Goal: Ask a question: Seek information or help from site administrators or community

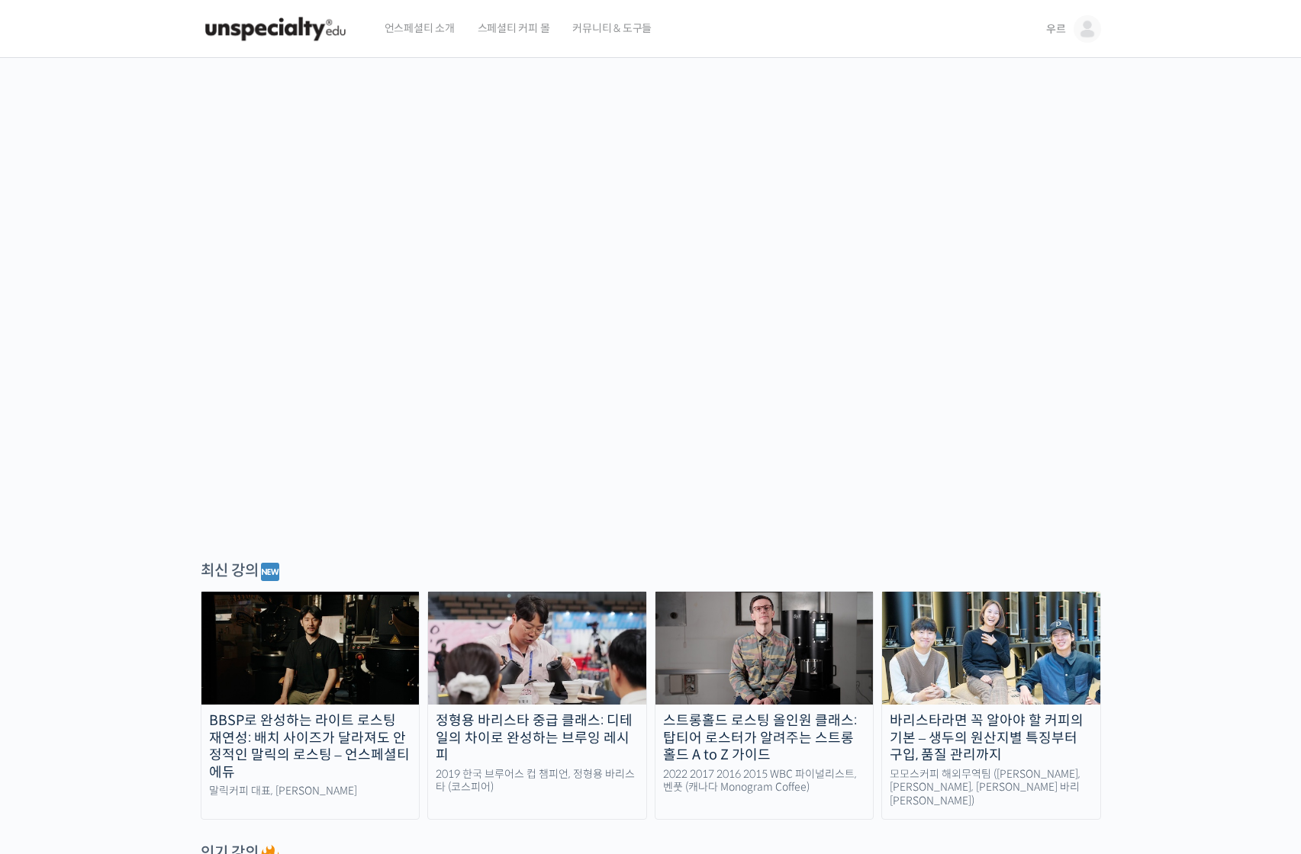
click at [1070, 35] on link "우르" at bounding box center [1073, 29] width 55 height 58
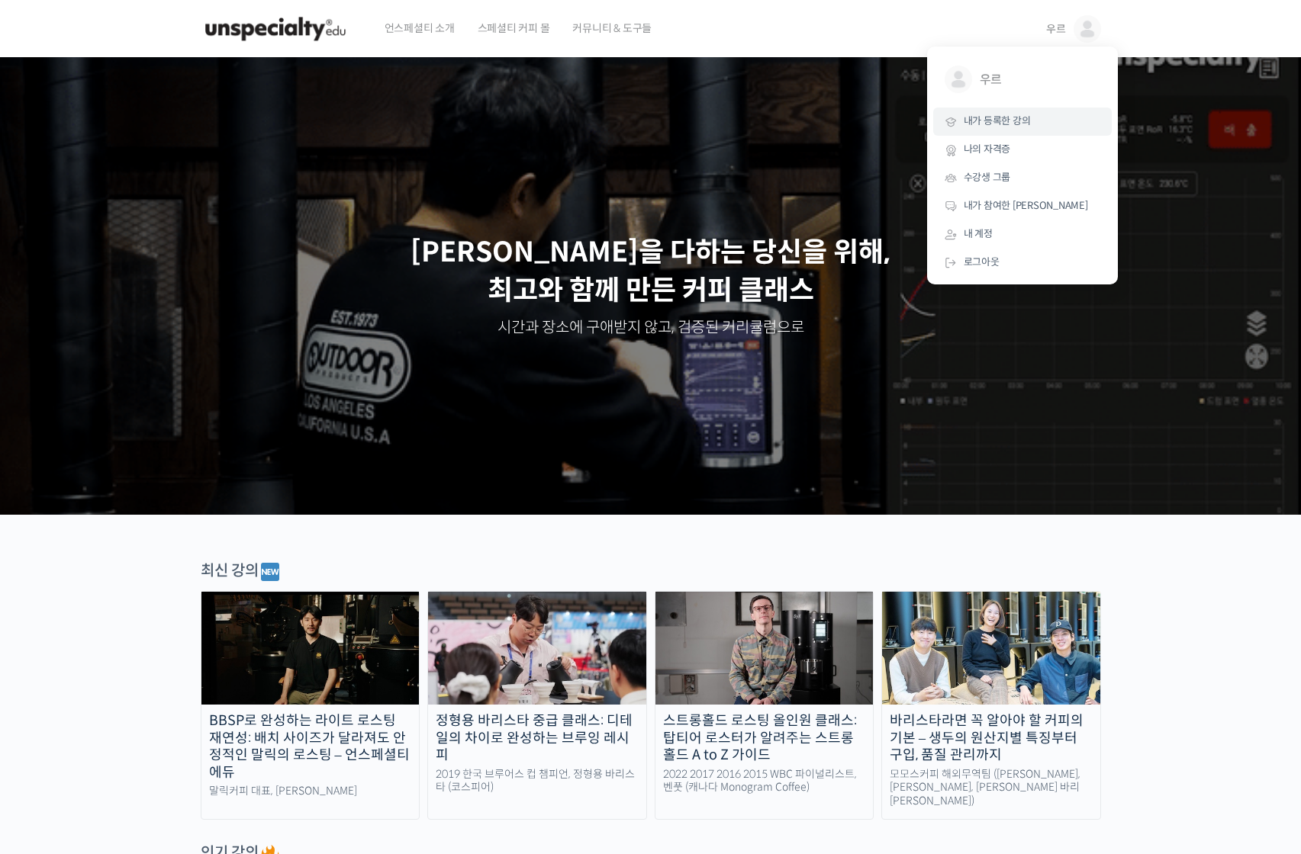
click at [1027, 126] on span "내가 등록한 강의" at bounding box center [997, 120] width 67 height 13
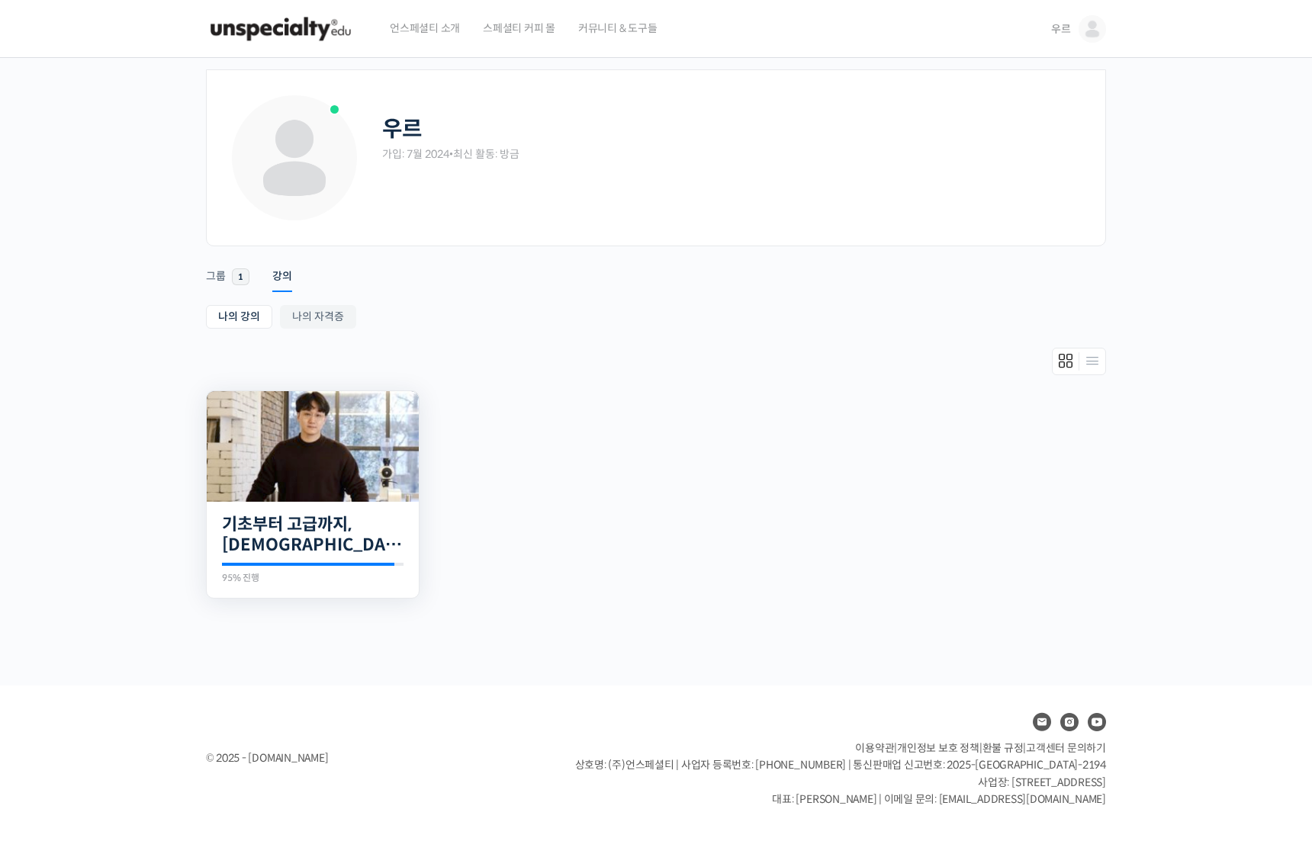
click at [322, 488] on img at bounding box center [313, 446] width 212 height 111
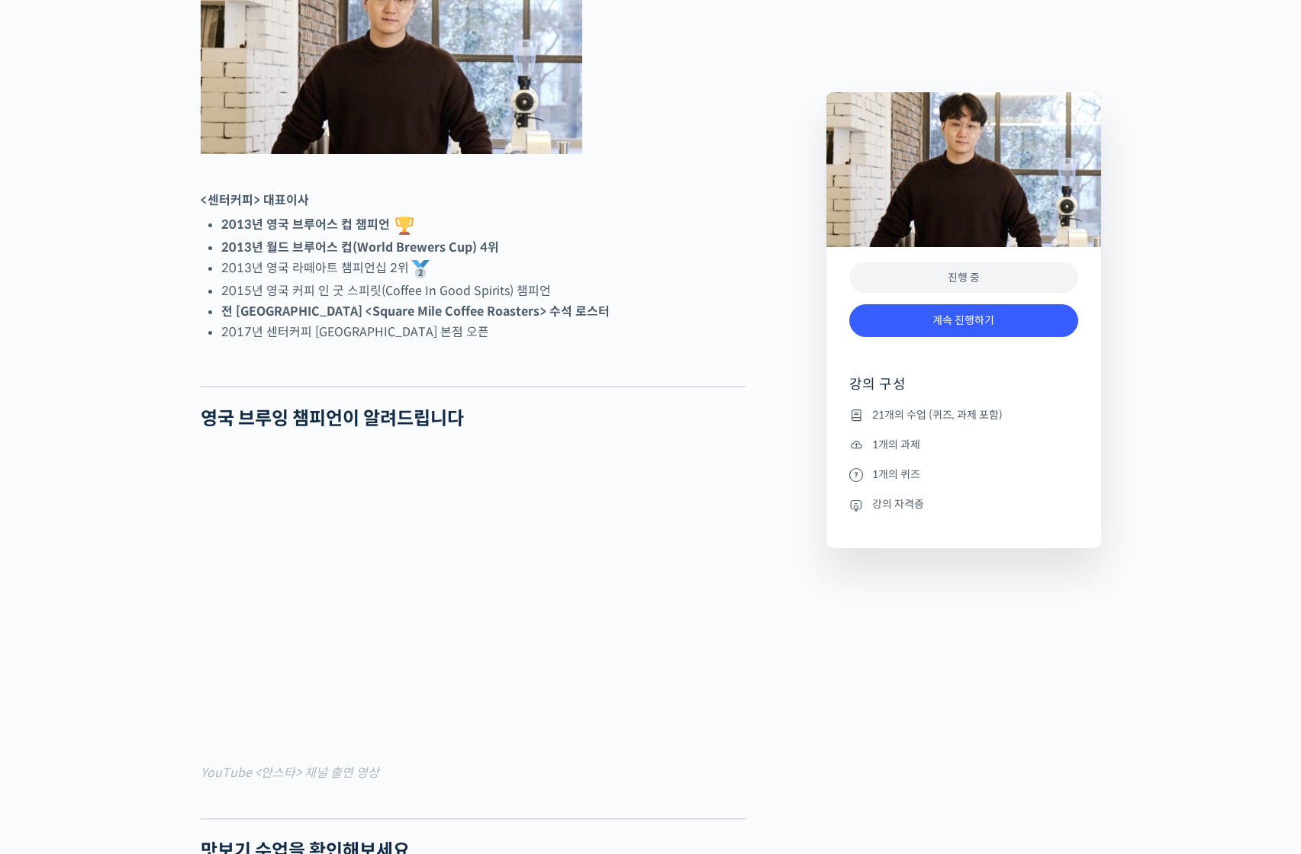
scroll to position [763, 0]
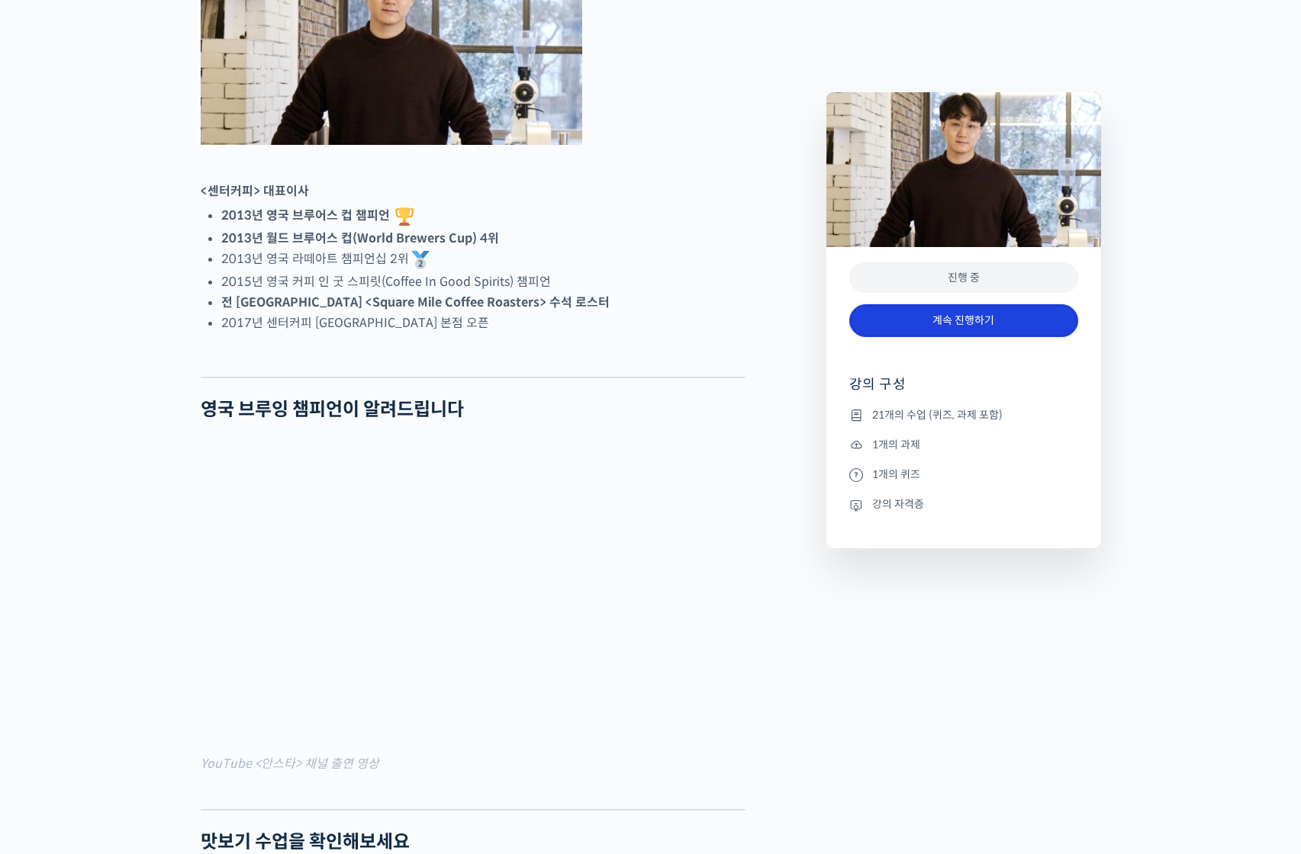
click at [938, 317] on link "계속 진행하기" at bounding box center [963, 320] width 229 height 33
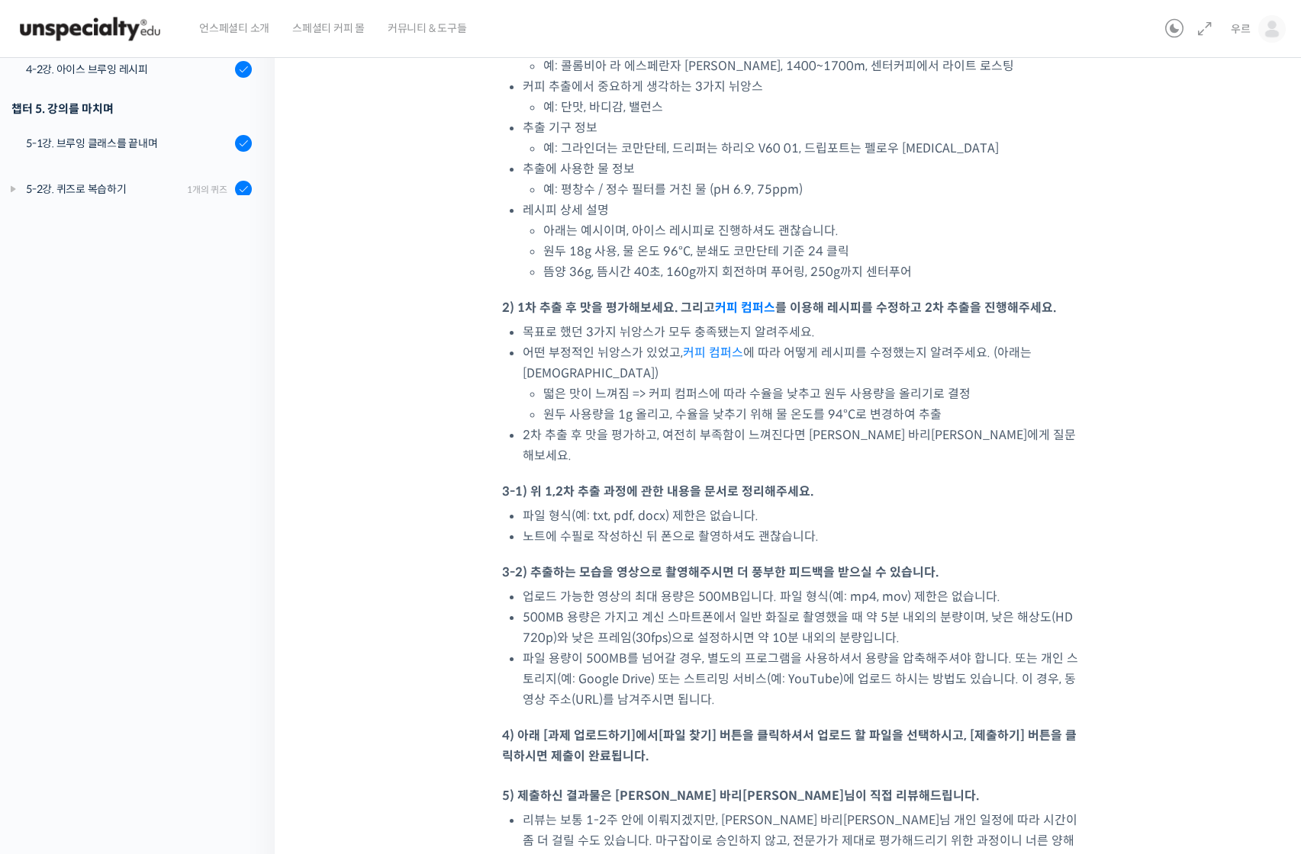
scroll to position [534, 0]
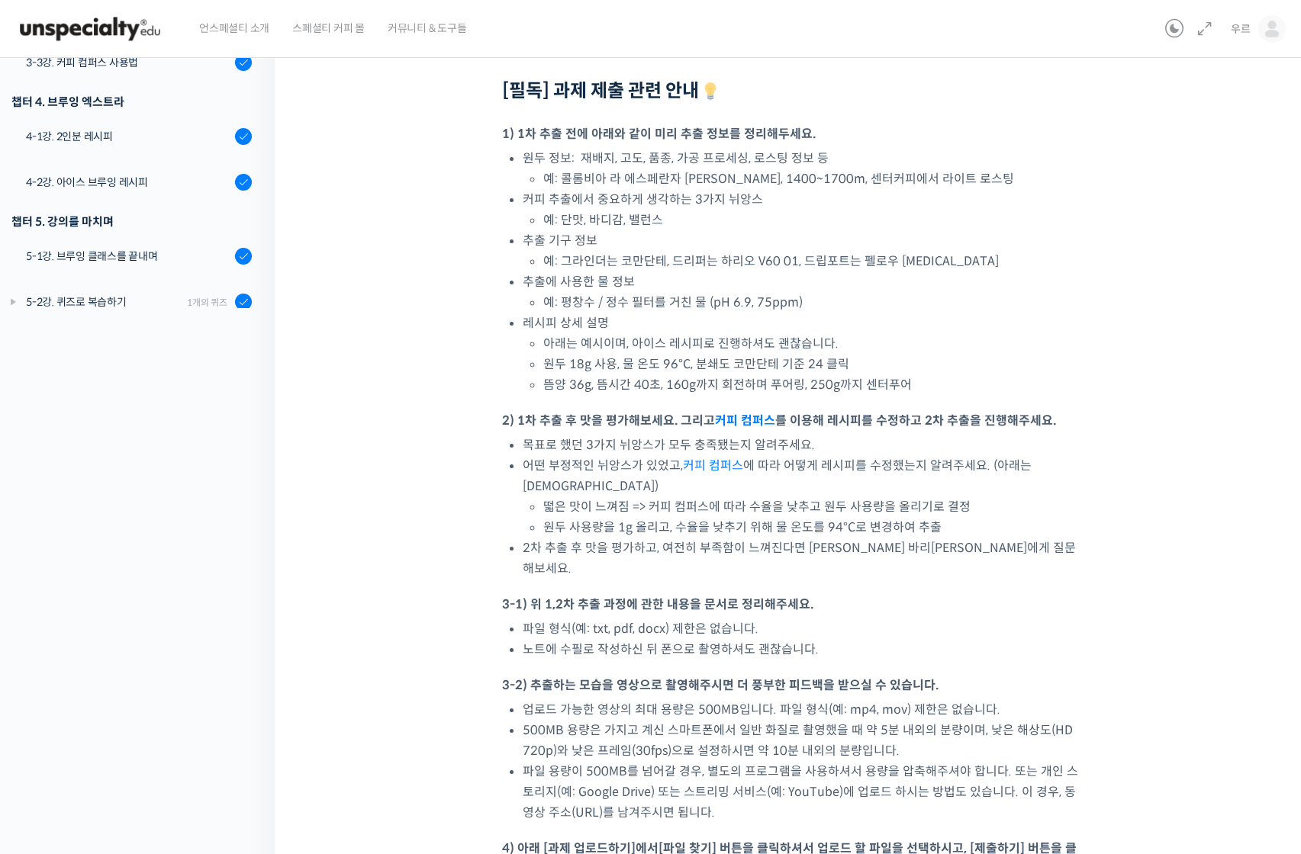
click at [188, 339] on div "5-3강. 실습 과제" at bounding box center [128, 347] width 204 height 17
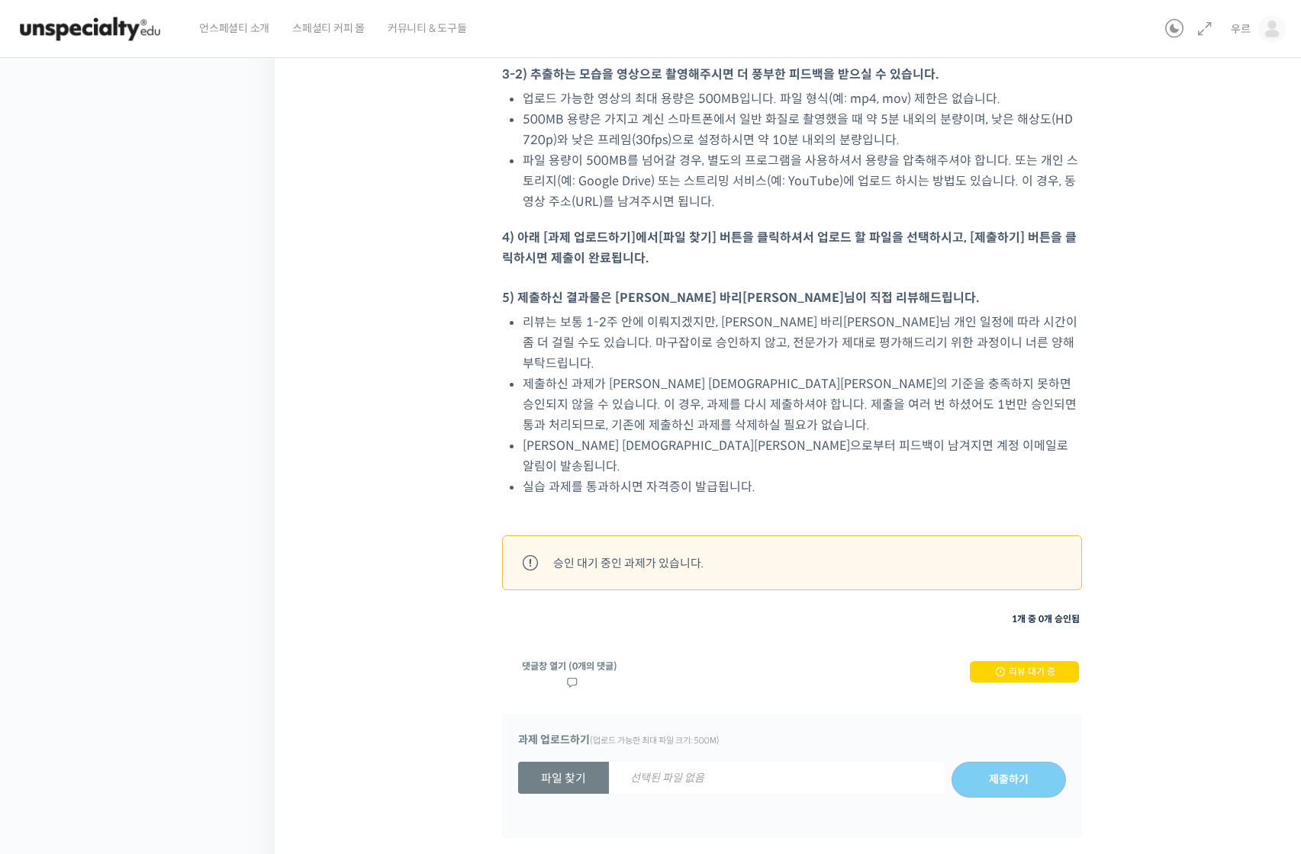
scroll to position [1152, 0]
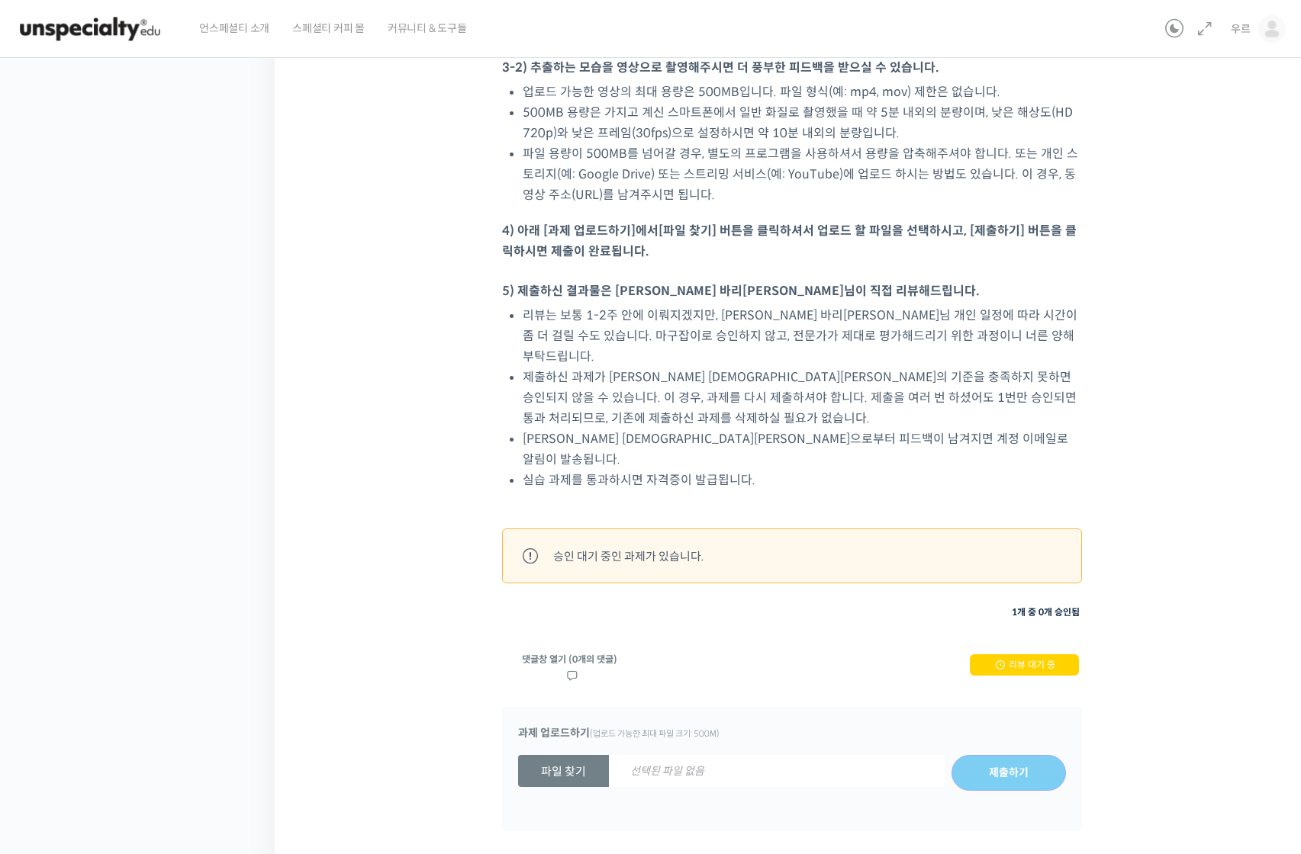
click at [671, 653] on div "댓글창 열기 (0개의 댓글) 리뷰 대기 중" at bounding box center [792, 666] width 580 height 27
drag, startPoint x: 814, startPoint y: 301, endPoint x: 706, endPoint y: 297, distance: 108.4
click at [709, 305] on li "리뷰는 보통 1-2주 안에 이뤄지겠지만, 박상호 바리스타님 개인 일정에 따라 시간이 좀 더 걸릴 수도 있습니다. 마구잡이로 승인하지 않고, 전…" at bounding box center [802, 336] width 559 height 62
click at [693, 305] on li "리뷰는 보통 1-2주 안에 이뤄지겠지만, 박상호 바리스타님 개인 일정에 따라 시간이 좀 더 걸릴 수도 있습니다. 마구잡이로 승인하지 않고, 전…" at bounding box center [802, 336] width 559 height 62
click at [1017, 658] on span "리뷰 대기 중" at bounding box center [1032, 664] width 47 height 13
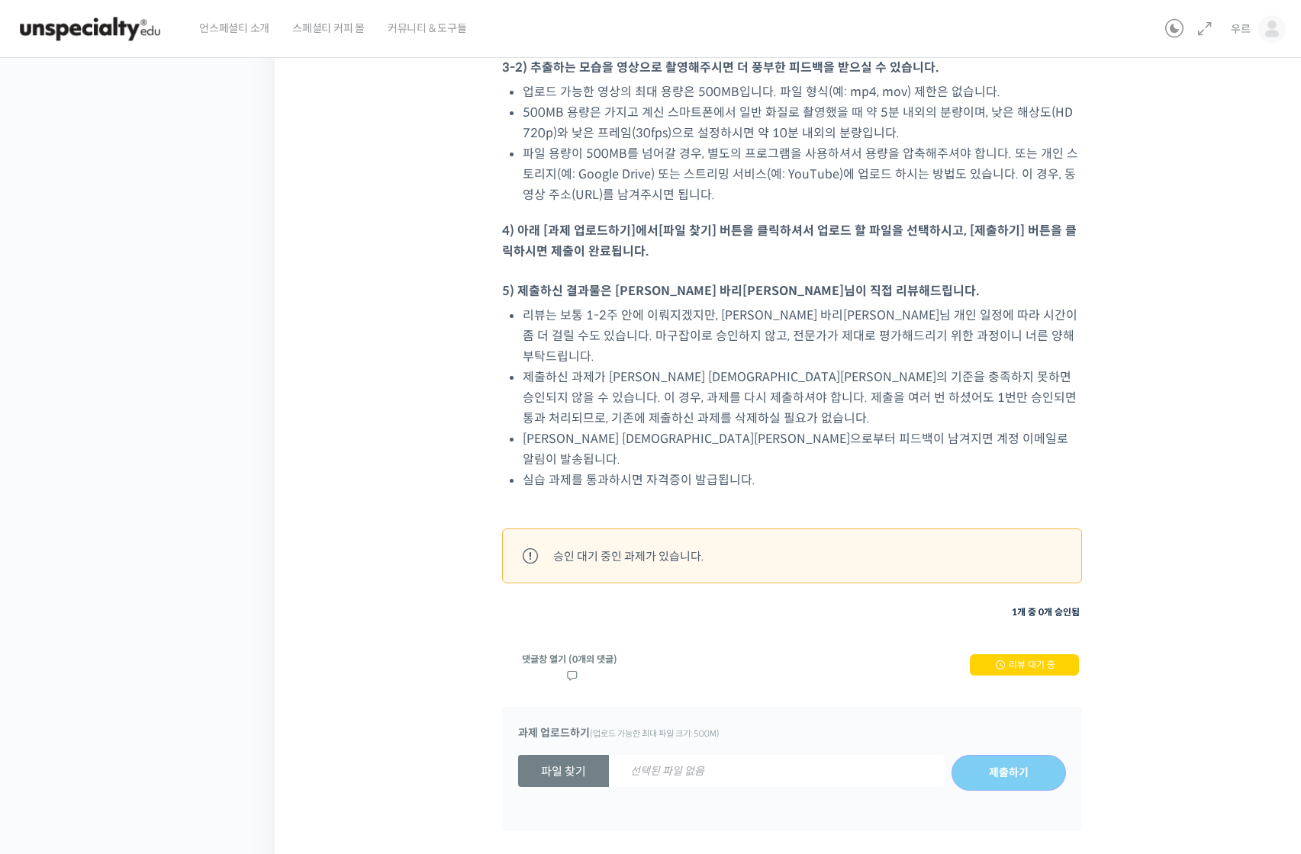
click at [904, 653] on div "댓글창 열기 (0개의 댓글) 리뷰 대기 중" at bounding box center [792, 666] width 580 height 27
click at [575, 668] on span at bounding box center [572, 675] width 14 height 14
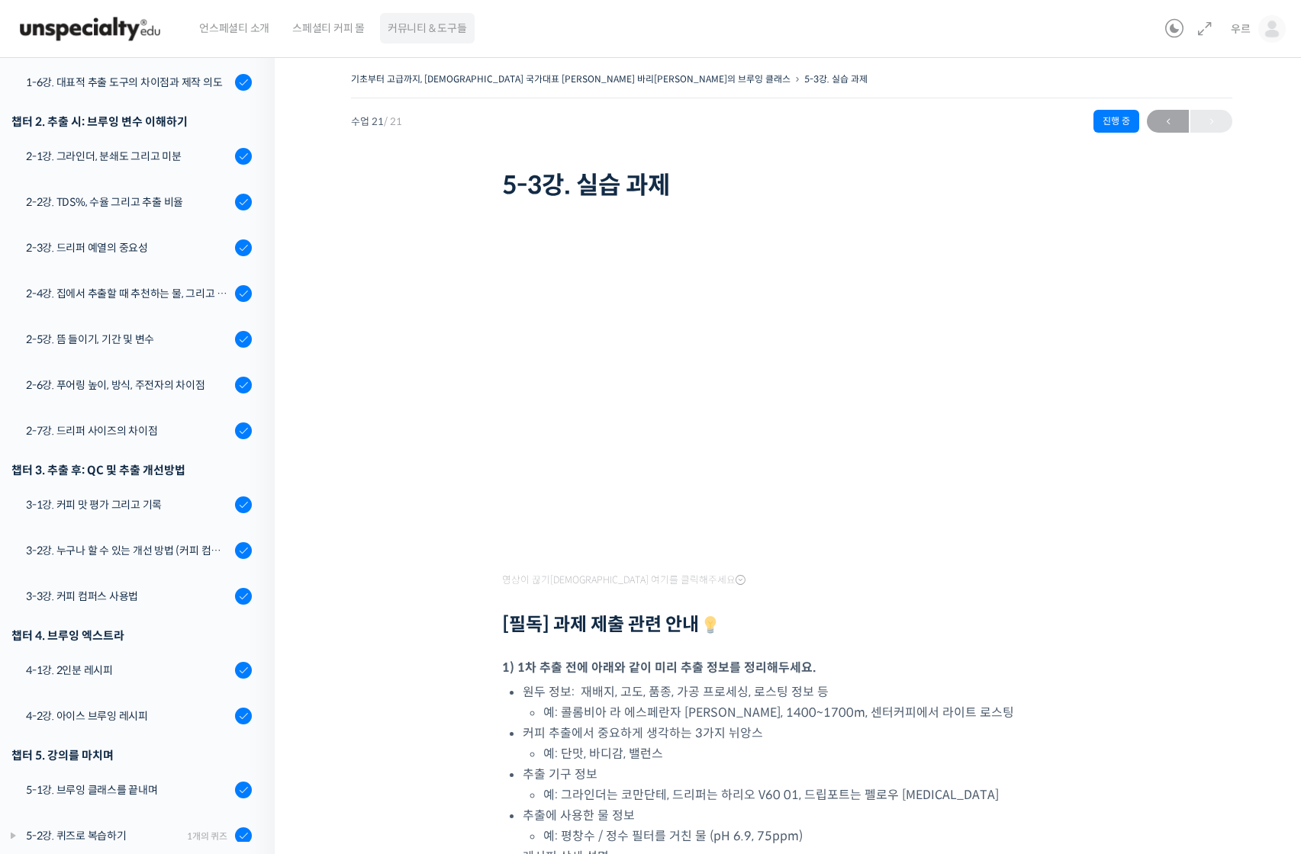
click at [440, 21] on span "커뮤니티 & 도구들" at bounding box center [427, 28] width 79 height 58
click at [105, 27] on img at bounding box center [90, 29] width 150 height 46
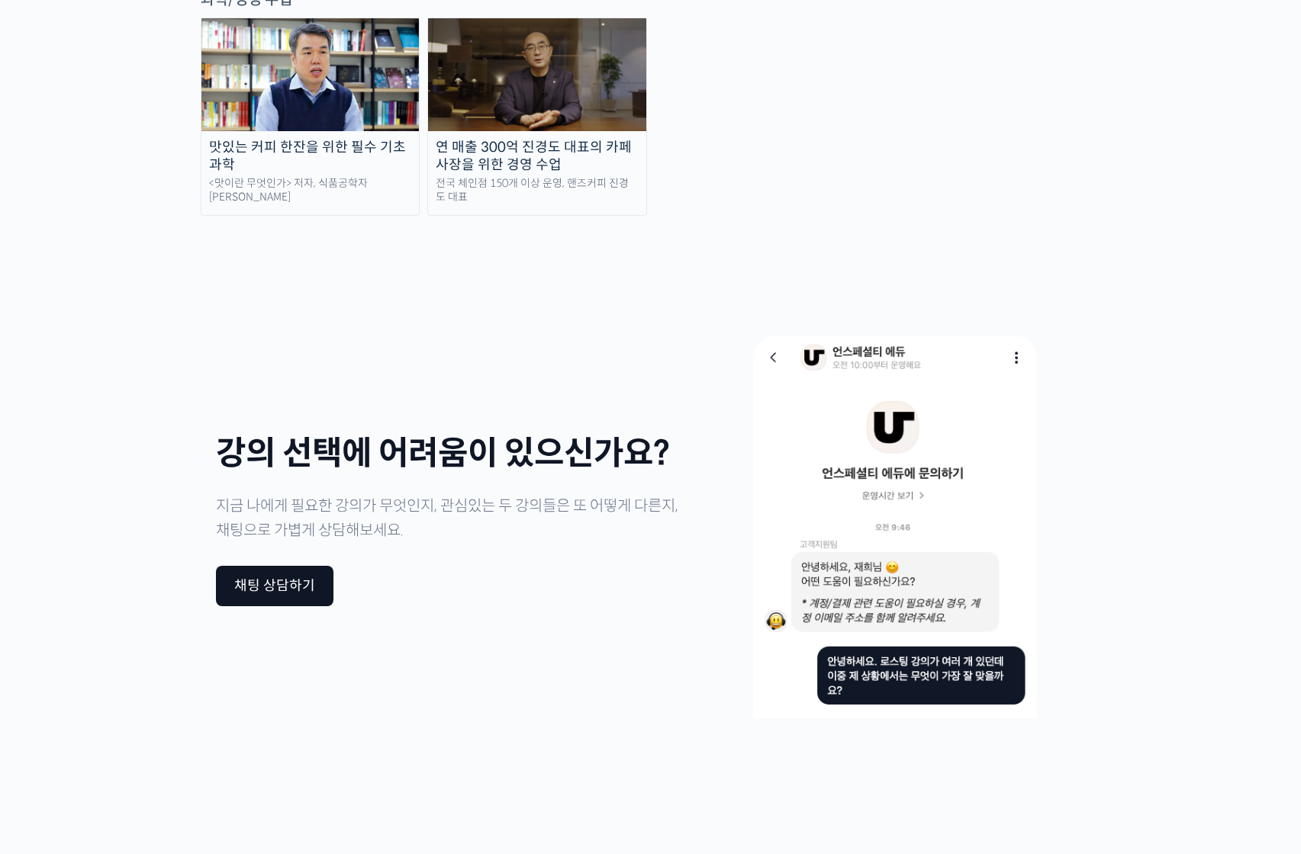
scroll to position [3460, 0]
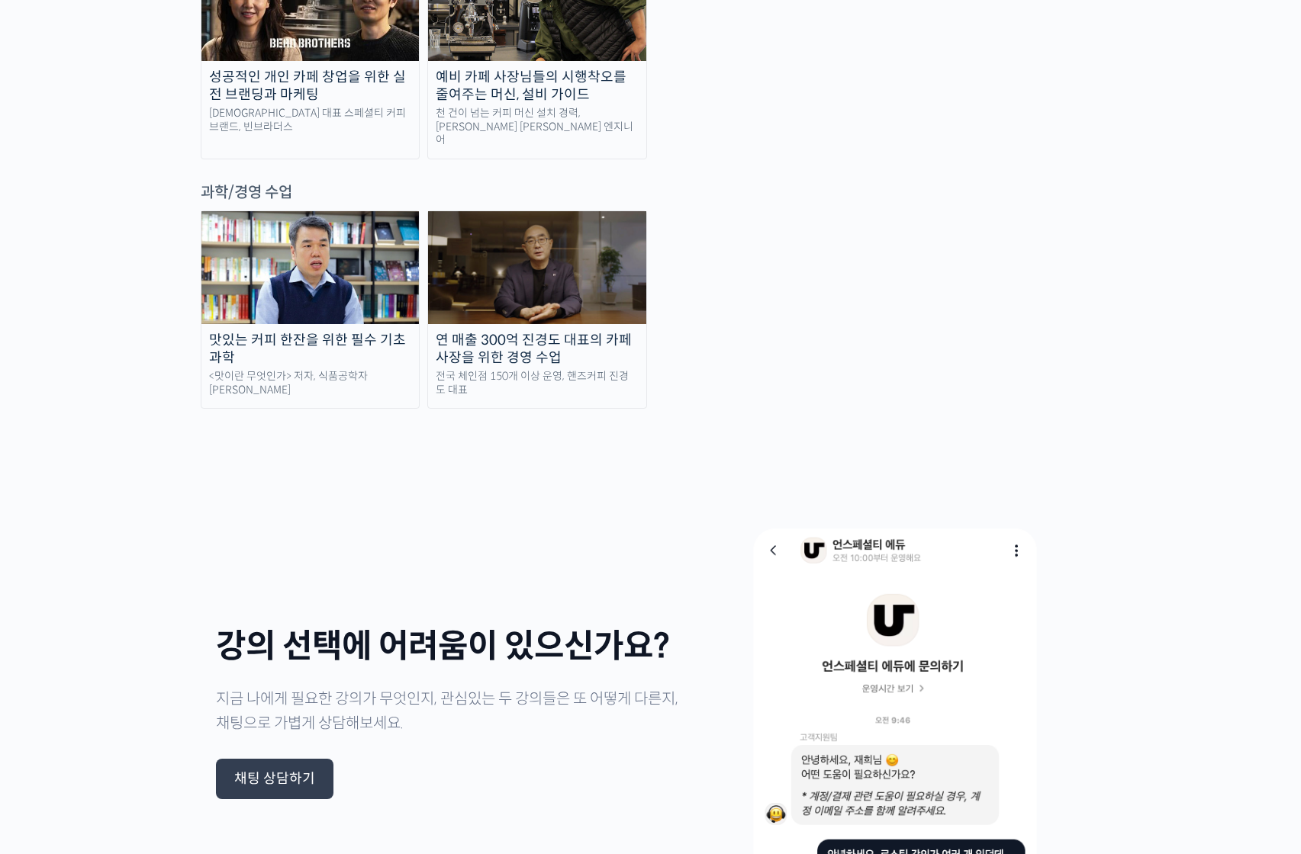
click at [292, 759] on div "채팅 상담하기" at bounding box center [274, 779] width 117 height 41
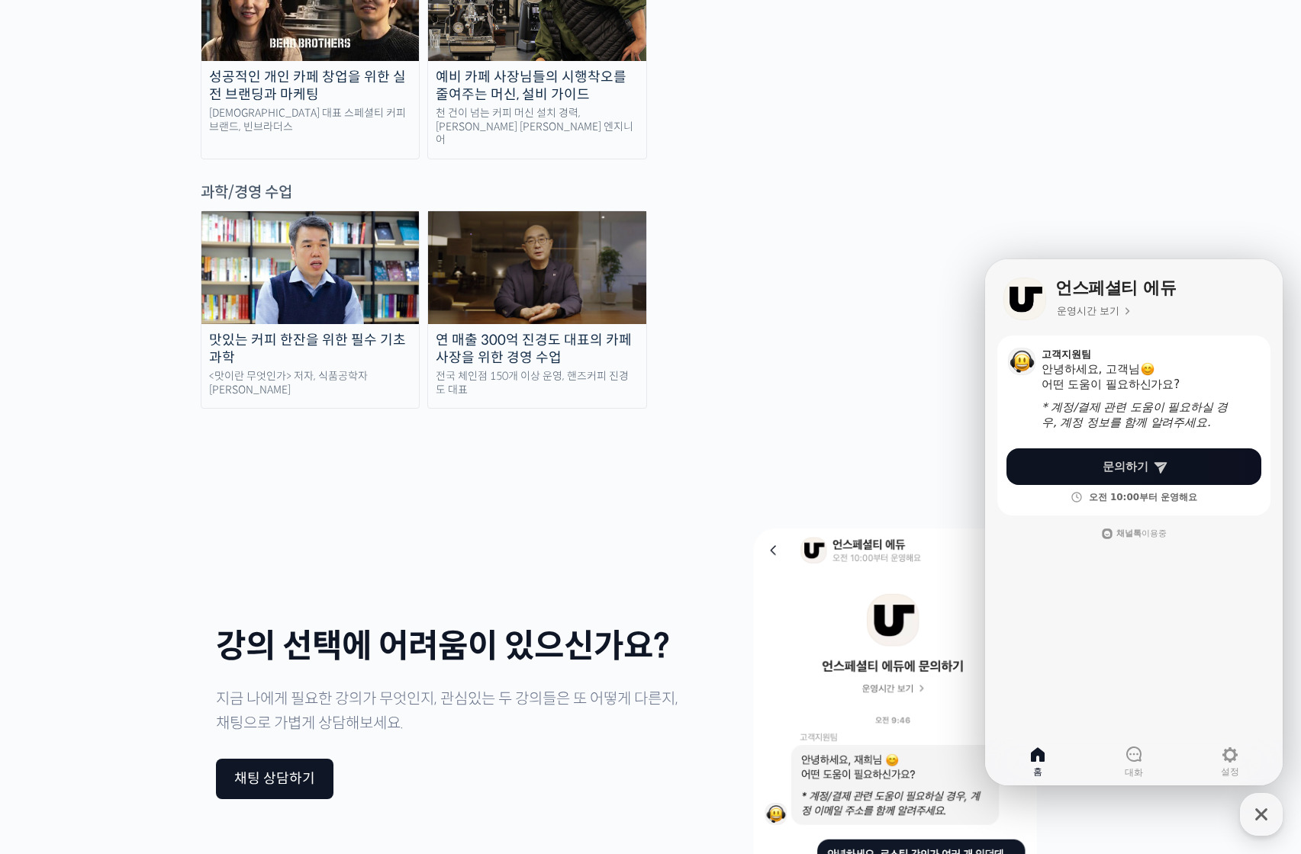
click at [1111, 470] on span "문의하기" at bounding box center [1125, 466] width 46 height 15
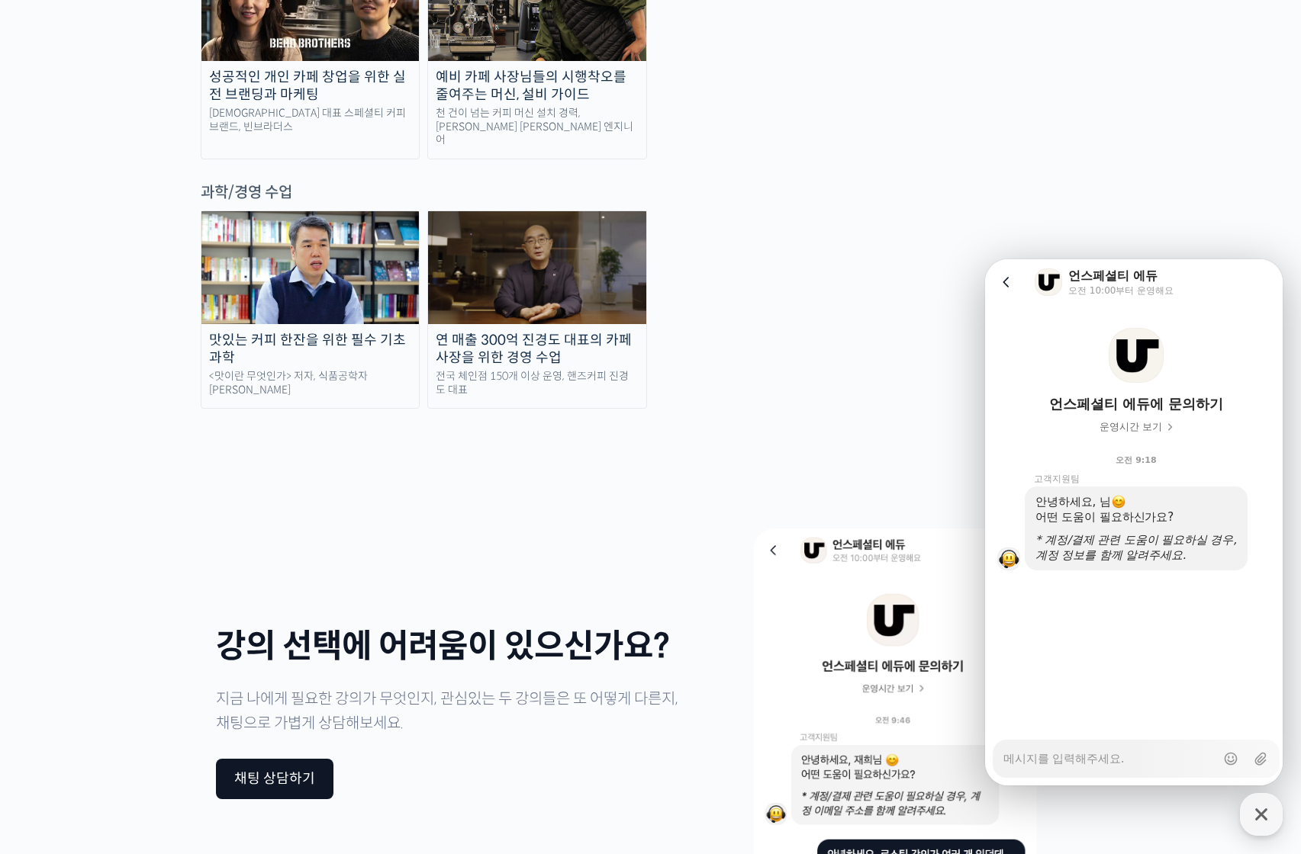
click at [1099, 747] on textarea "Messenger Input Textarea" at bounding box center [1109, 754] width 212 height 26
type textarea "x"
type textarea "r"
type textarea "x"
type textarea "rh"
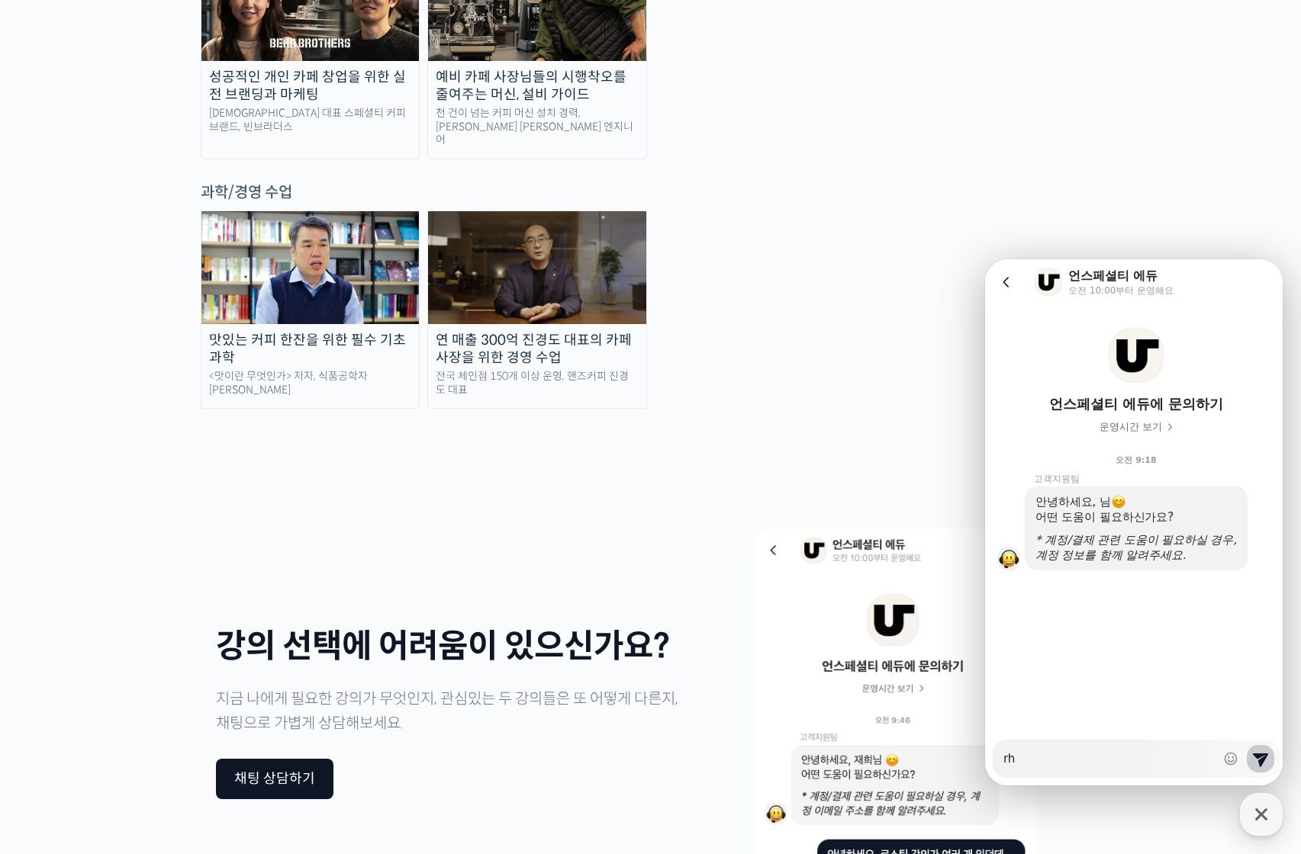
type textarea "x"
type textarea "rhk"
type textarea "x"
type textarea "rh"
type textarea "x"
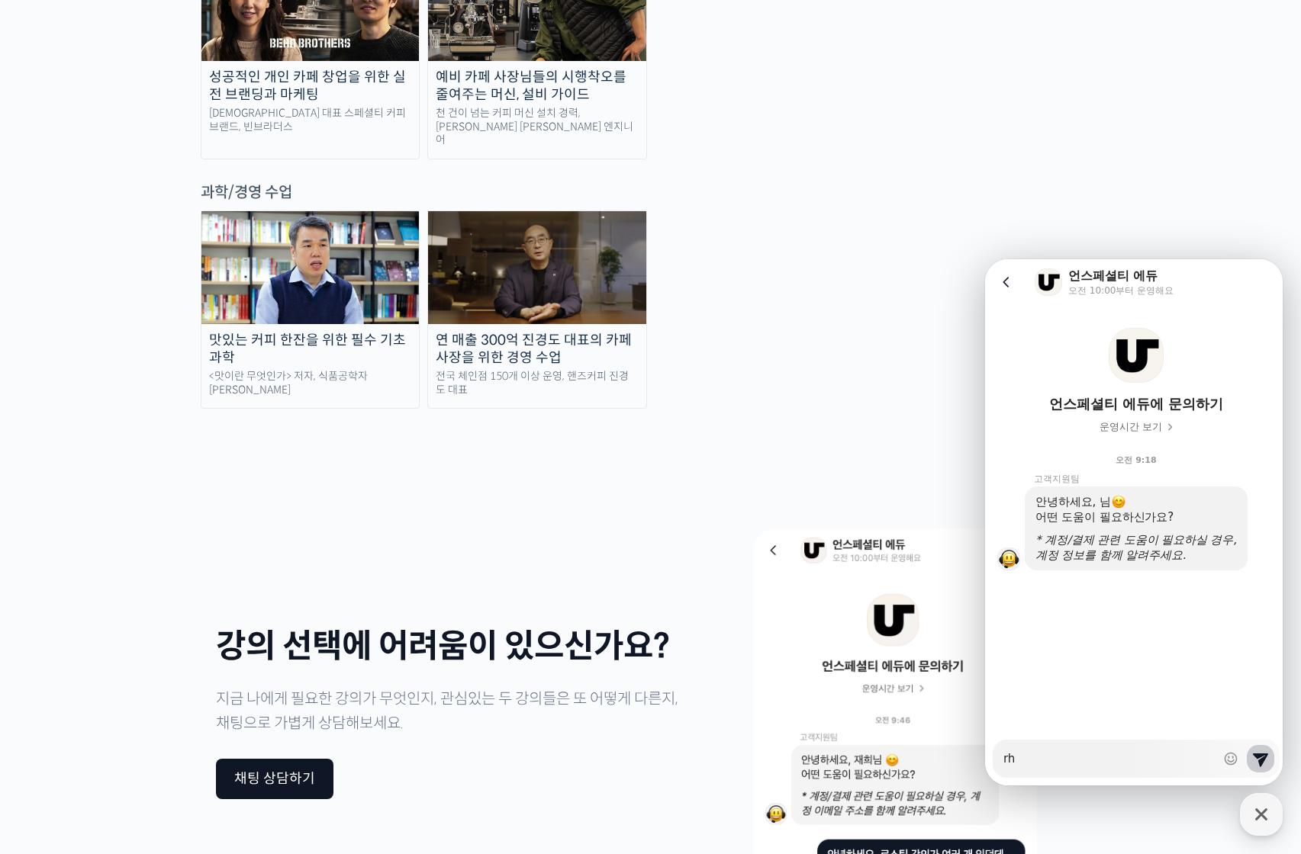
type textarea "r"
type textarea "x"
type textarea "ㄱ"
type textarea "x"
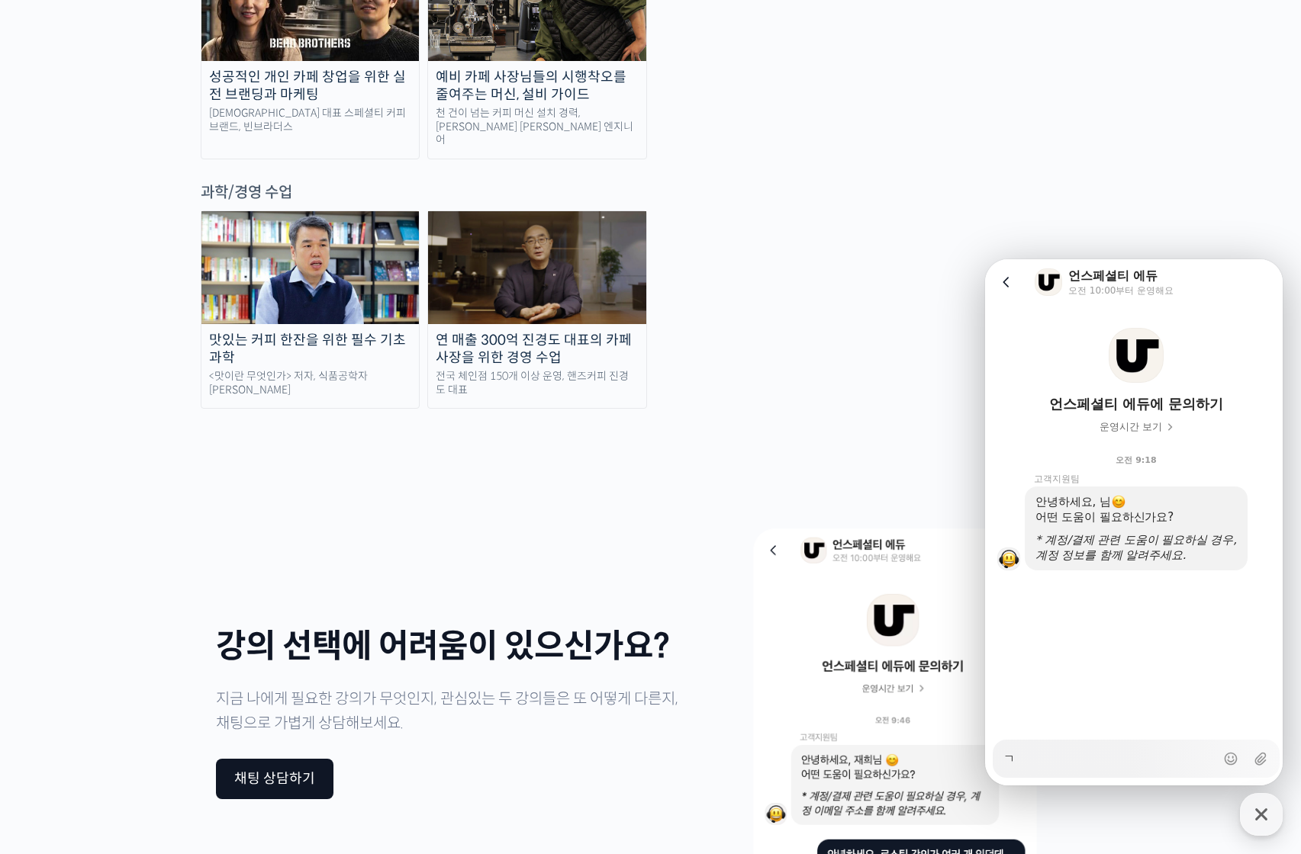
type textarea "고"
type textarea "x"
type textarea "과"
type textarea "x"
type textarea "괒"
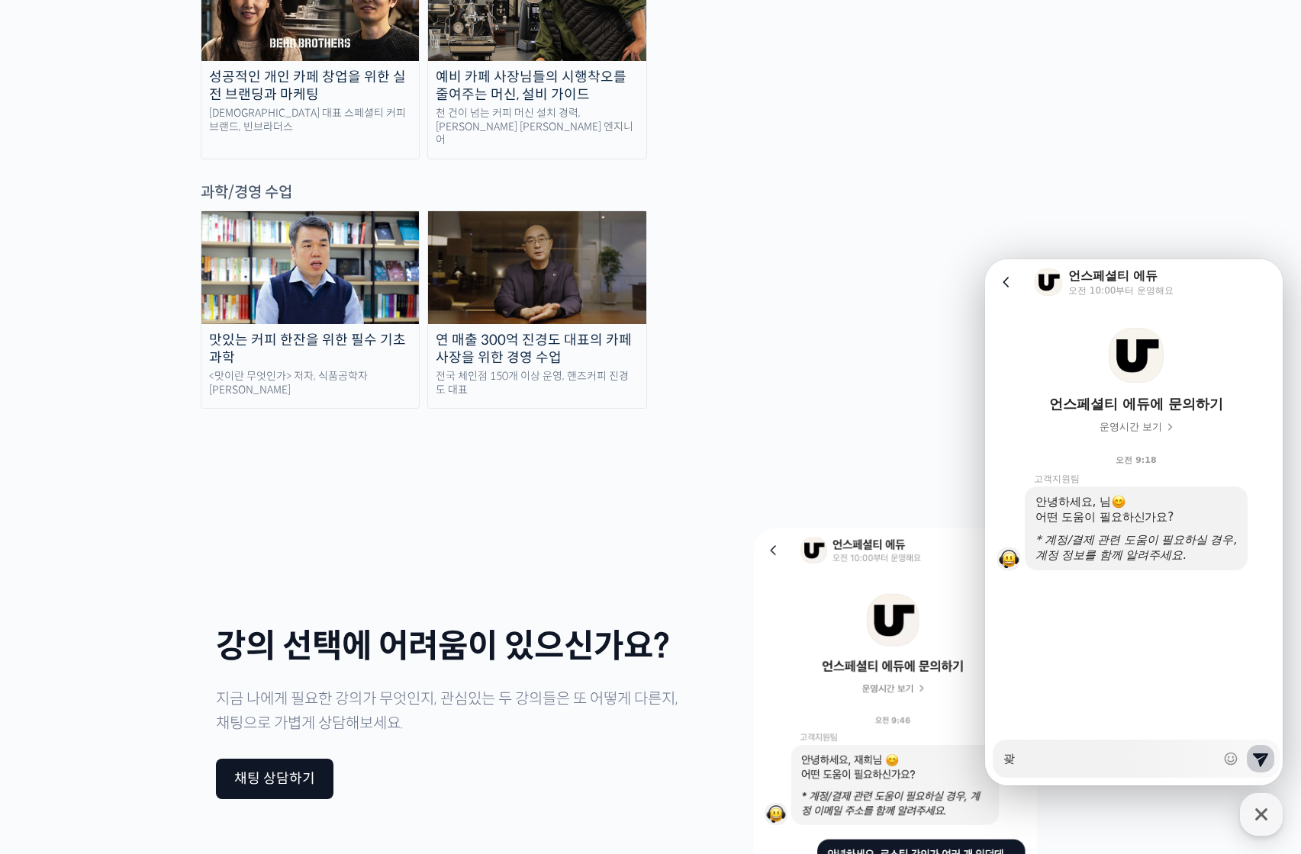
type textarea "x"
type textarea "과제"
type textarea "x"
type textarea "과제"
type textarea "x"
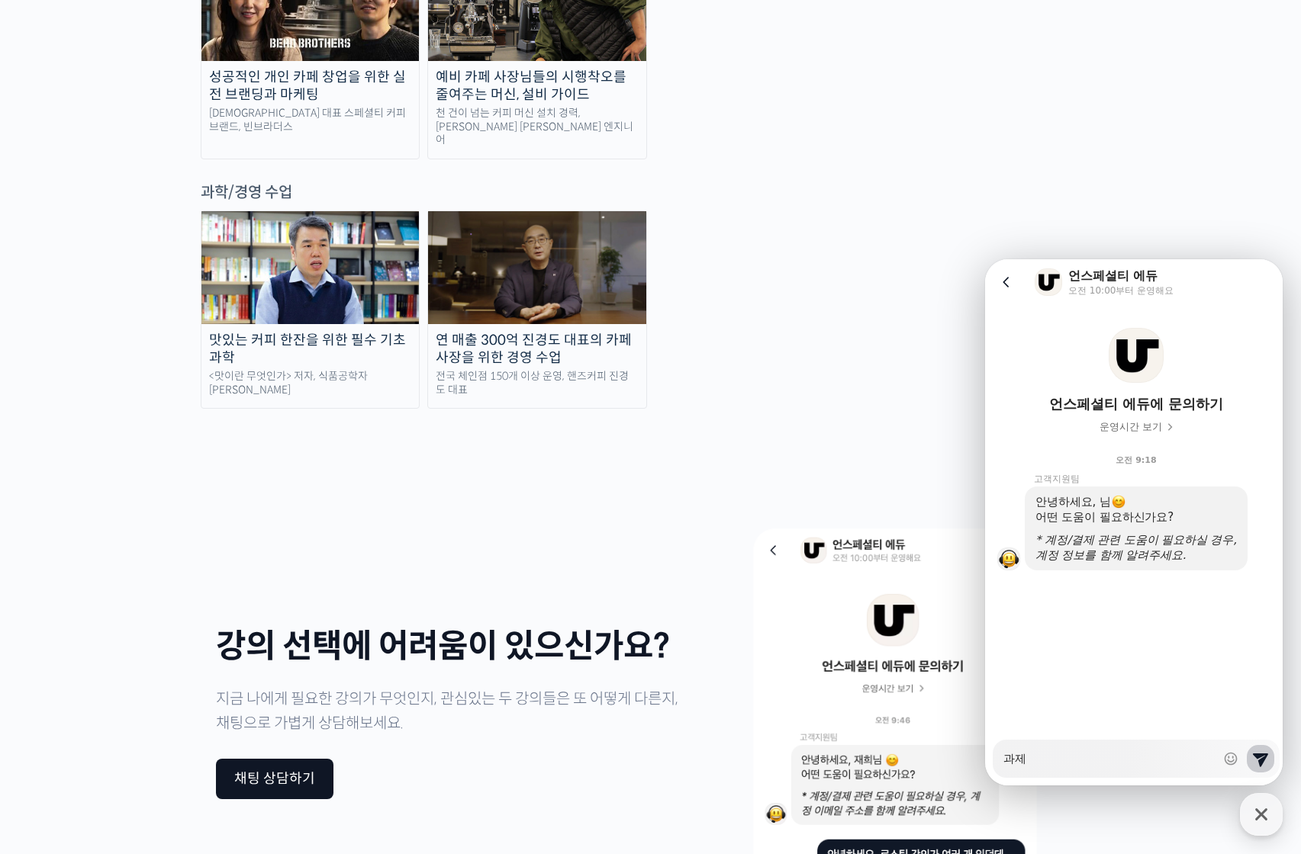
type textarea "과제 ㅈ"
type textarea "x"
type textarea "과제 제"
type textarea "x"
type textarea "과제 젳"
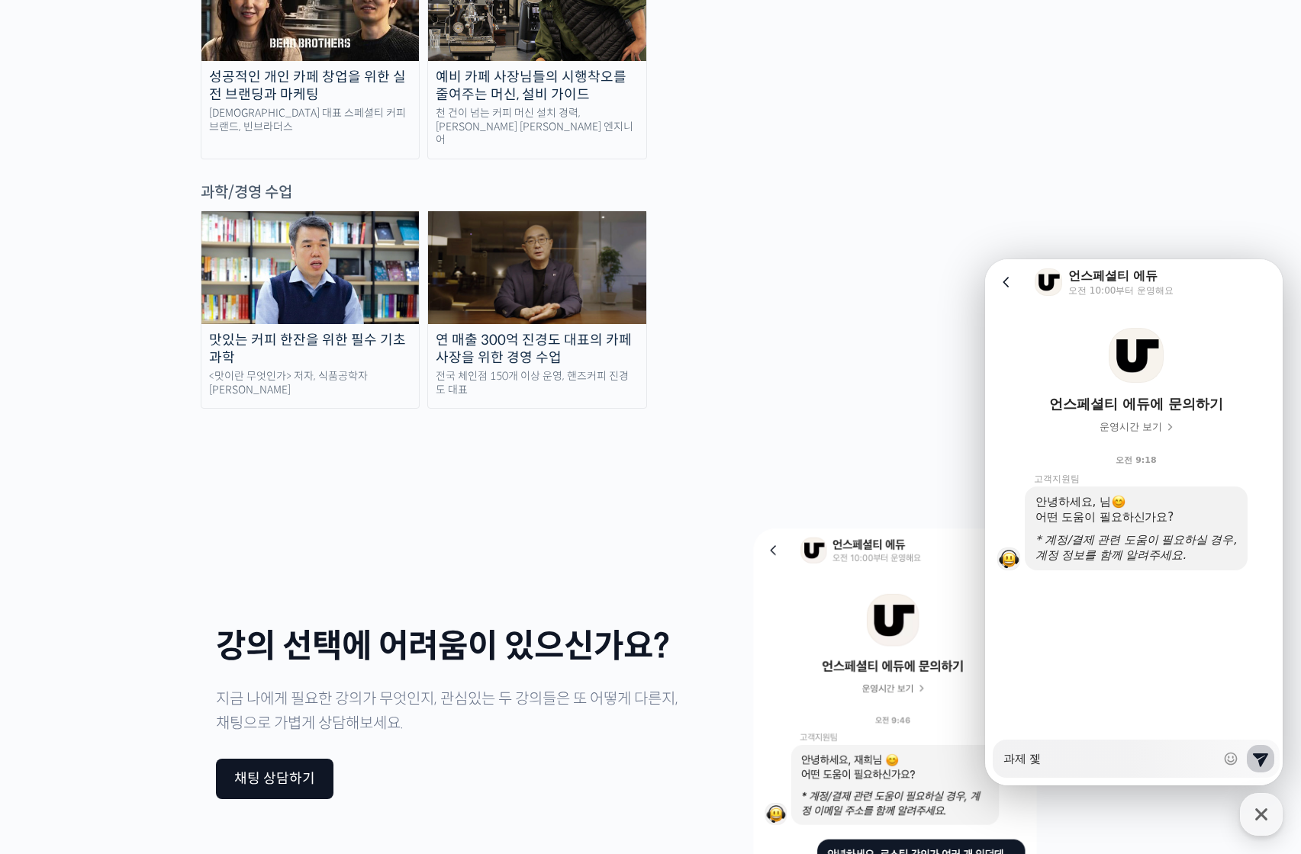
type textarea "x"
type textarea "과제 제추"
type textarea "x"
type textarea "과제 제출"
type textarea "x"
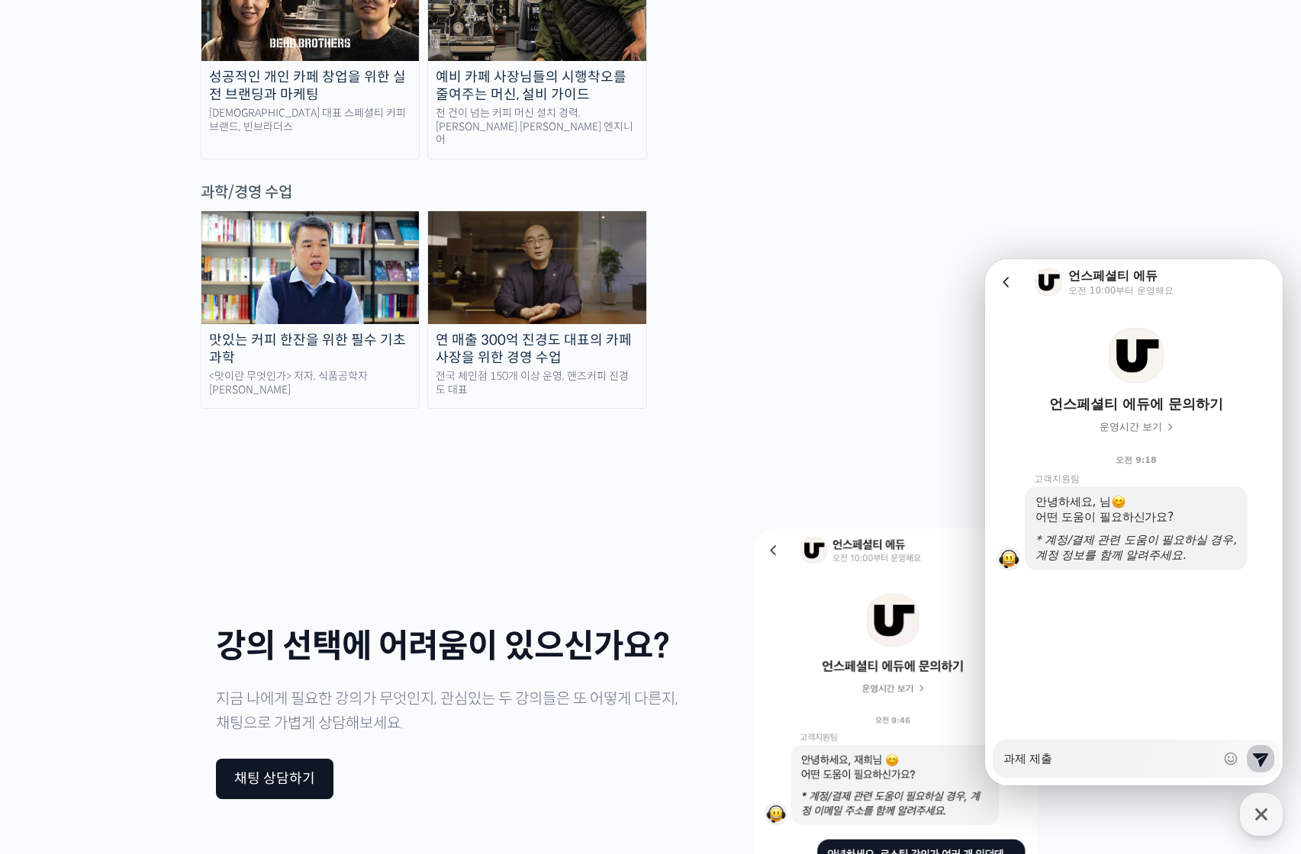
type textarea "과제 제춣"
type textarea "x"
type textarea "과제 제출하"
type textarea "x"
type textarea "과제 제출한"
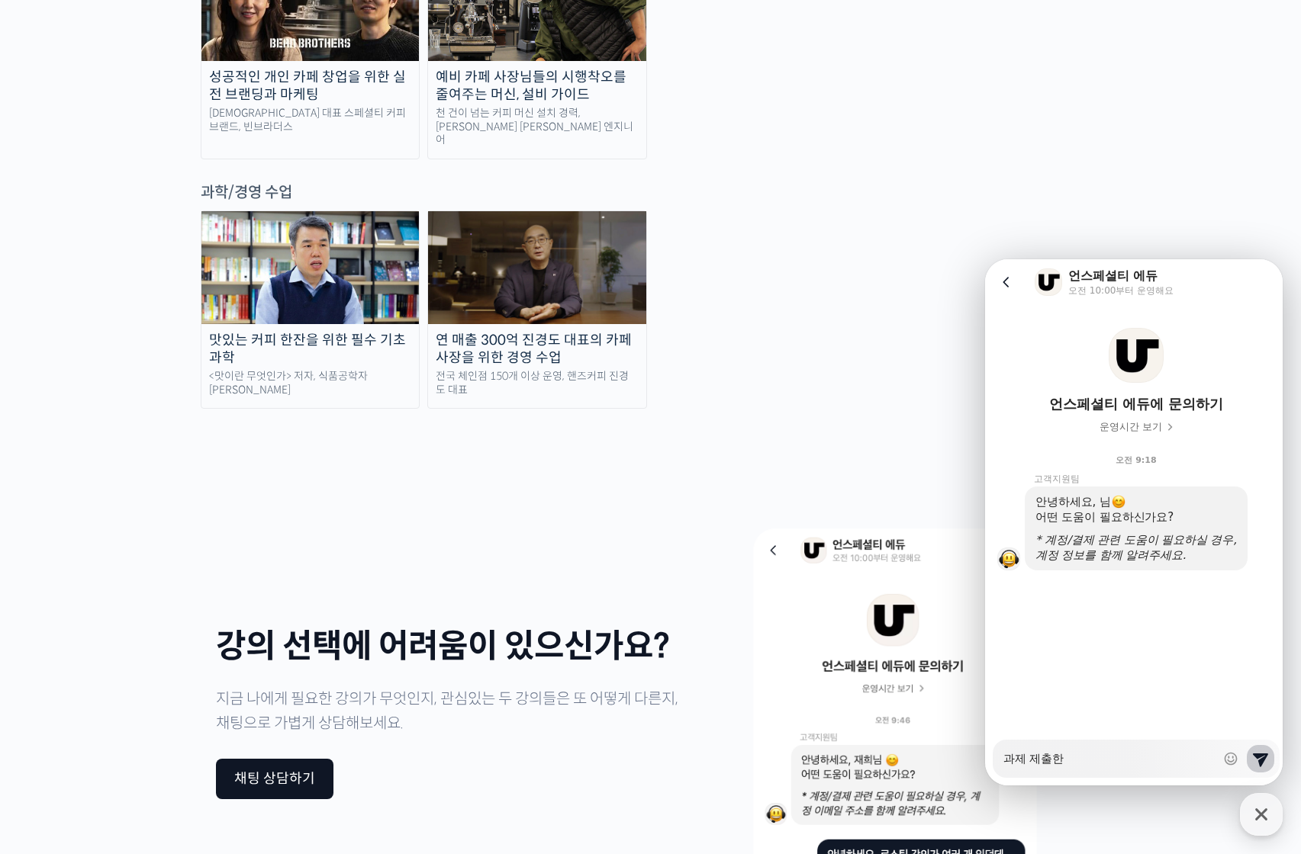
type textarea "x"
type textarea "과제 제출핝"
type textarea "x"
type textarea "과제 제출한지"
type textarea "x"
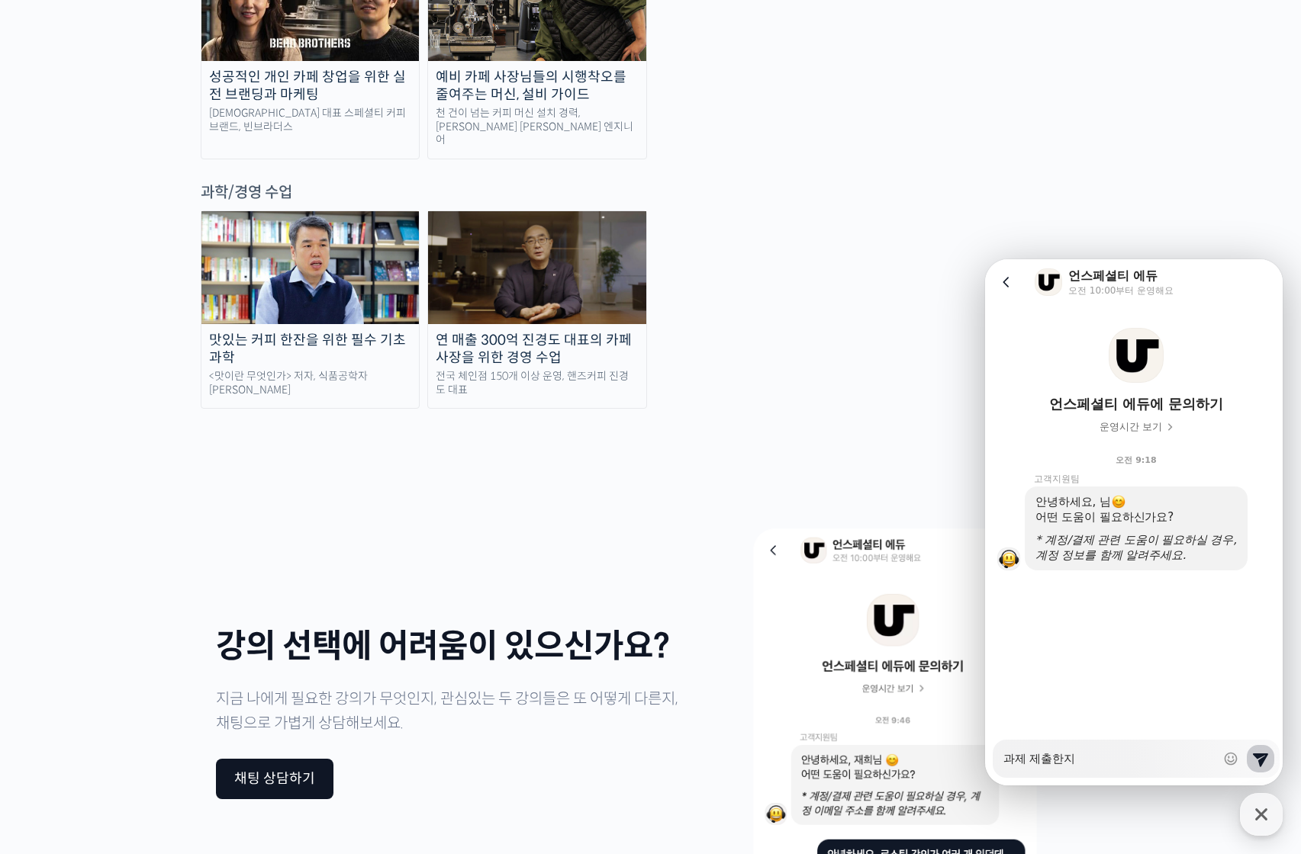
type textarea "과제 제출한지"
type textarea "x"
type textarea "과제 제출한지 ㅎ"
type textarea "x"
type textarea "과제 제출한지 하"
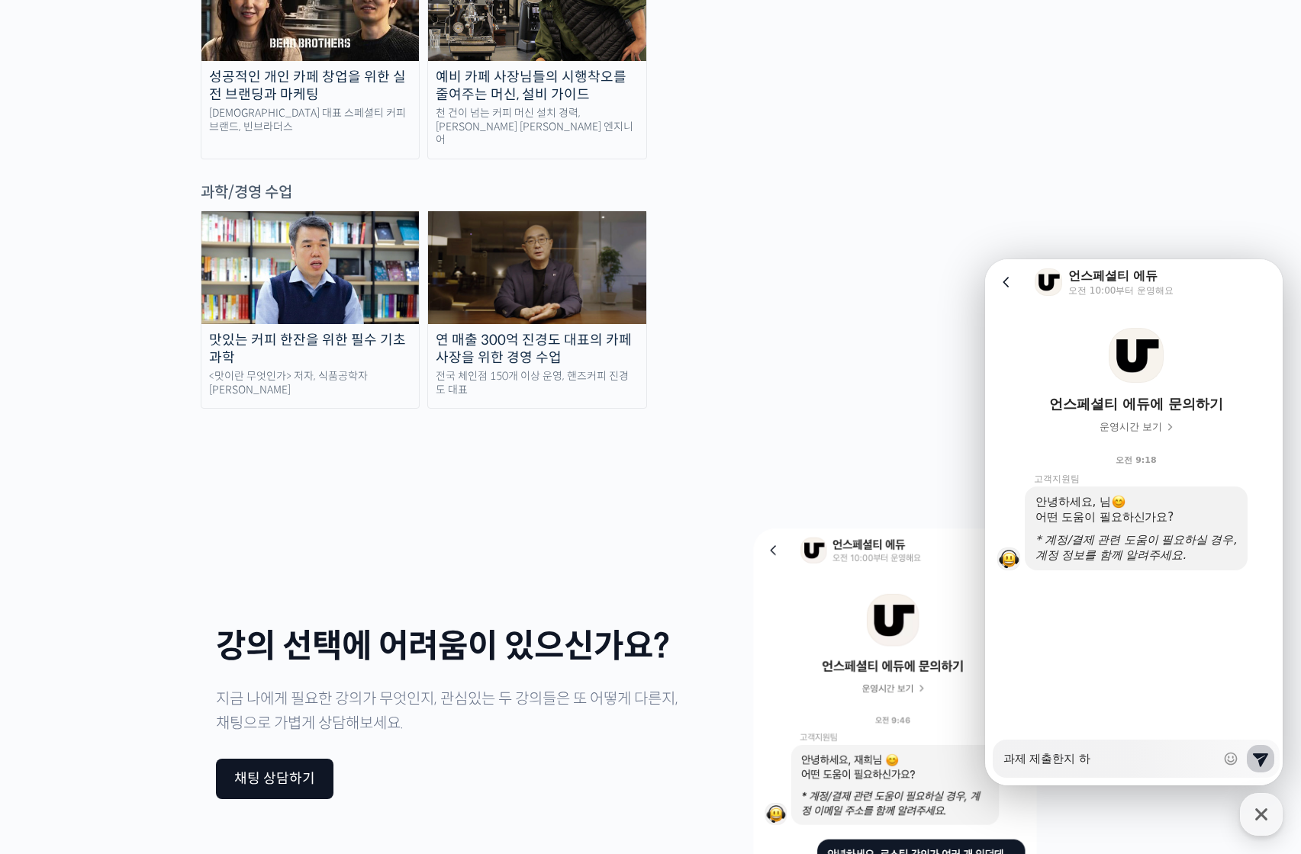
type textarea "x"
type textarea "과제 제출한지 한"
type textarea "x"
type textarea "과제 제출한지 한ㄷ"
type textarea "x"
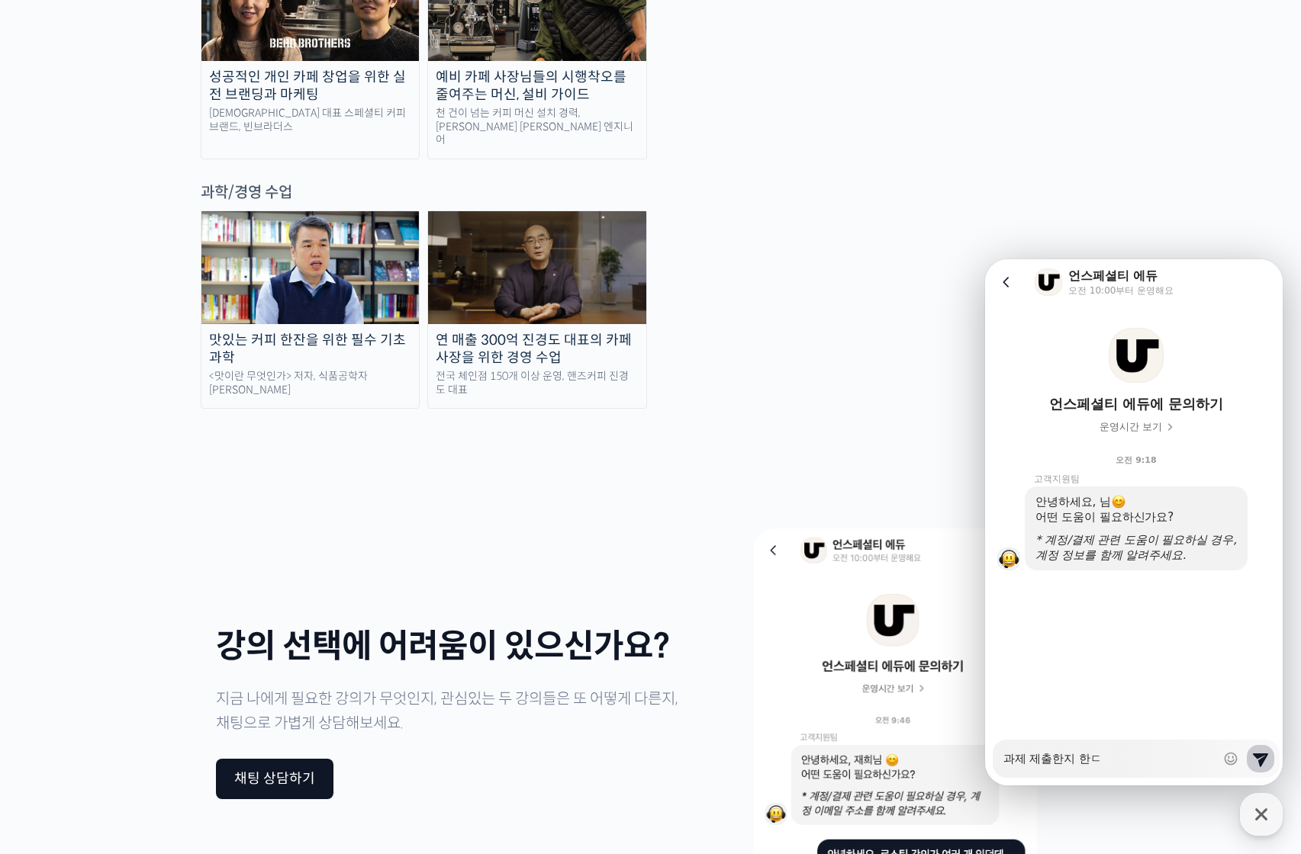
type textarea "과제 제출한지 한다"
type textarea "x"
type textarea "과제 제출한지 한달"
type textarea "x"
click at [743, 211] on div "맛있는 커피 한잔을 위한 필수 기초 과학 <맛이란 무엇인가> 저자, 식품공학자 최낙언 연 매출 300억 진경도 대표의 카페 사장을 위한 경영 …" at bounding box center [651, 310] width 900 height 198
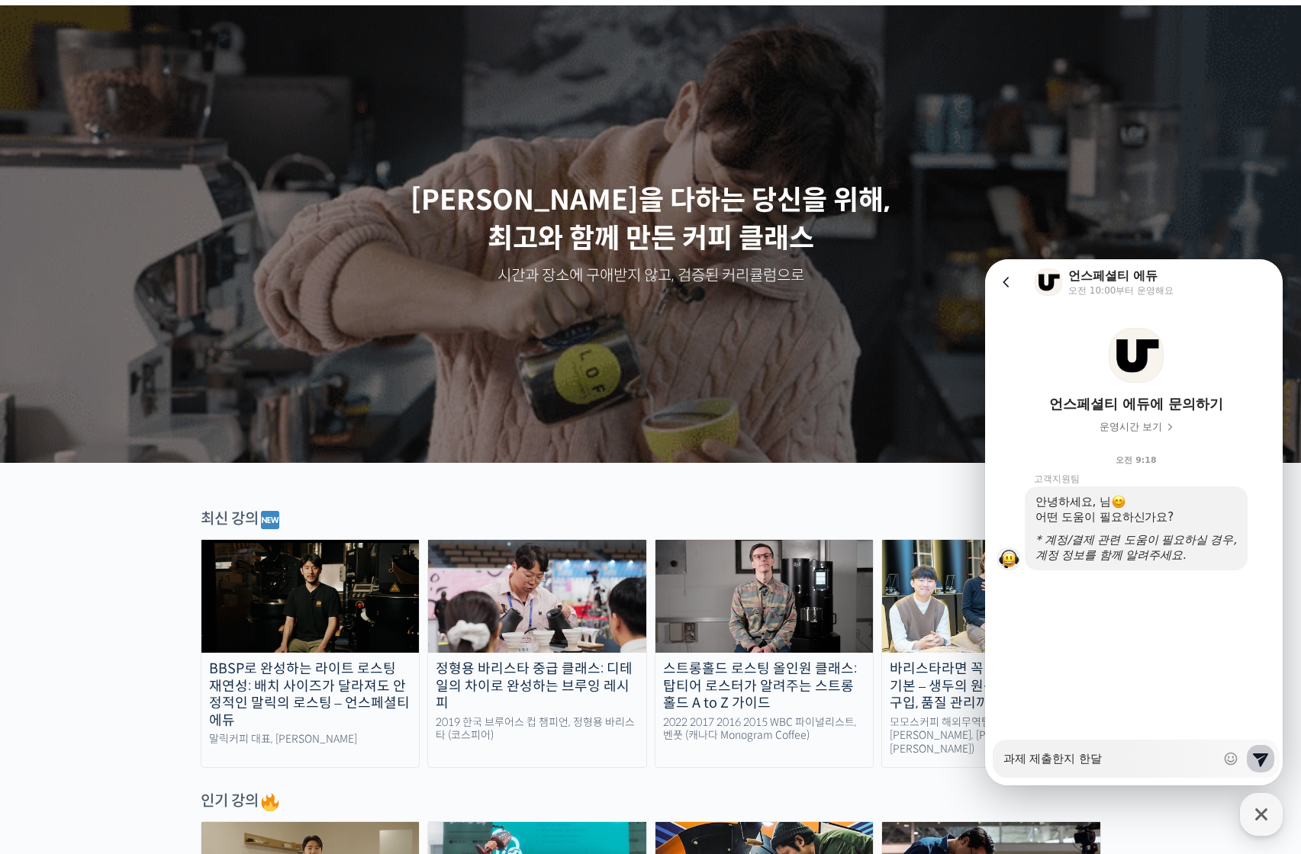
scroll to position [0, 0]
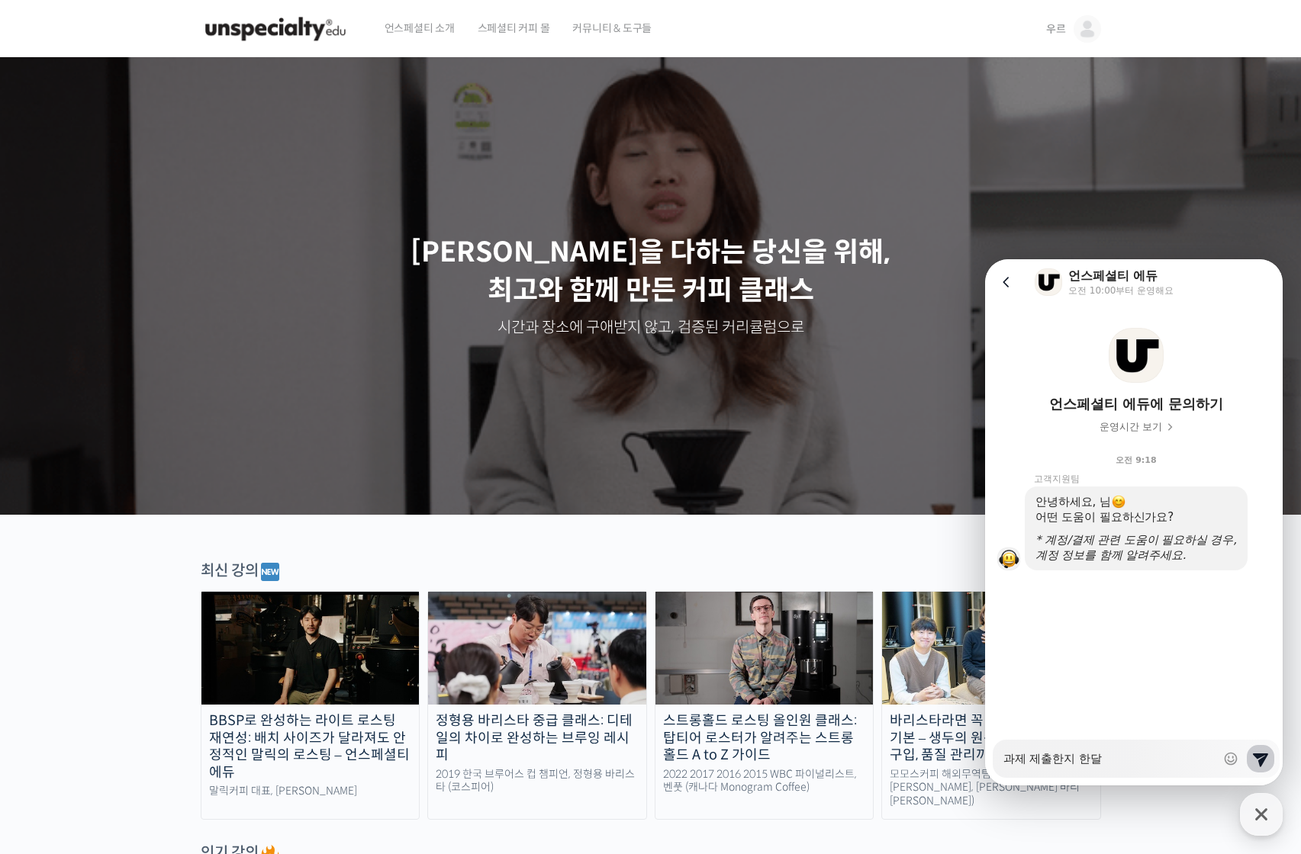
click at [1069, 27] on link "우르" at bounding box center [1073, 29] width 55 height 58
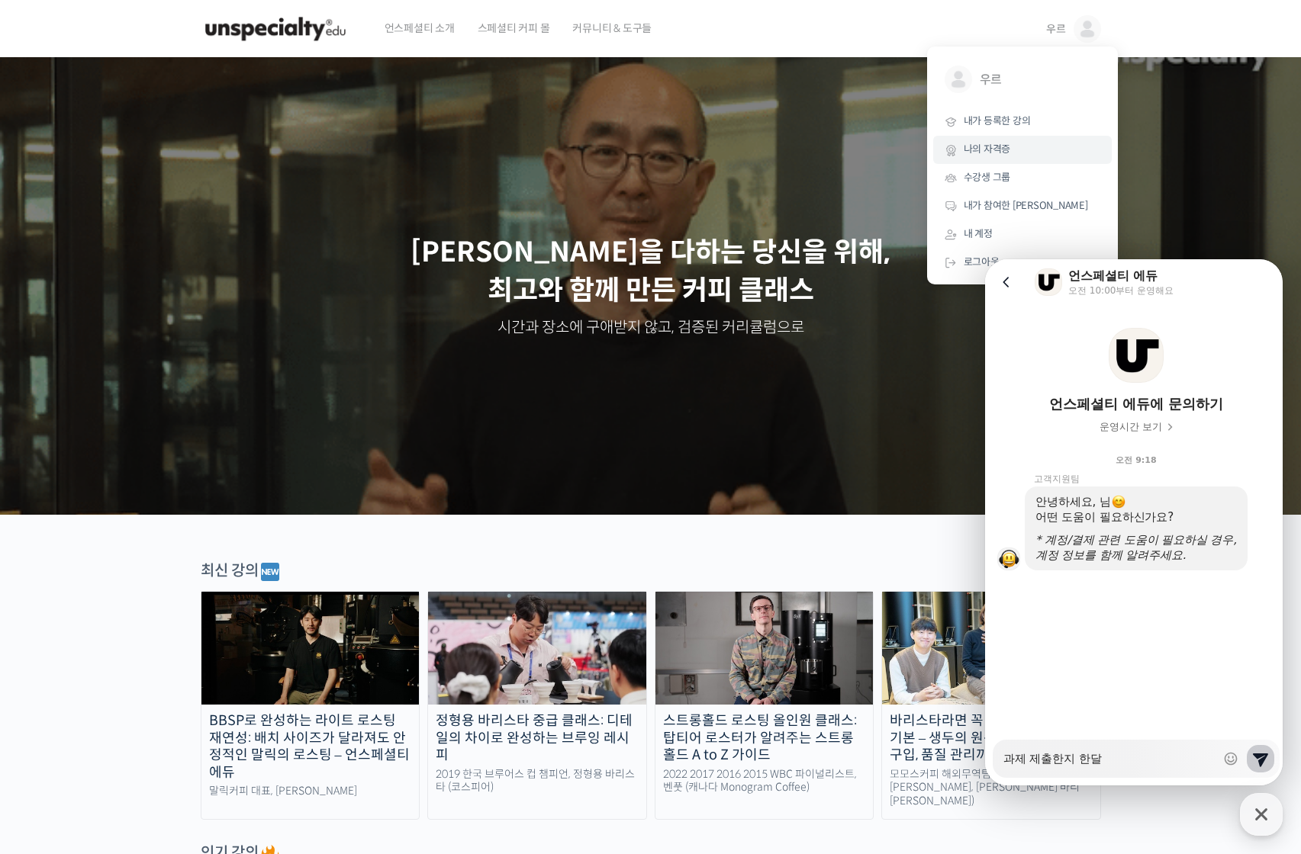
click at [1029, 162] on link "나의 자격증" at bounding box center [1022, 150] width 179 height 28
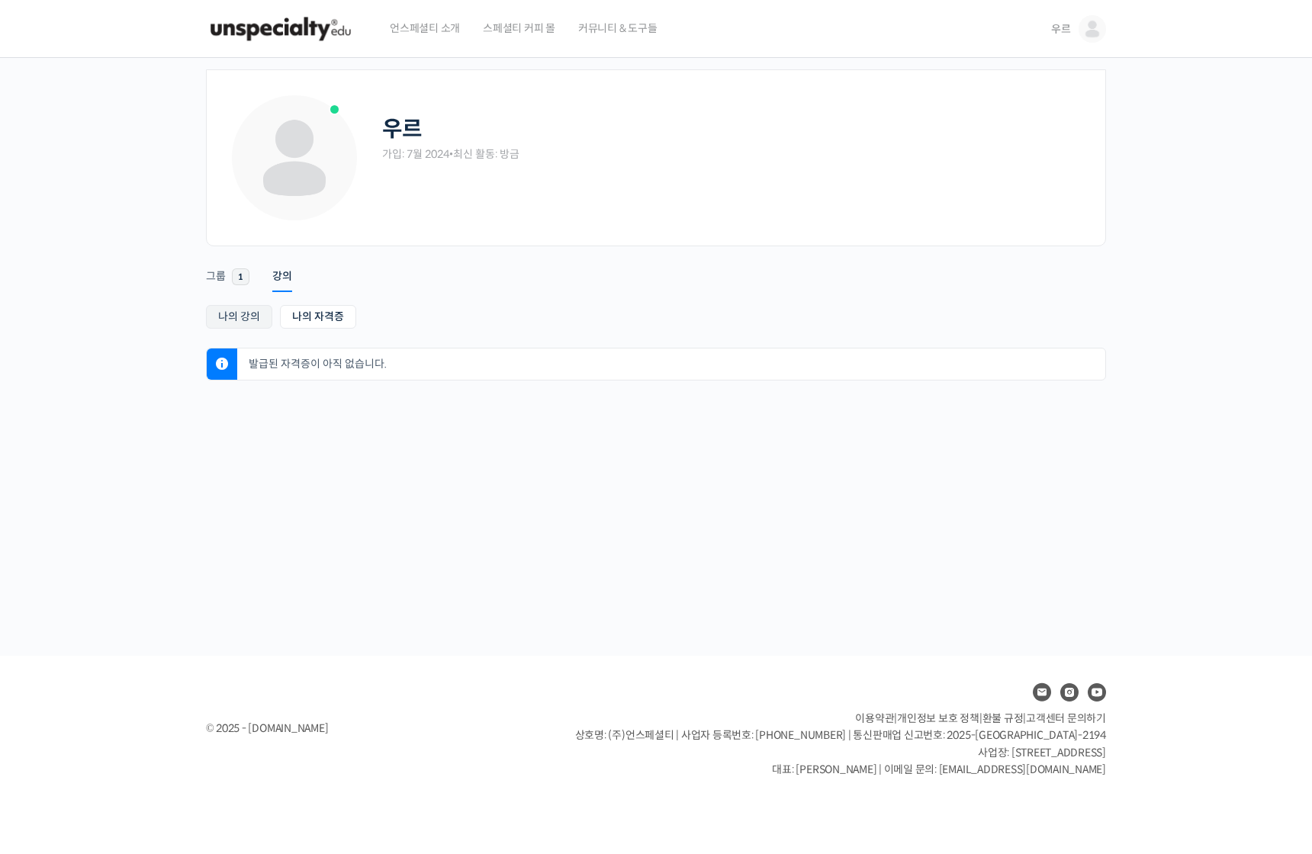
click at [259, 316] on link "나의 강의" at bounding box center [239, 317] width 66 height 24
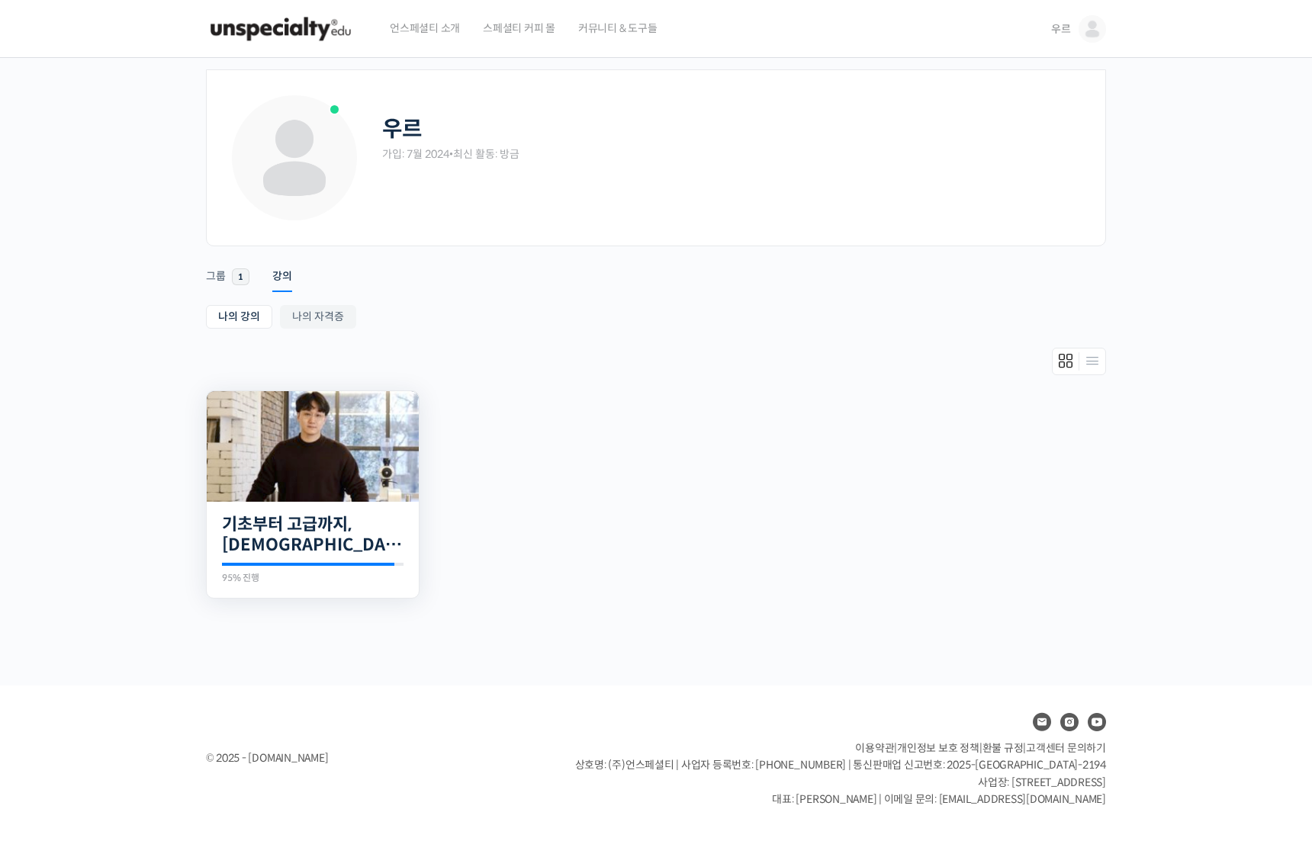
click at [316, 465] on img at bounding box center [313, 446] width 212 height 111
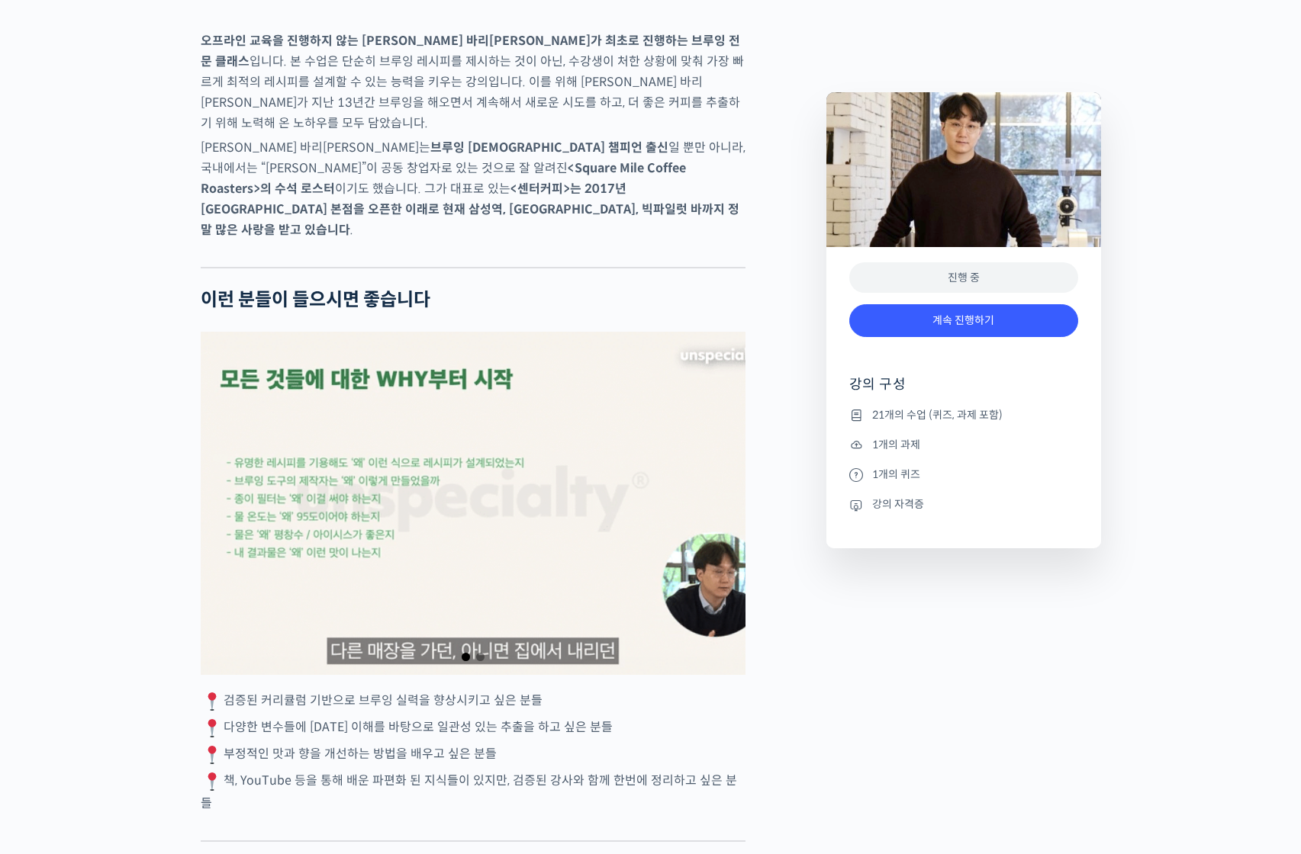
scroll to position [2594, 0]
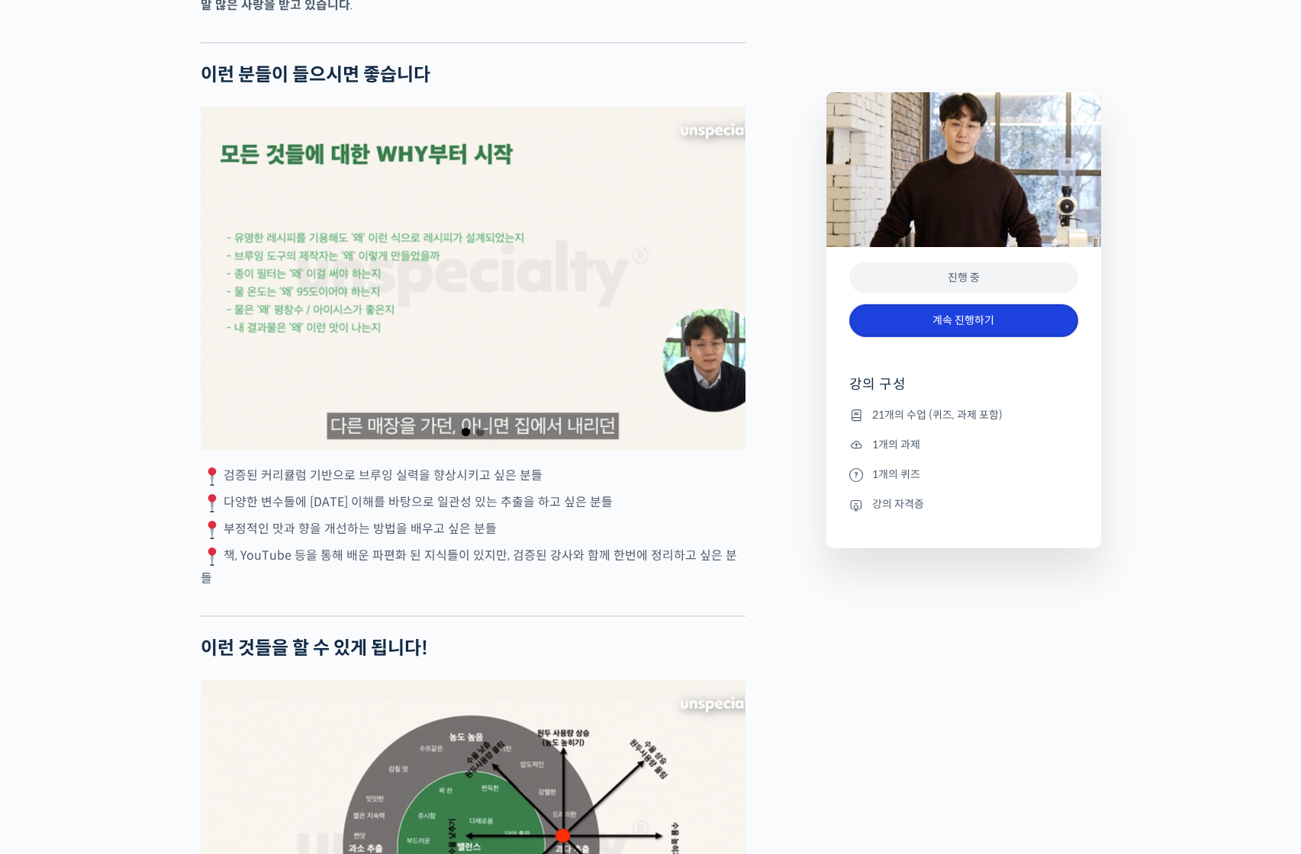
click at [945, 327] on link "계속 진행하기" at bounding box center [963, 320] width 229 height 33
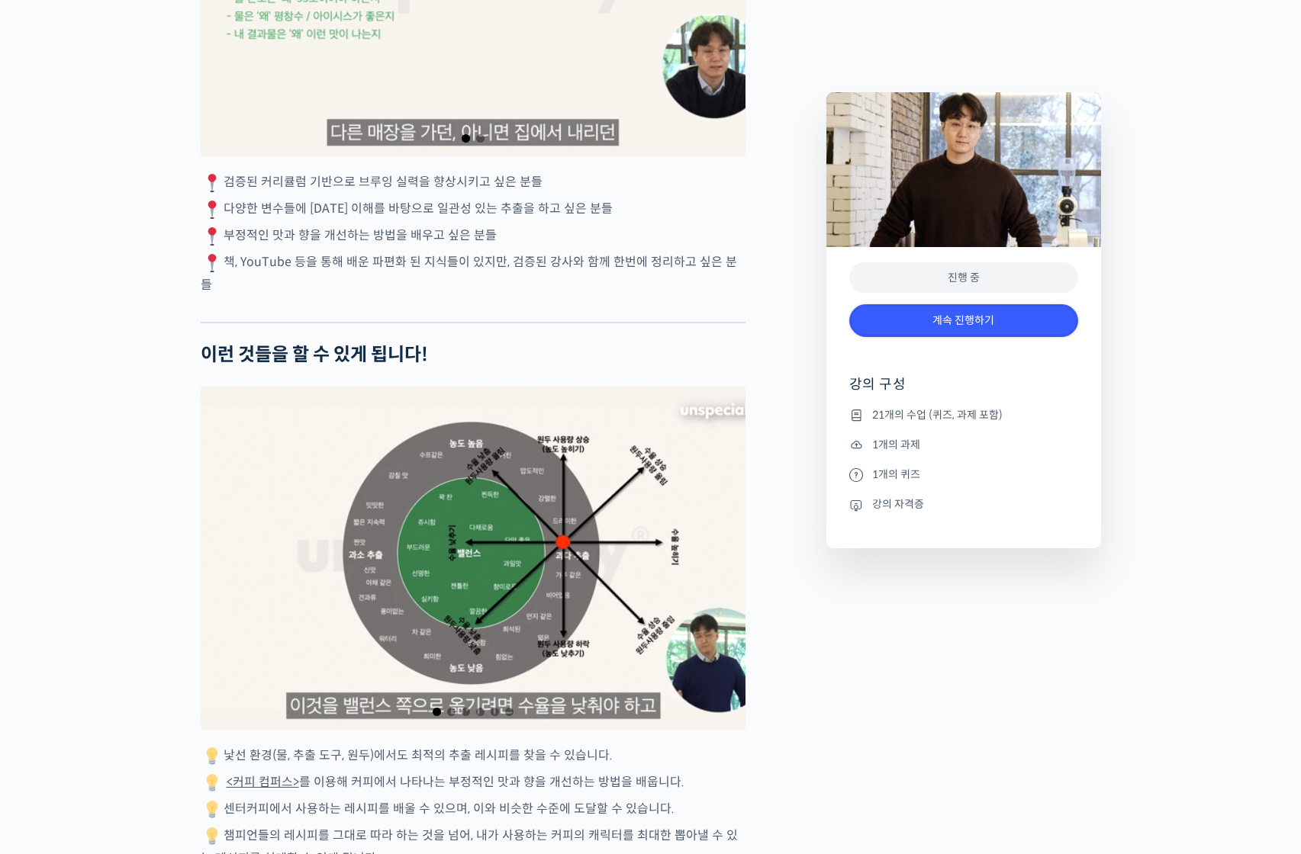
scroll to position [2899, 0]
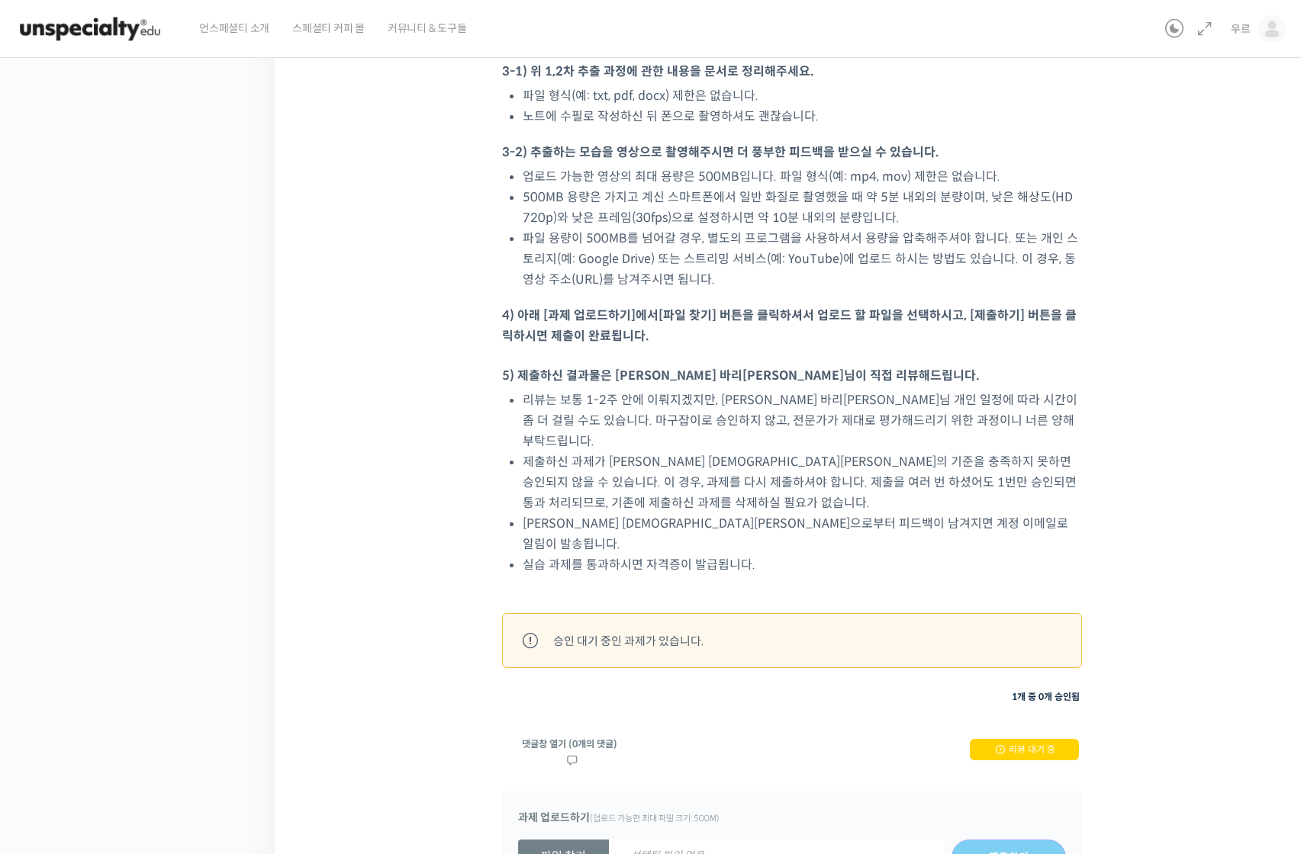
scroll to position [1152, 0]
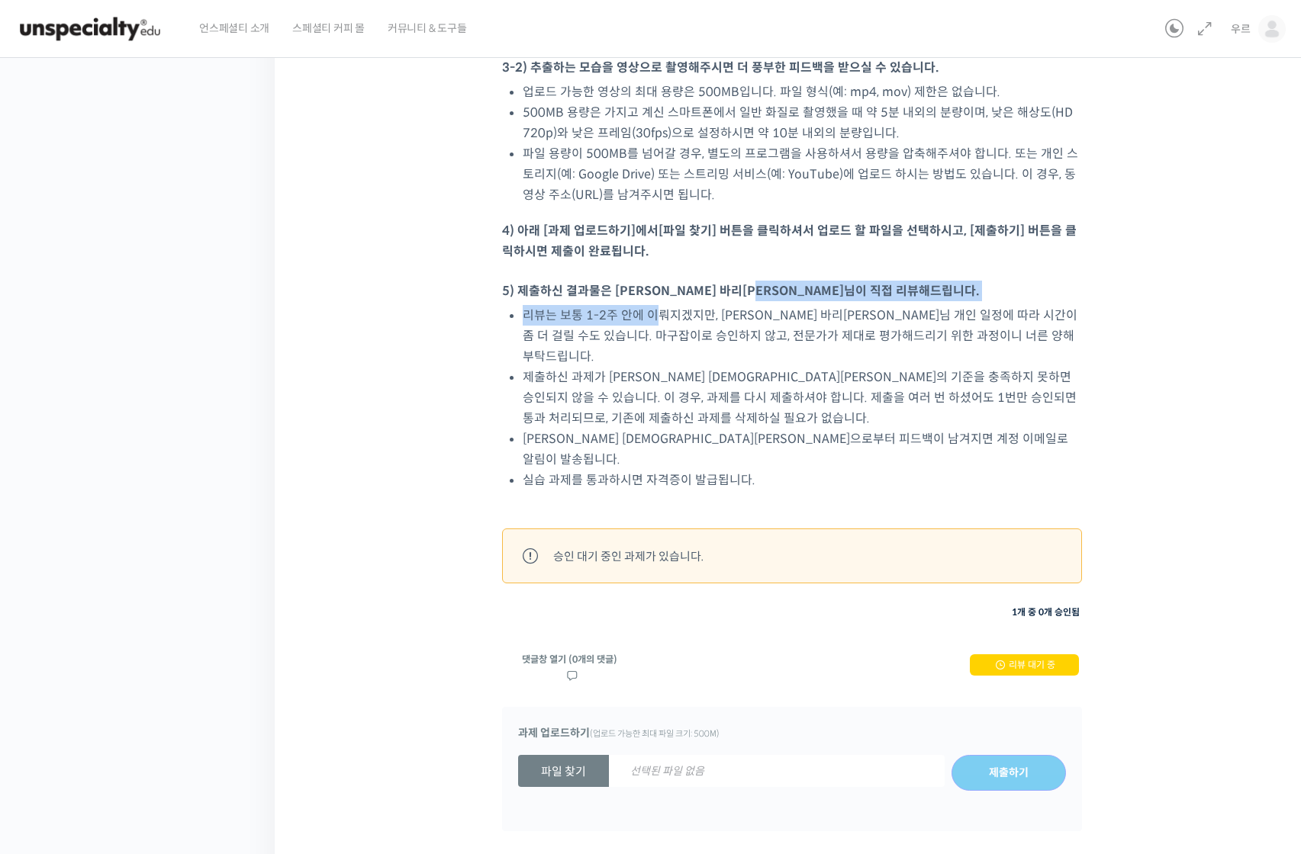
drag, startPoint x: 658, startPoint y: 261, endPoint x: 881, endPoint y: 257, distance: 222.8
click at [881, 281] on p "5) 제출하신 결과물은 [PERSON_NAME] 바리[PERSON_NAME]님이 직접 리뷰해드립니다." at bounding box center [792, 291] width 580 height 21
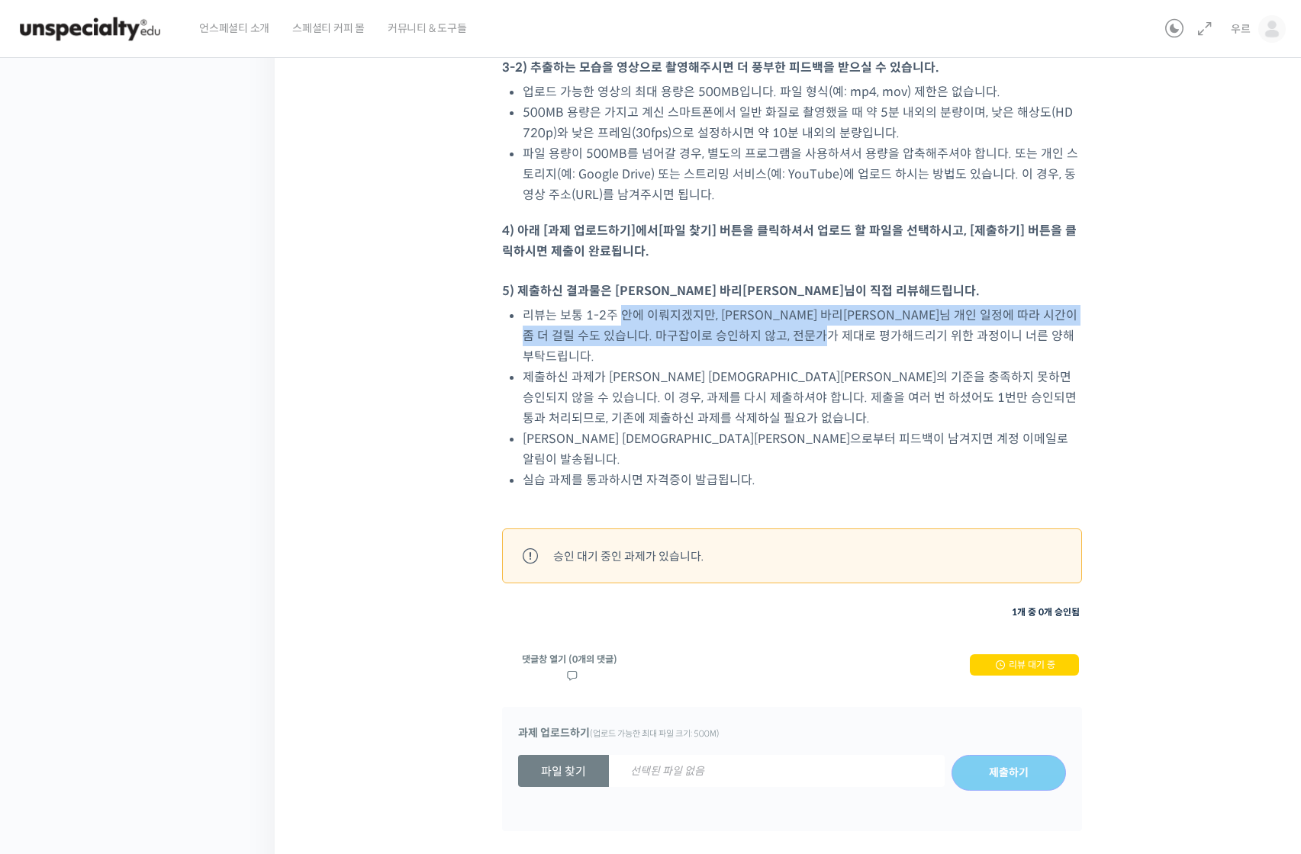
drag, startPoint x: 619, startPoint y: 282, endPoint x: 873, endPoint y: 302, distance: 254.1
click at [873, 305] on li "리뷰는 보통 1-2주 안에 이뤄지겠지만, [PERSON_NAME] 바리[PERSON_NAME]님 개인 일정에 따라 시간이 좀 더 걸릴 수도 있…" at bounding box center [802, 336] width 559 height 62
click at [874, 305] on li "리뷰는 보통 1-2주 안에 이뤄지겠지만, [PERSON_NAME] 바리[PERSON_NAME]님 개인 일정에 따라 시간이 좀 더 걸릴 수도 있…" at bounding box center [802, 336] width 559 height 62
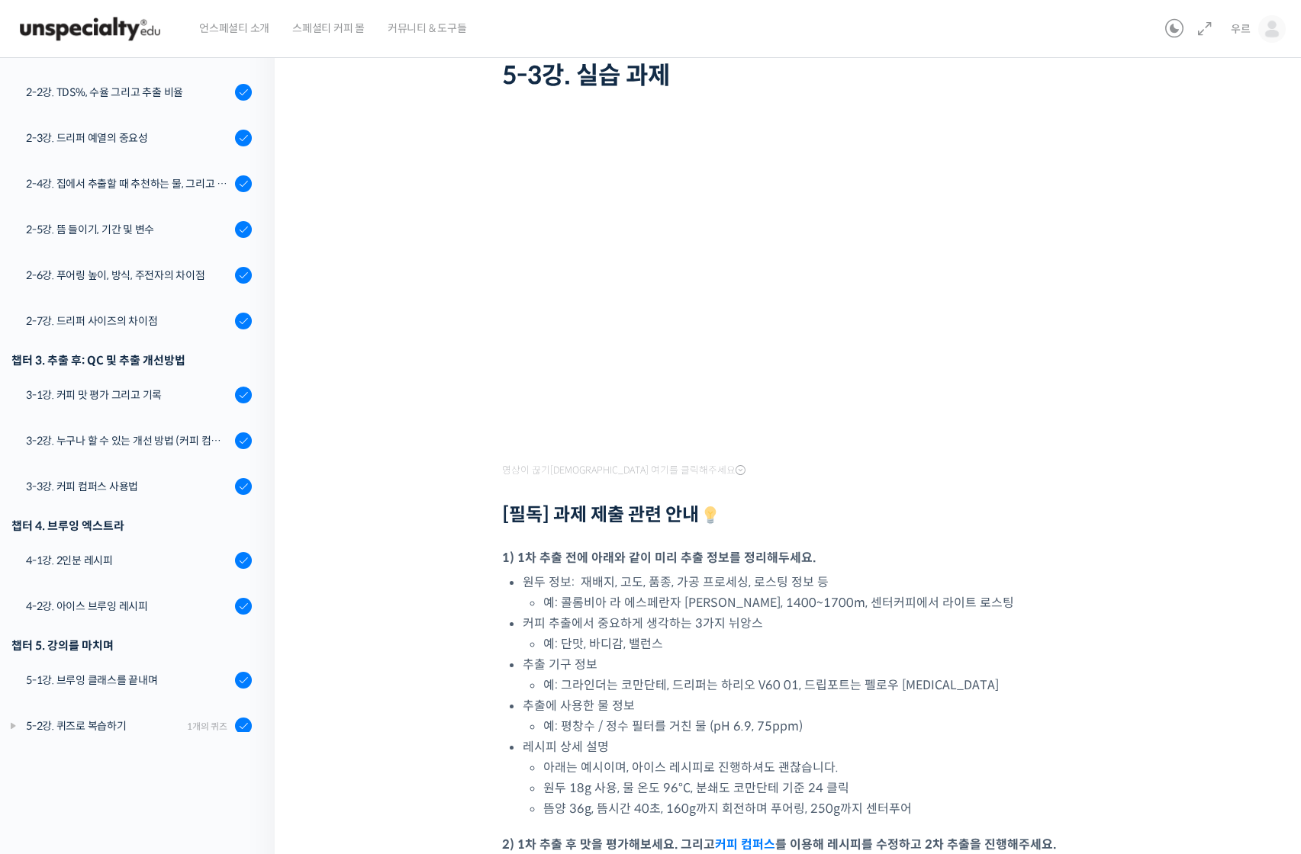
scroll to position [8, 0]
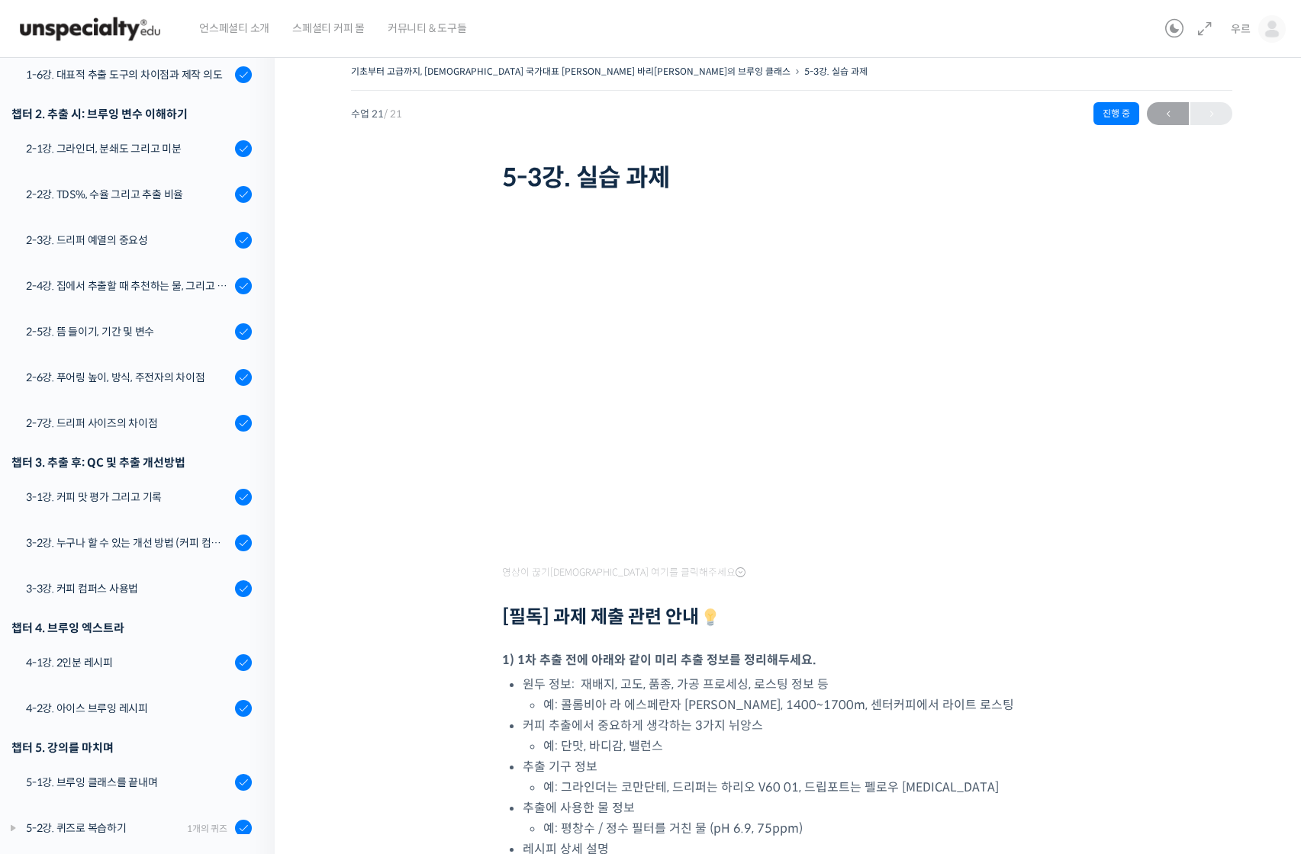
click at [139, 21] on img at bounding box center [90, 29] width 150 height 46
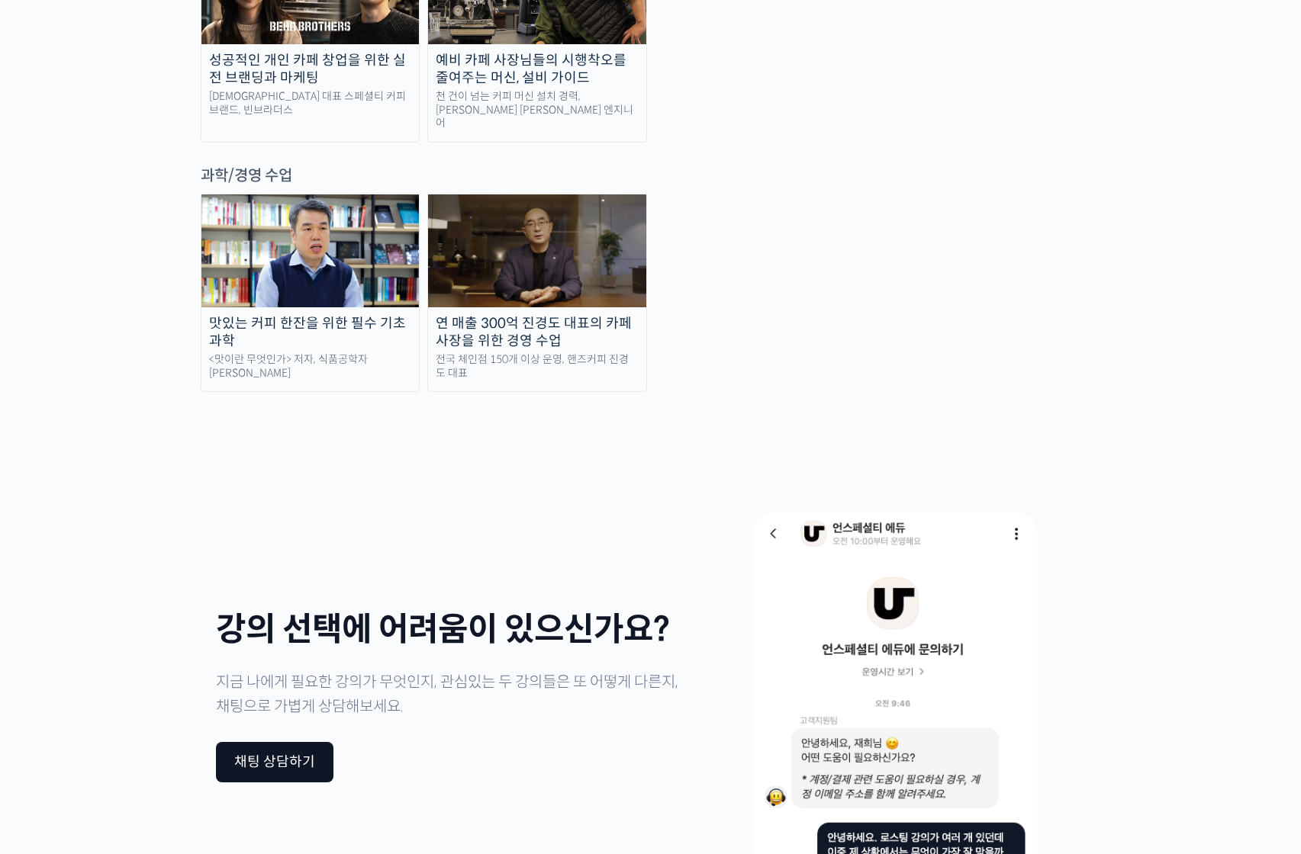
scroll to position [3509, 0]
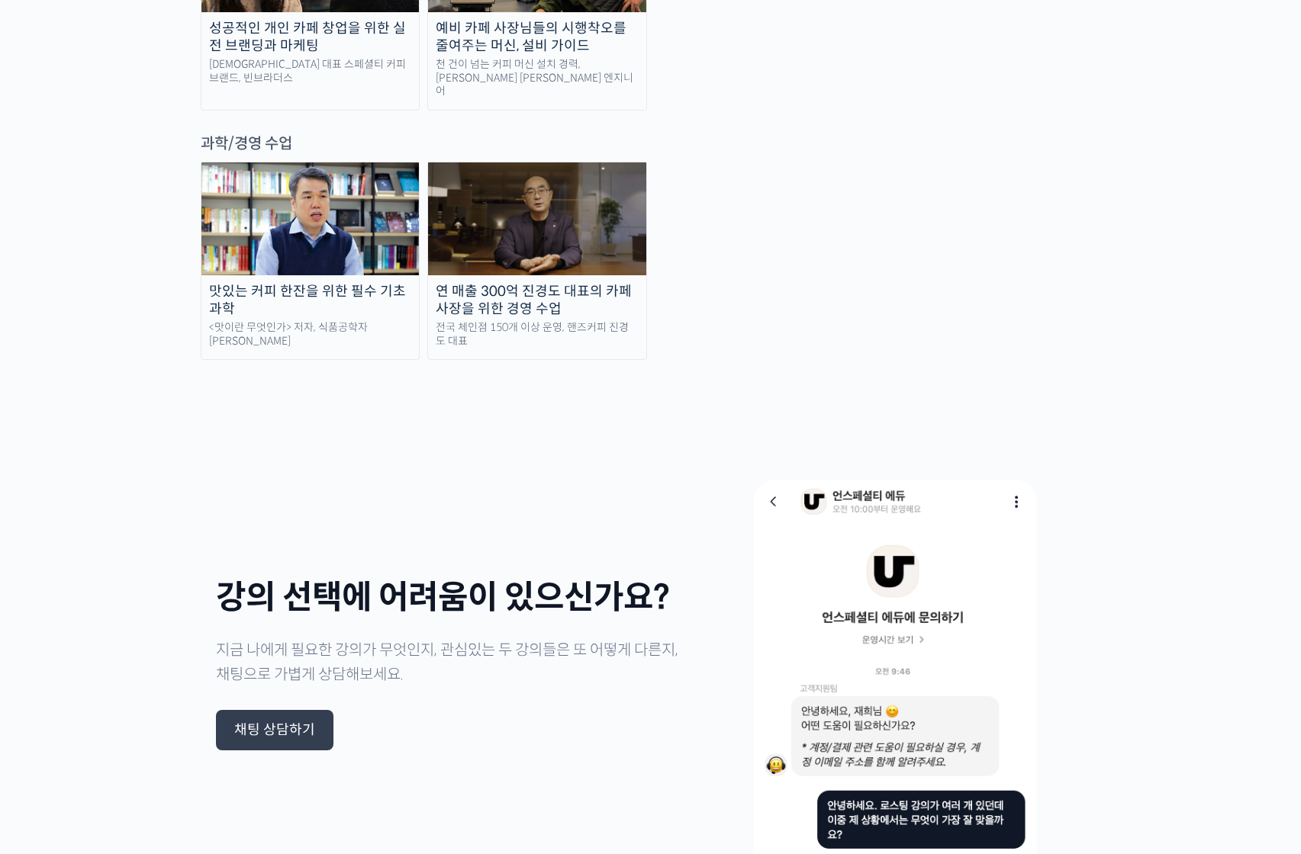
click at [322, 710] on div "채팅 상담하기" at bounding box center [274, 730] width 117 height 41
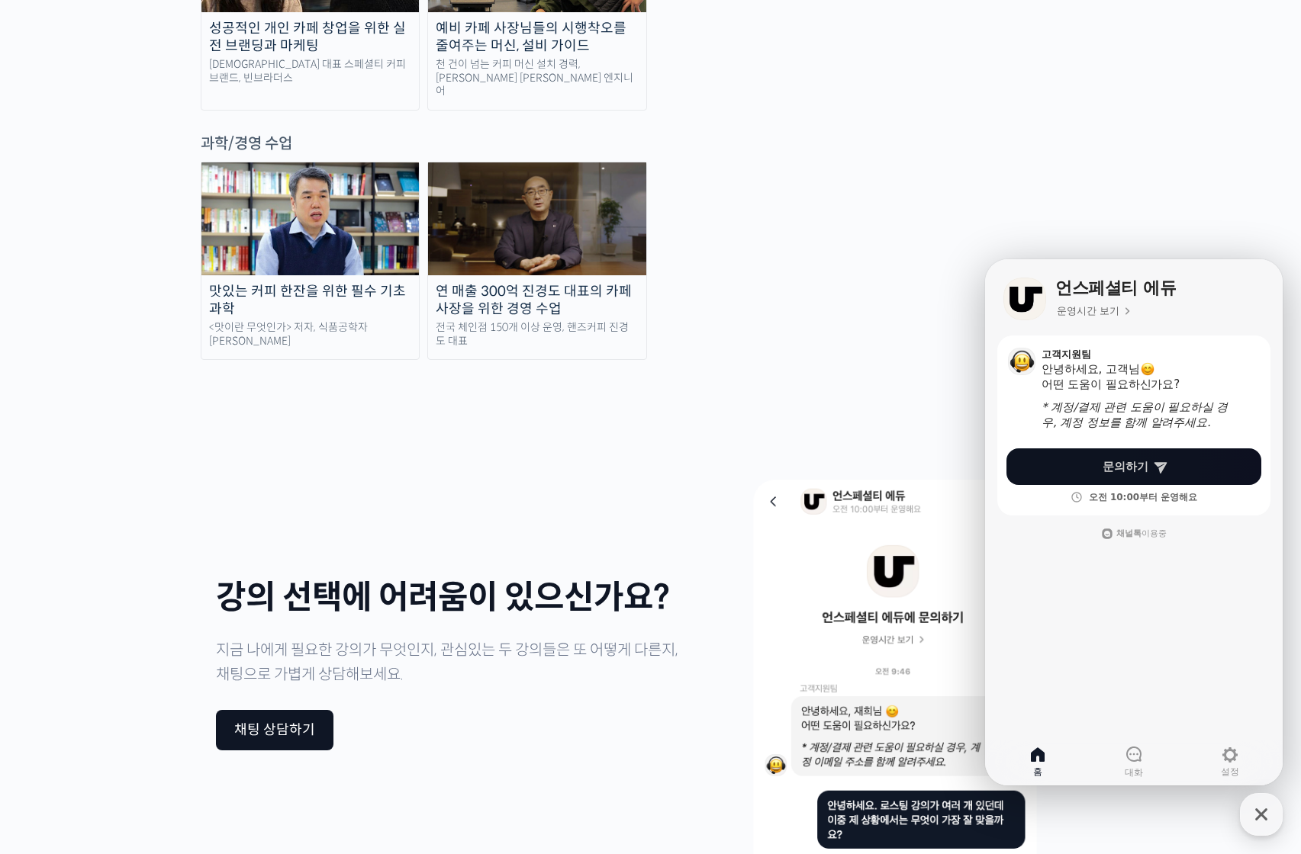
click at [1121, 481] on link "문의하기" at bounding box center [1133, 467] width 255 height 37
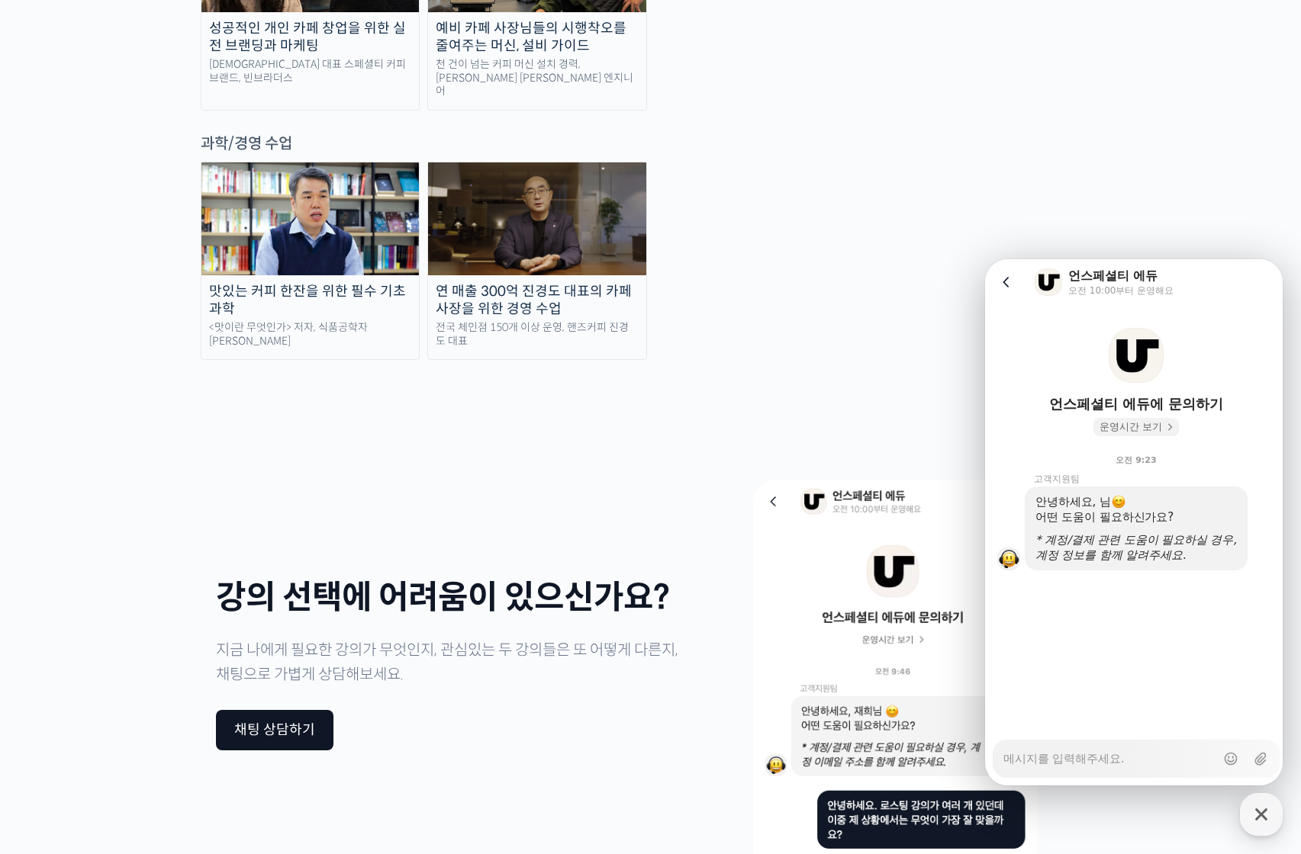
click at [1127, 426] on span "운영시간 보기" at bounding box center [1130, 427] width 63 height 14
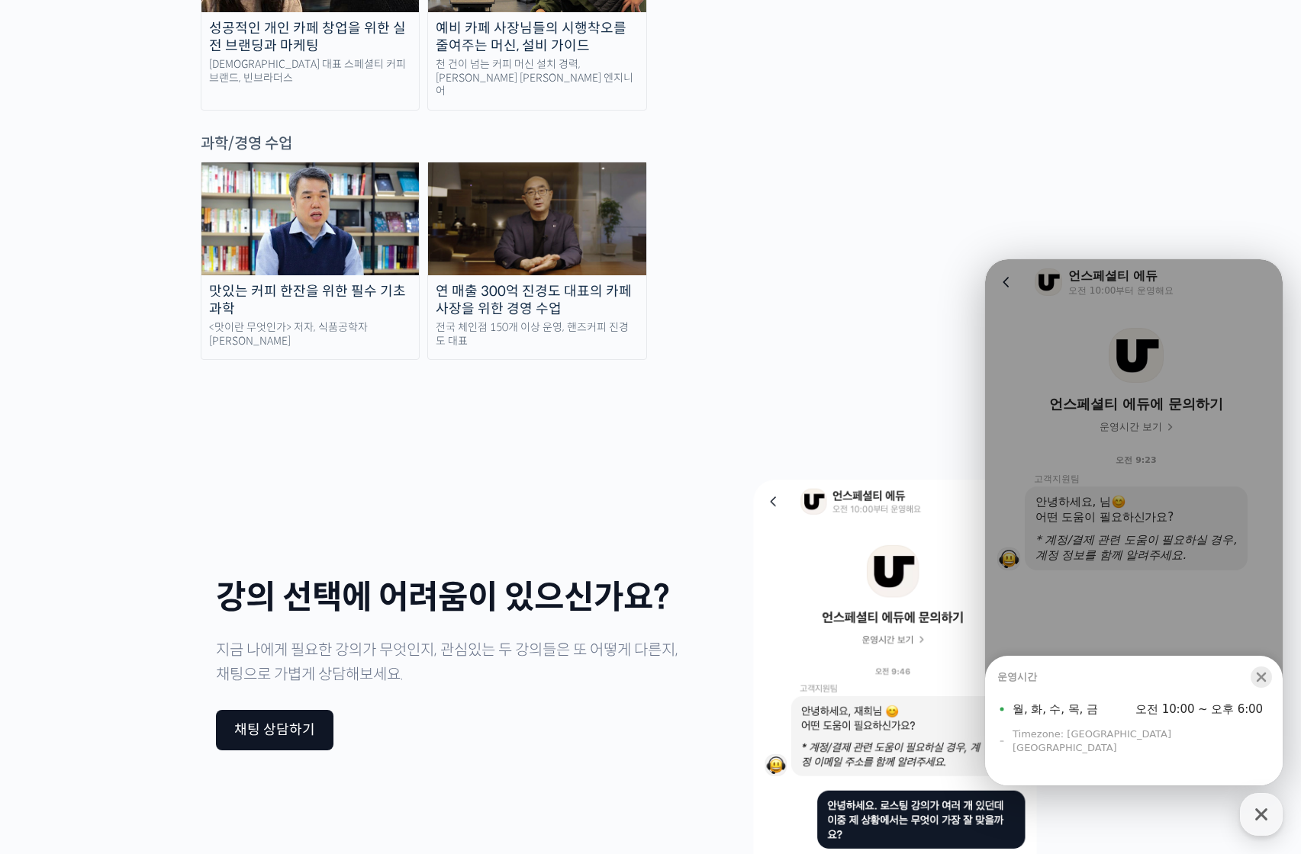
click at [1256, 685] on icon "button" at bounding box center [1260, 677] width 15 height 15
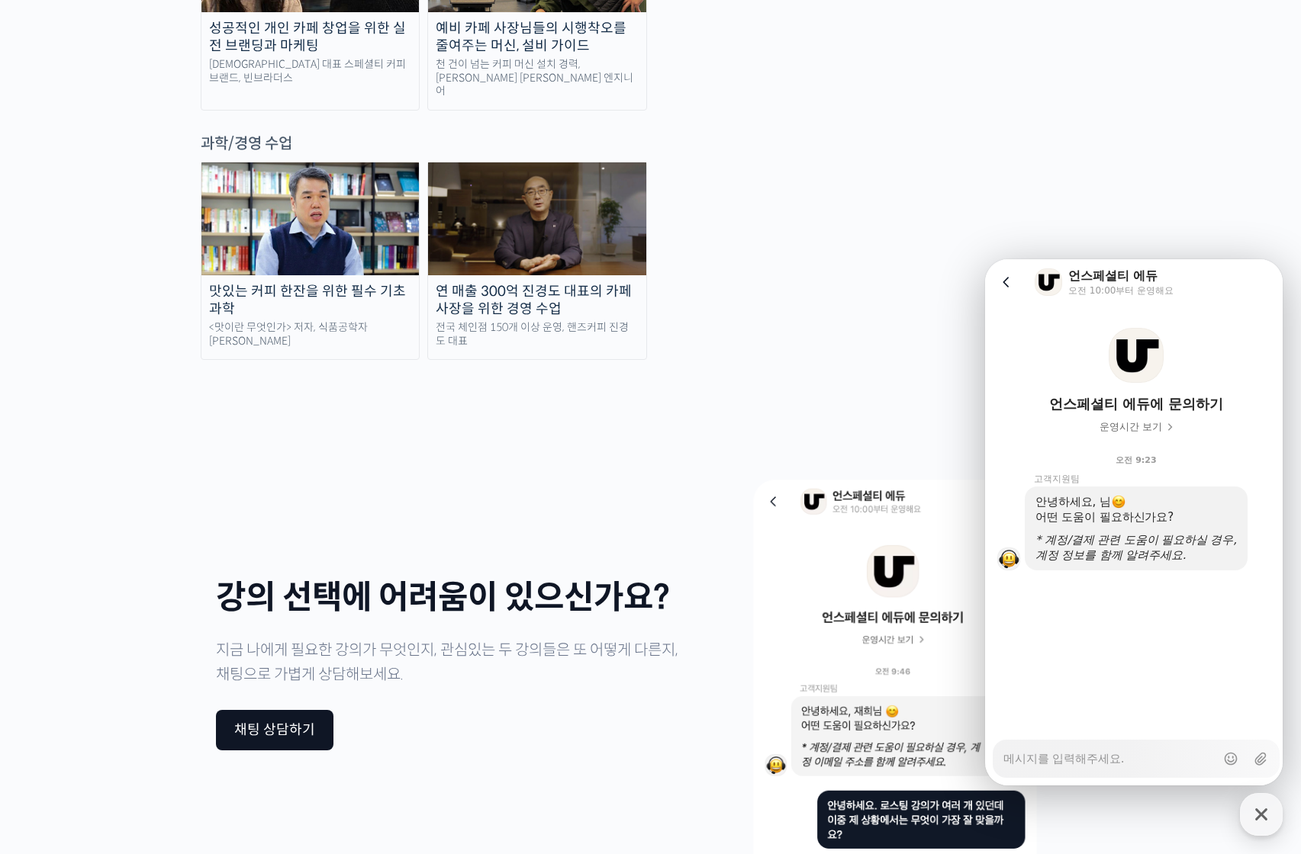
click at [1147, 761] on textarea "Messenger Input Textarea" at bounding box center [1109, 754] width 212 height 26
type textarea "x"
type textarea "ㄱ"
type textarea "x"
type textarea "고"
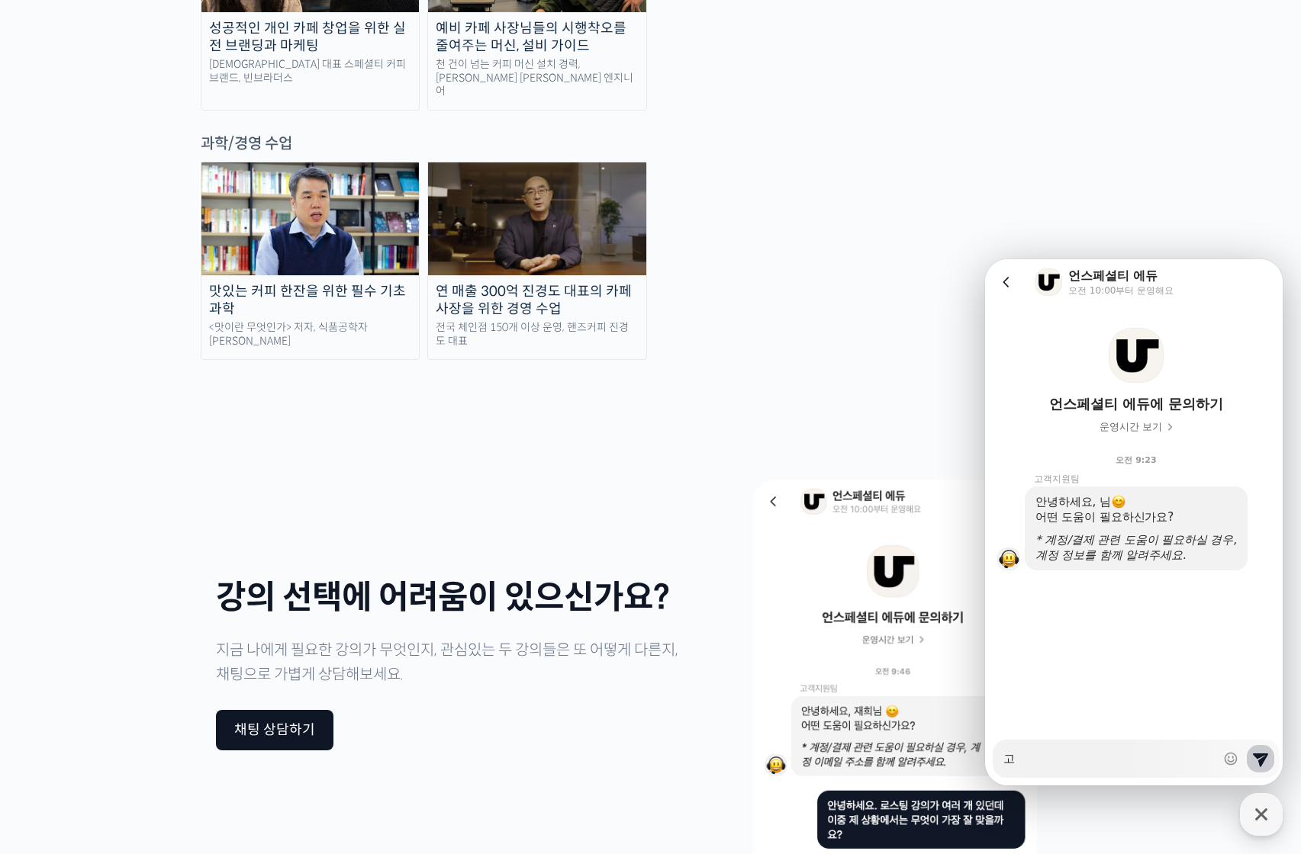
type textarea "x"
type textarea "과"
type textarea "x"
type textarea "괒"
type textarea "x"
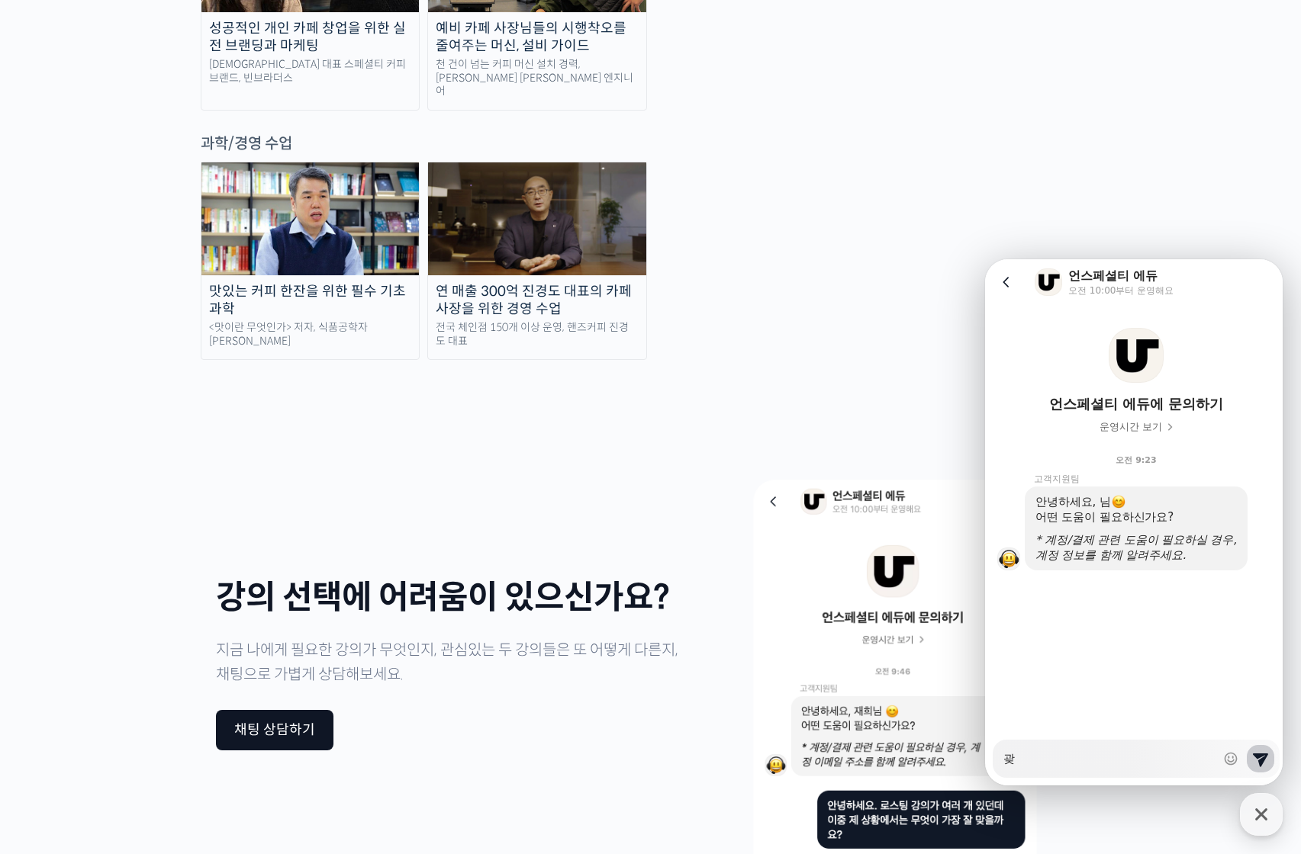
type textarea "과제"
type textarea "x"
type textarea "과제"
type textarea "x"
type textarea "과제 ㅈ"
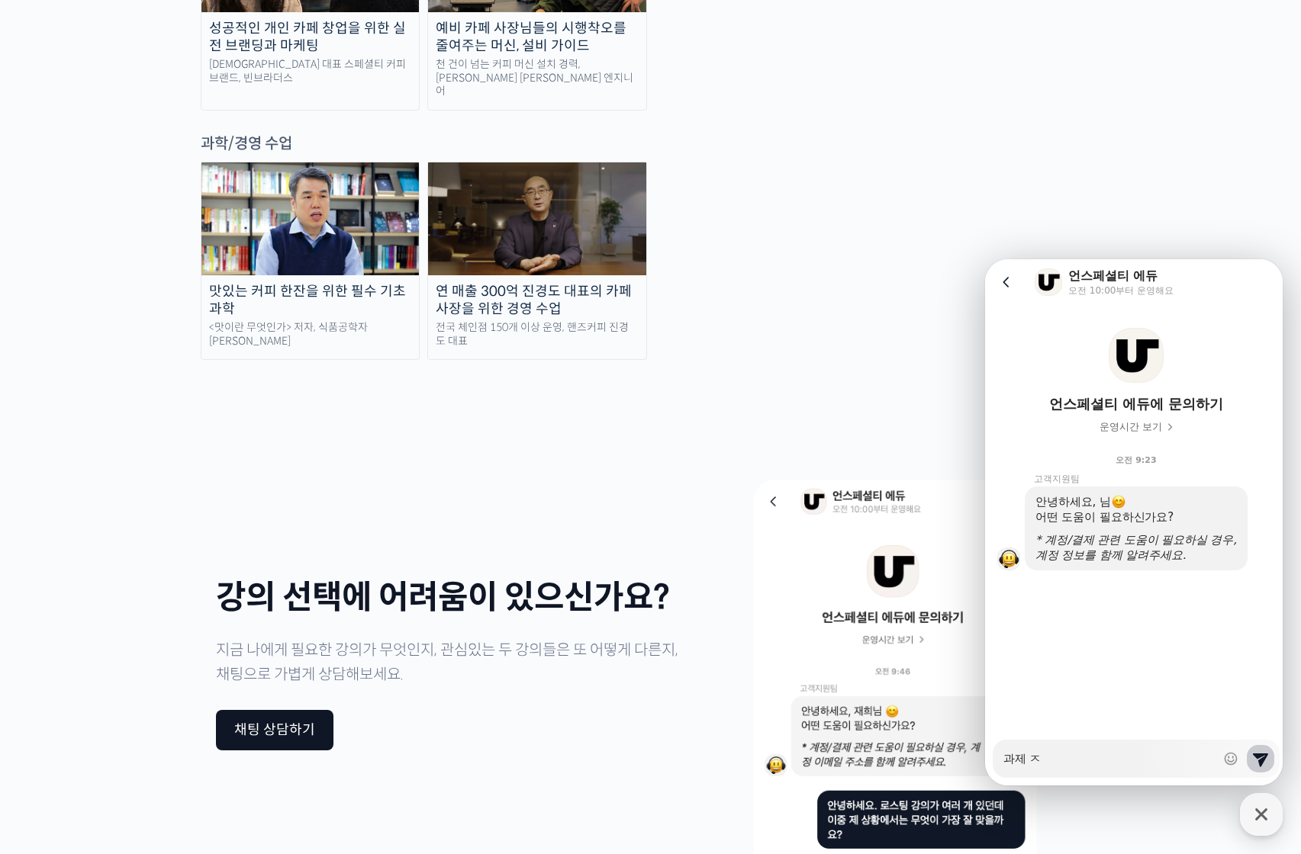
type textarea "x"
type textarea "과제 제"
type textarea "x"
type textarea "과제 젳"
type textarea "x"
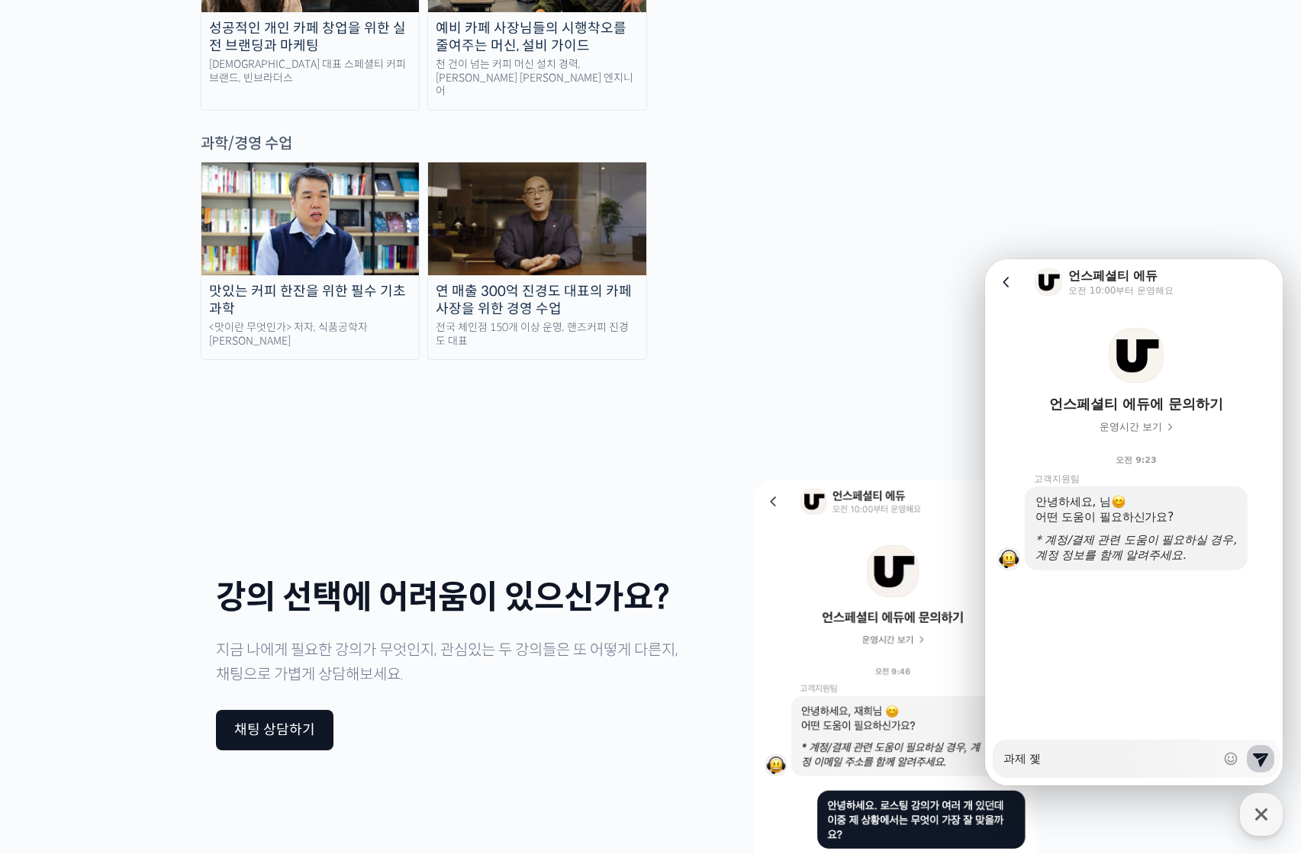
type textarea "과제 제추"
type textarea "x"
type textarea "과제 제출"
type textarea "x"
type textarea "과제 제춣"
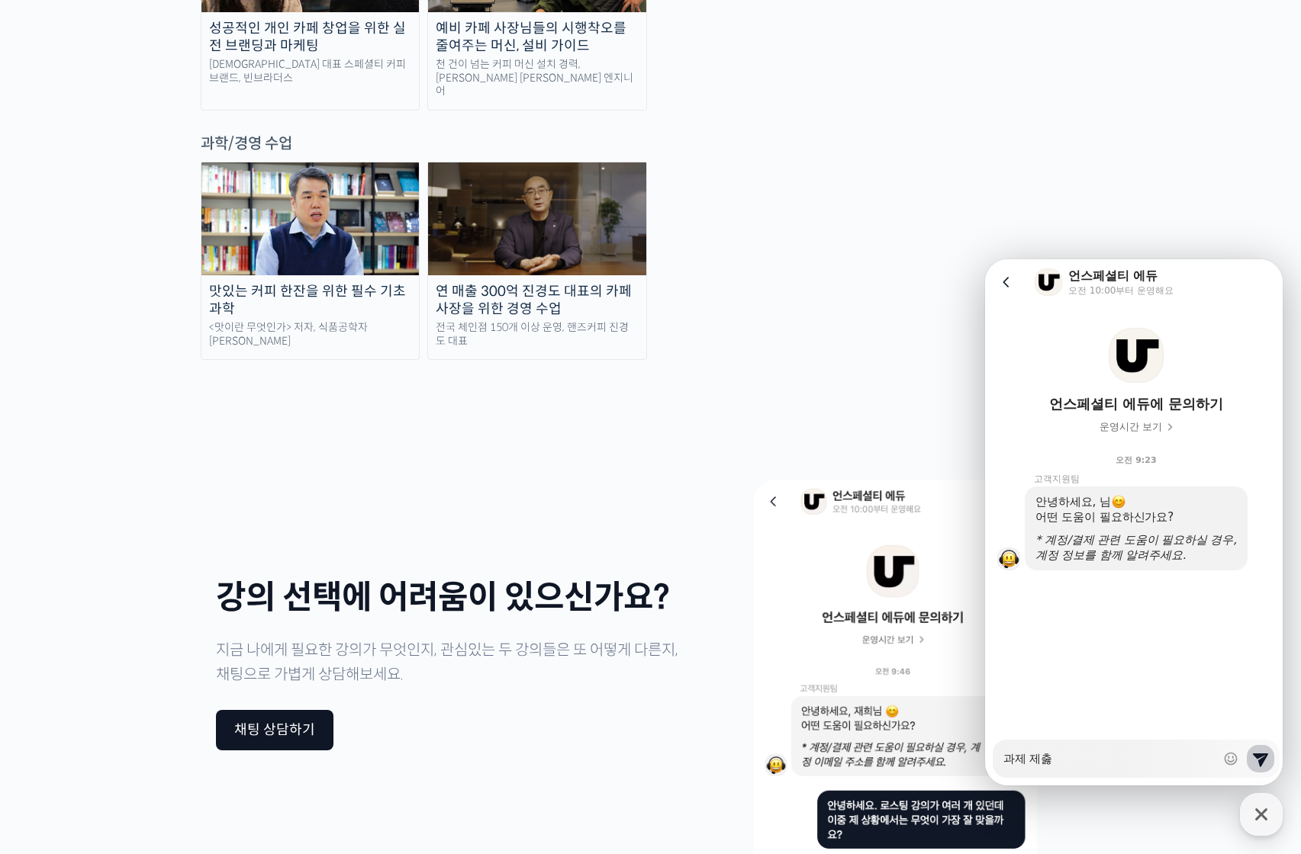
type textarea "x"
type textarea "과제 제출하"
type textarea "x"
type textarea "과제 제출한"
type textarea "x"
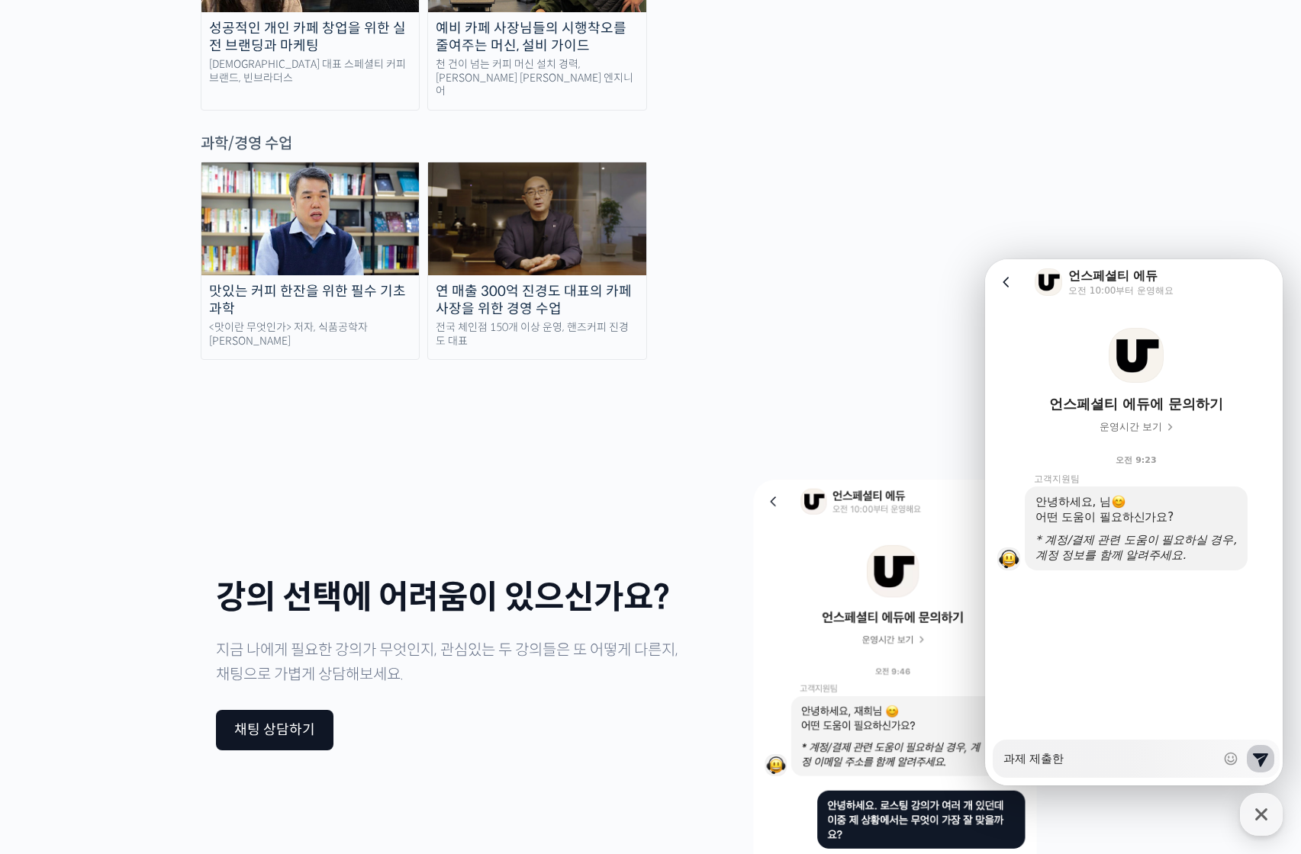
type textarea "과제 제출한"
type textarea "x"
type textarea "과제 제출한 ㅈ"
type textarea "x"
type textarea "과제 제출한 지"
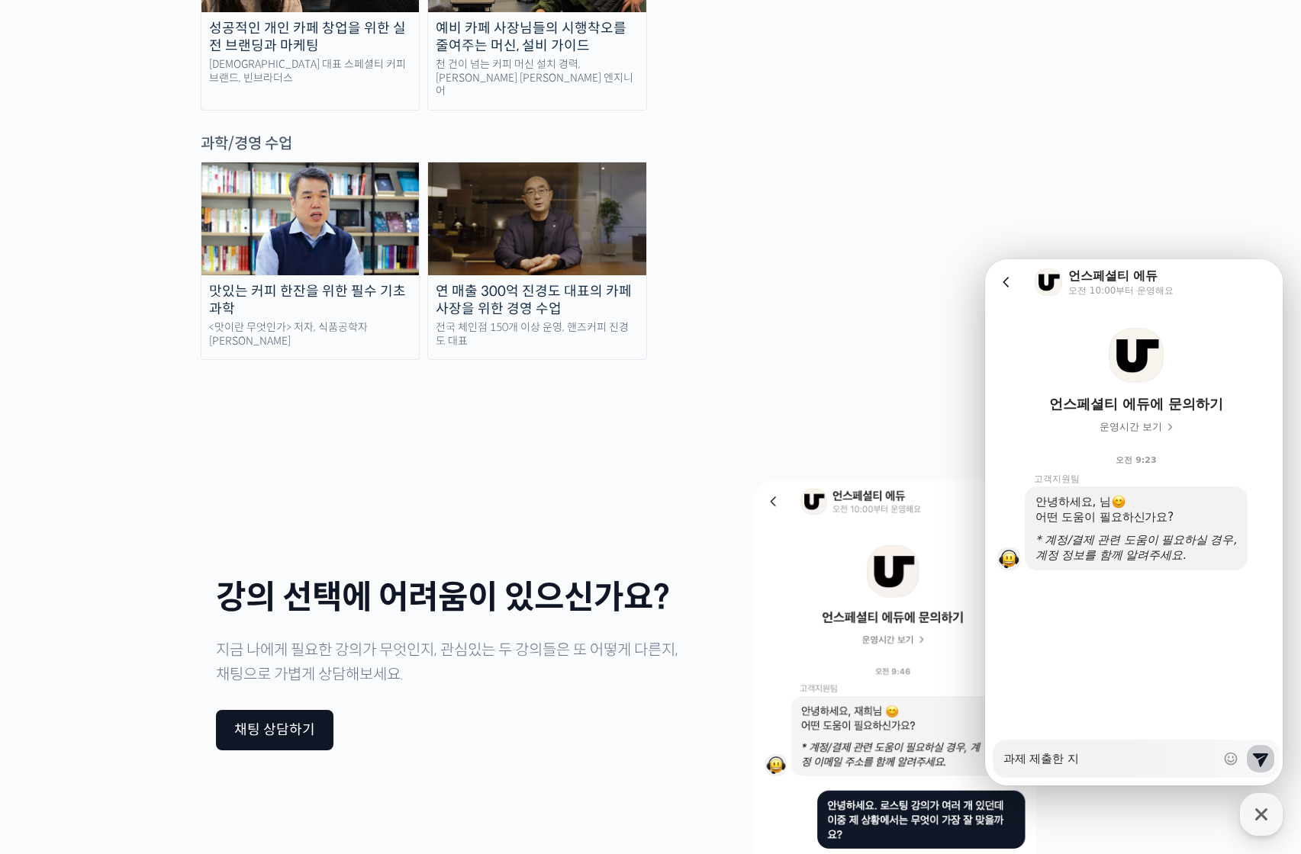
type textarea "x"
type textarea "과제 제출한 지"
type textarea "x"
type textarea "과제 제출한 지 ㅎ"
type textarea "x"
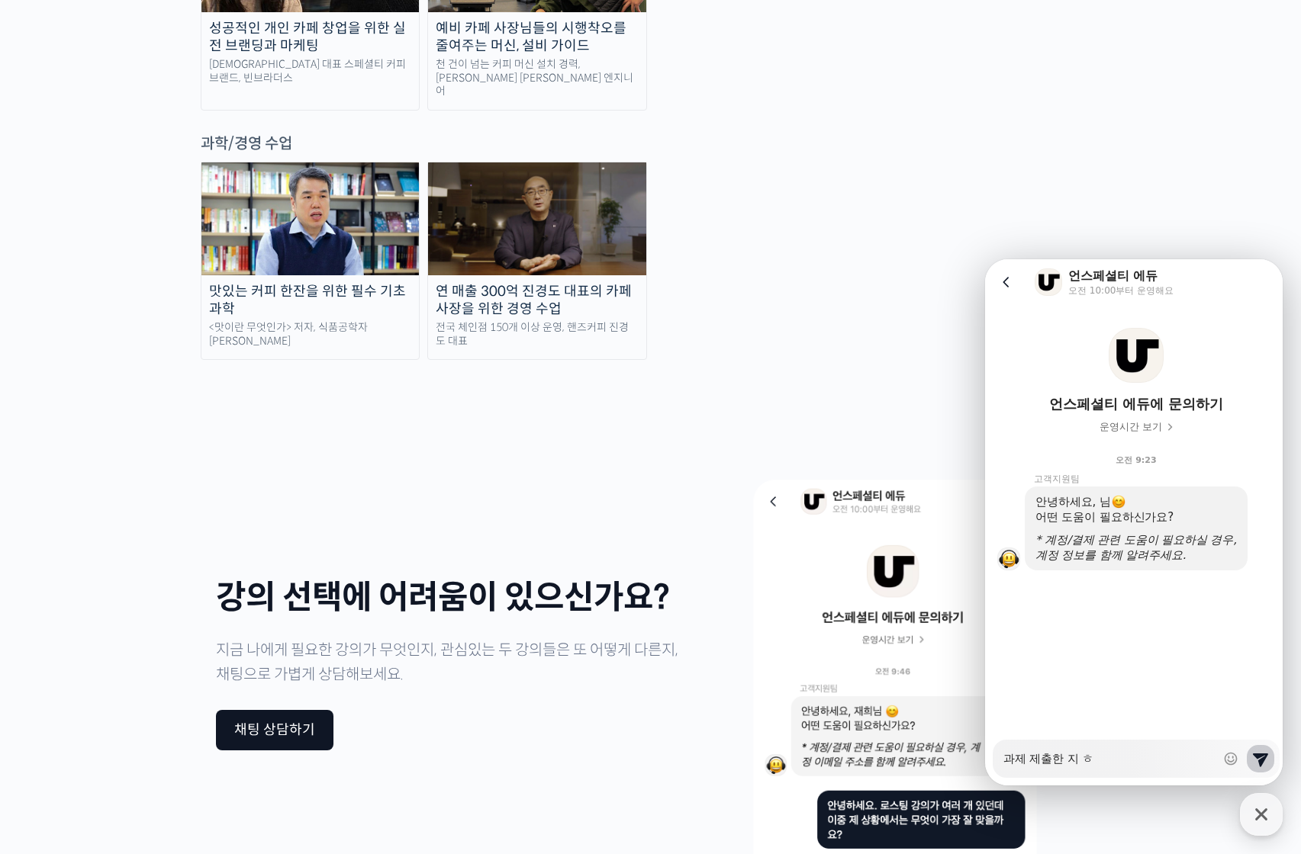
type textarea "과제 제출한 지 하"
type textarea "x"
type textarea "과제 제출한 지 한"
type textarea "x"
type textarea "과제 제출한 지 한ㄷ"
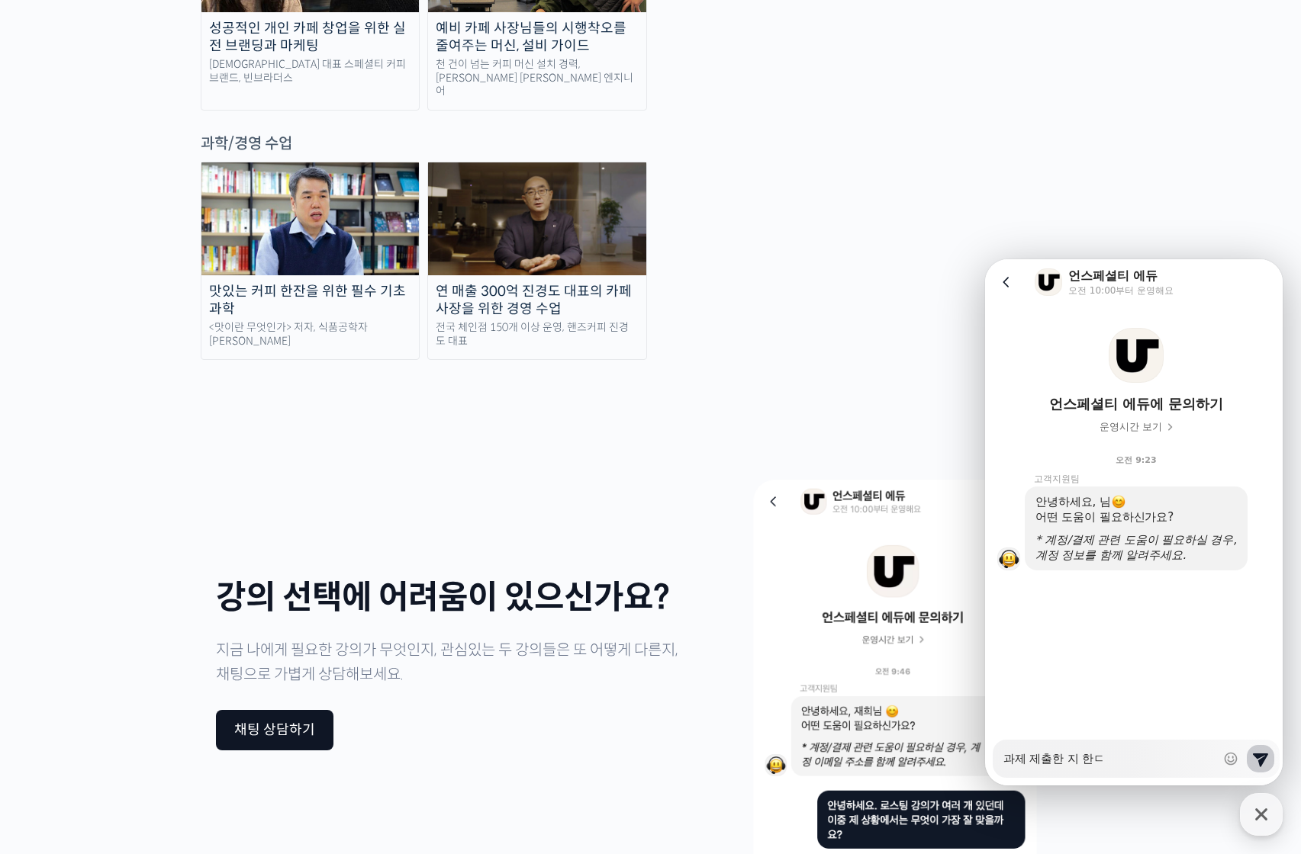
type textarea "x"
type textarea "과제 제출한 지 한다"
type textarea "x"
type textarea "과제 제출한 지 한달"
type textarea "x"
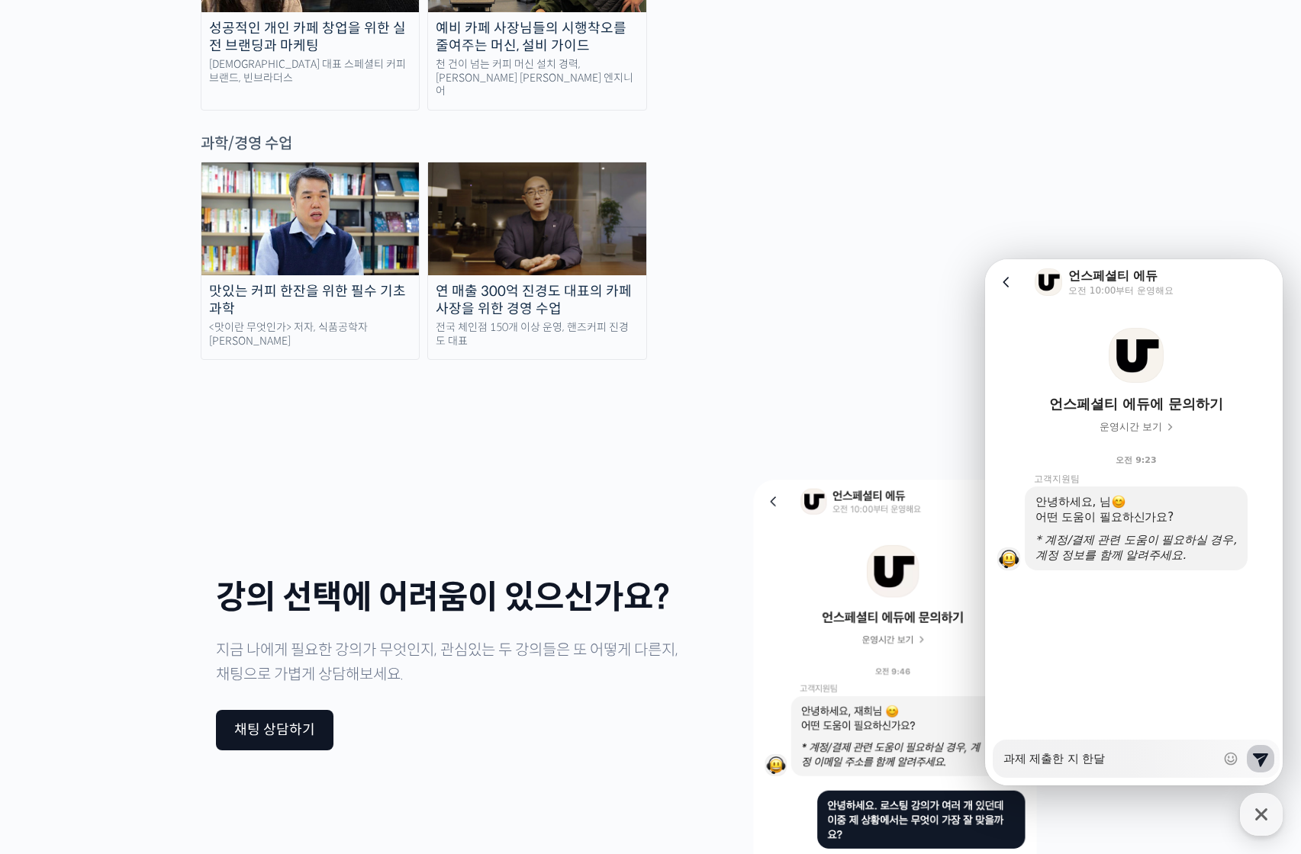
type textarea "과제 제출한 지 한달ㅇ"
type textarea "x"
type textarea "과제 제출한 지 한달이"
type textarea "x"
type textarea "과제 제출한 지 한달이"
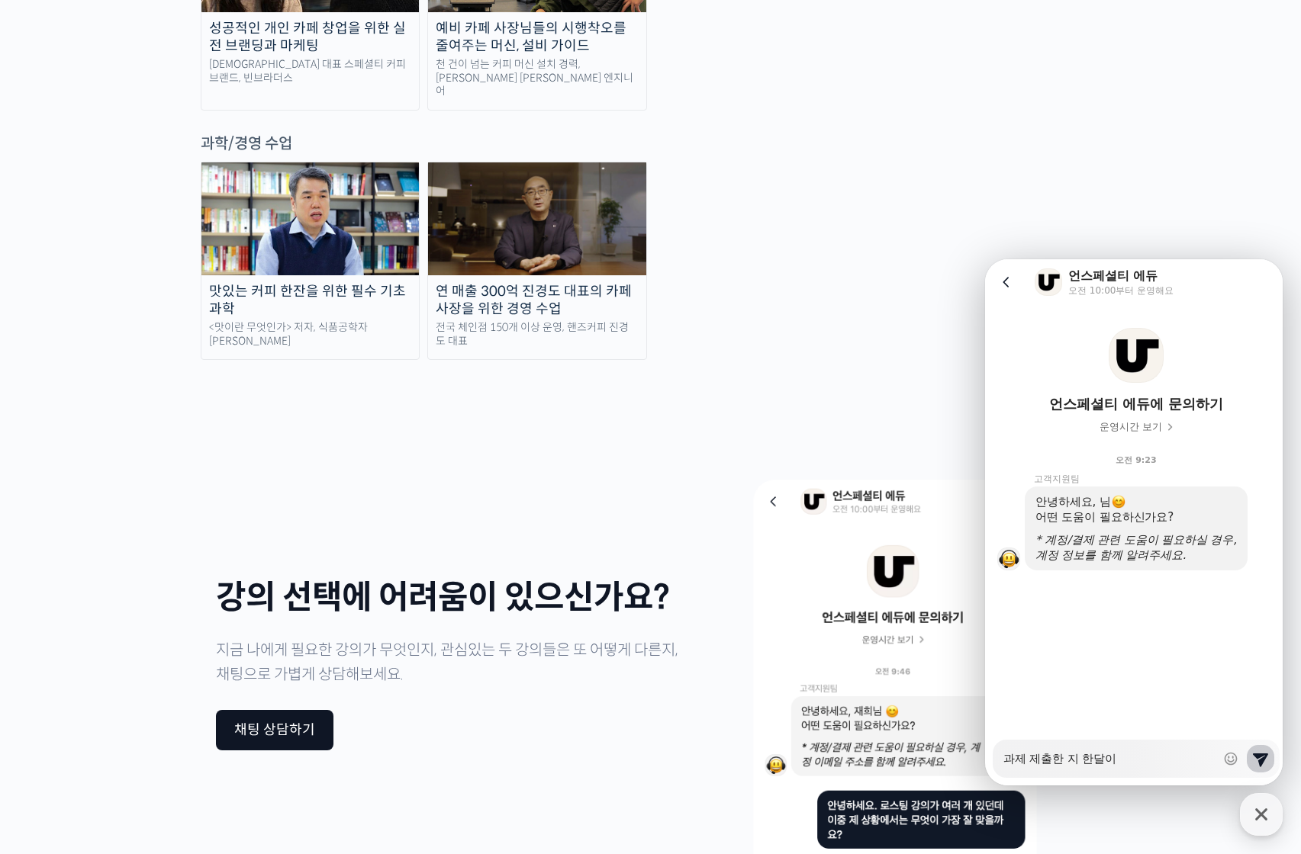
type textarea "x"
type textarea "과제 제출한 지 한달이 ㄴ"
type textarea "x"
type textarea "과제 제출한 지 한달이 너"
type textarea "x"
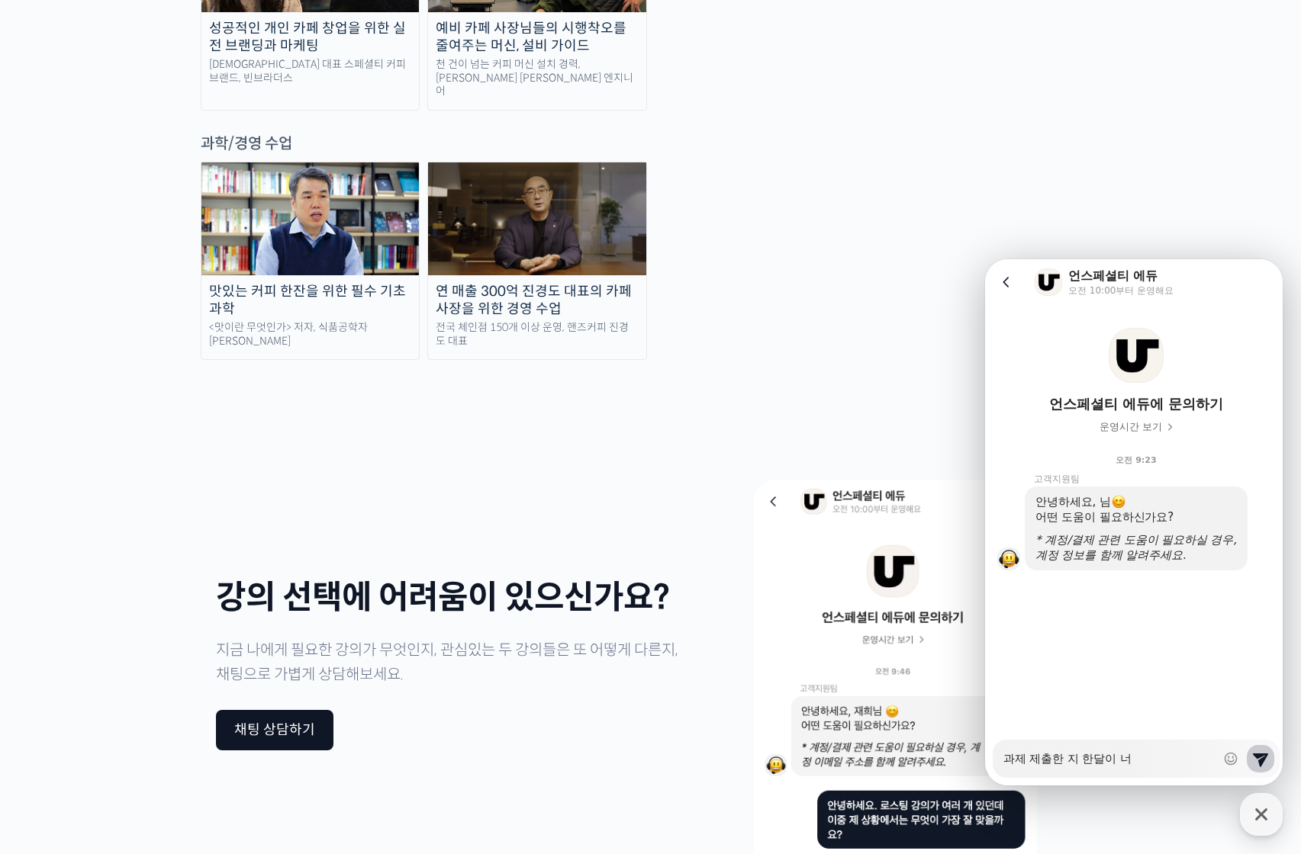
type textarea "과제 제출한 지 한달이 넘"
type textarea "x"
type textarea "과제 제출한 지 한달이 넘ㅇ"
type textarea "x"
type textarea "과제 제출한 지 한달이 넘으"
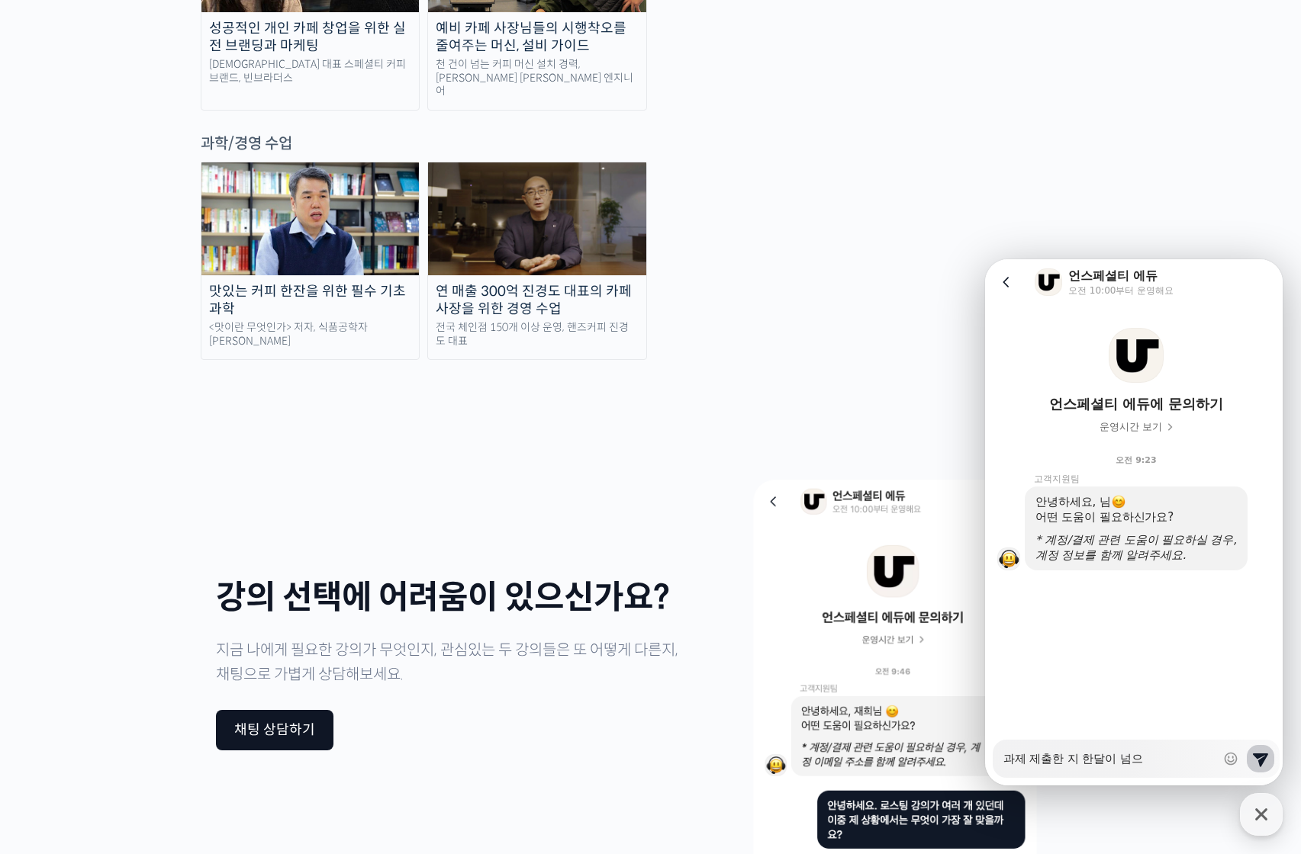
type textarea "x"
type textarea "과제 제출한 지 한달이 넘은"
type textarea "x"
type textarea "과제 제출한 지 한달이 넘은ㄱ"
type textarea "x"
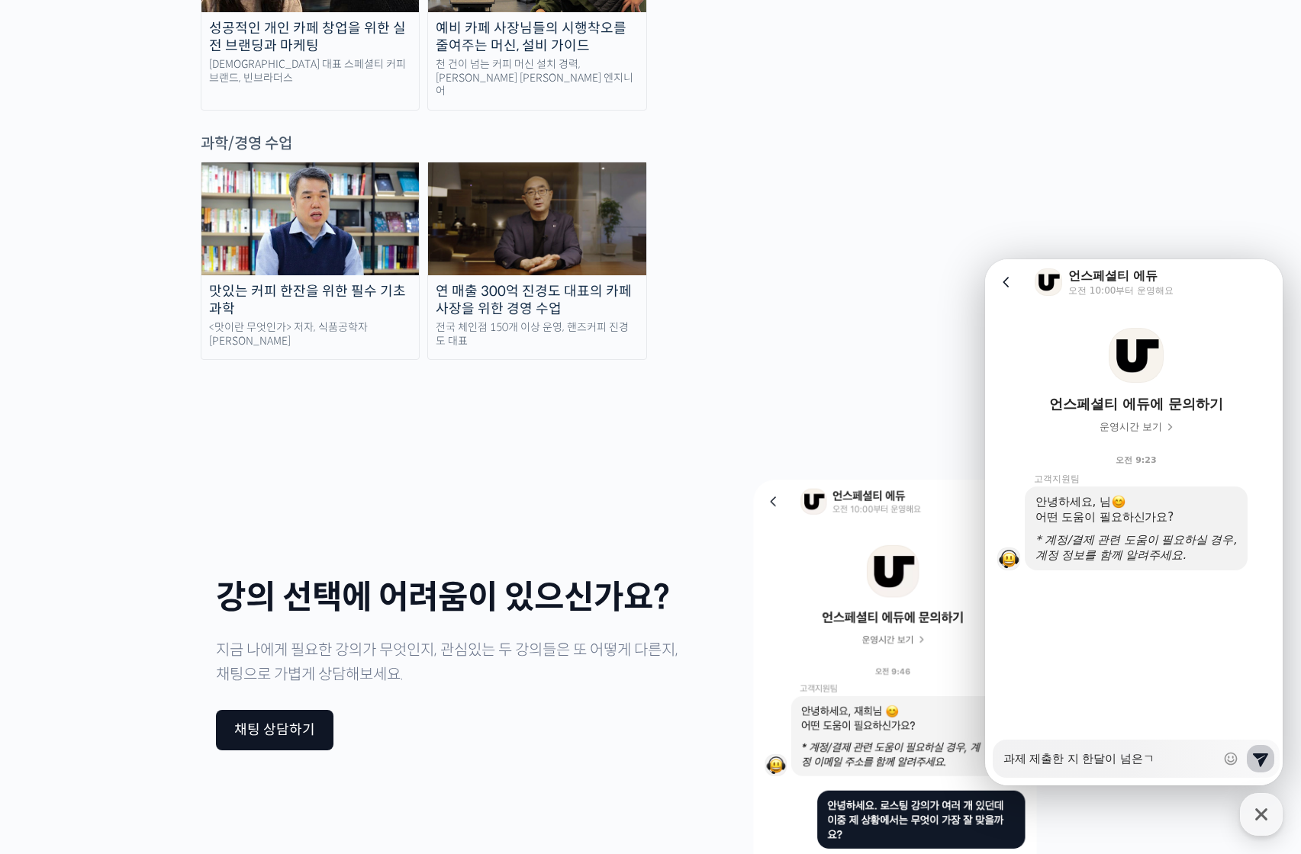
type textarea "과제 제출한 지 한달이 넘은거"
type textarea "x"
type textarea "과제 제출한 지 한달이 넘은것"
type textarea "x"
type textarea "과제 제출한 지 한달이 넘은것"
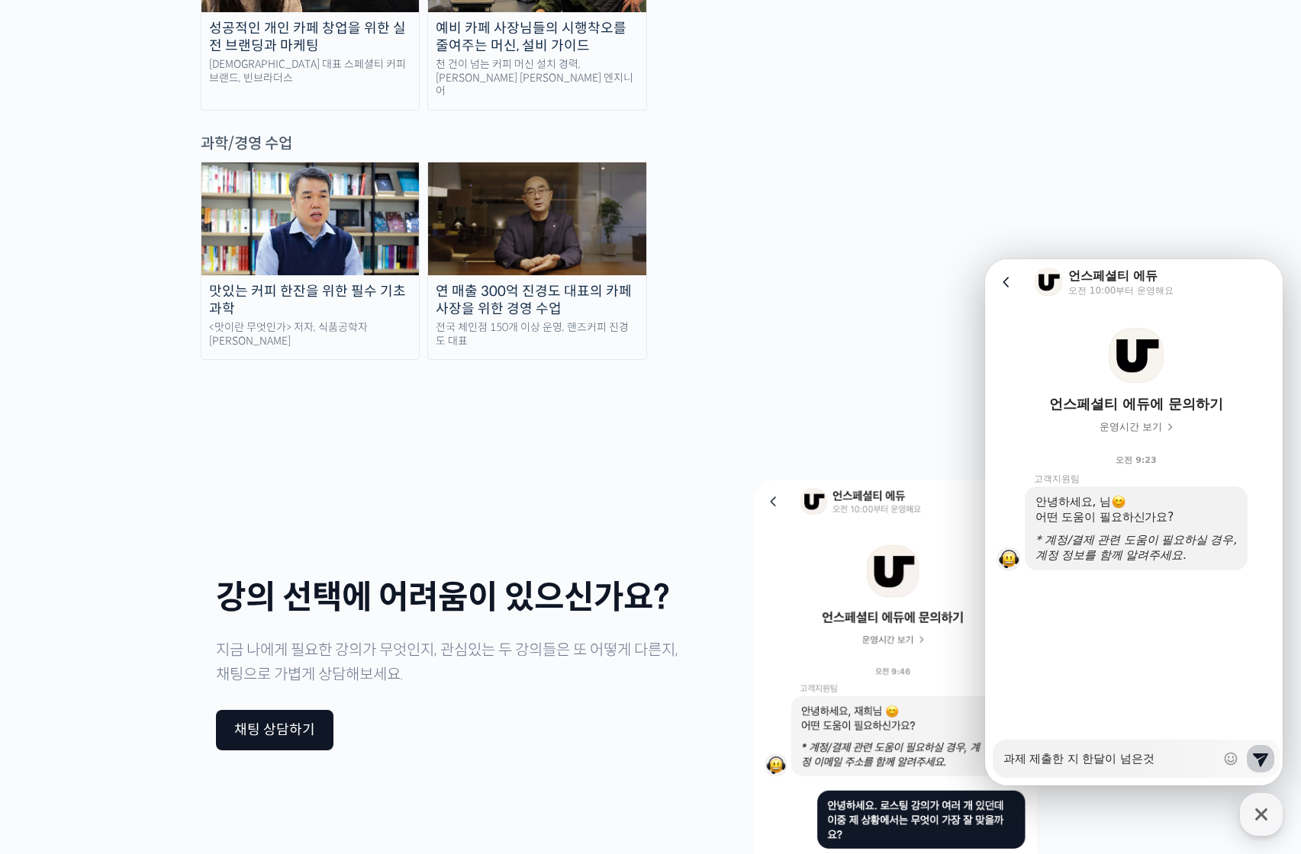
type textarea "x"
type textarea "과제 제출한 지 한달이 넘은것 ㄱ"
type textarea "x"
type textarea "과제 제출한 지 한달이 넘은것 가"
type textarea "x"
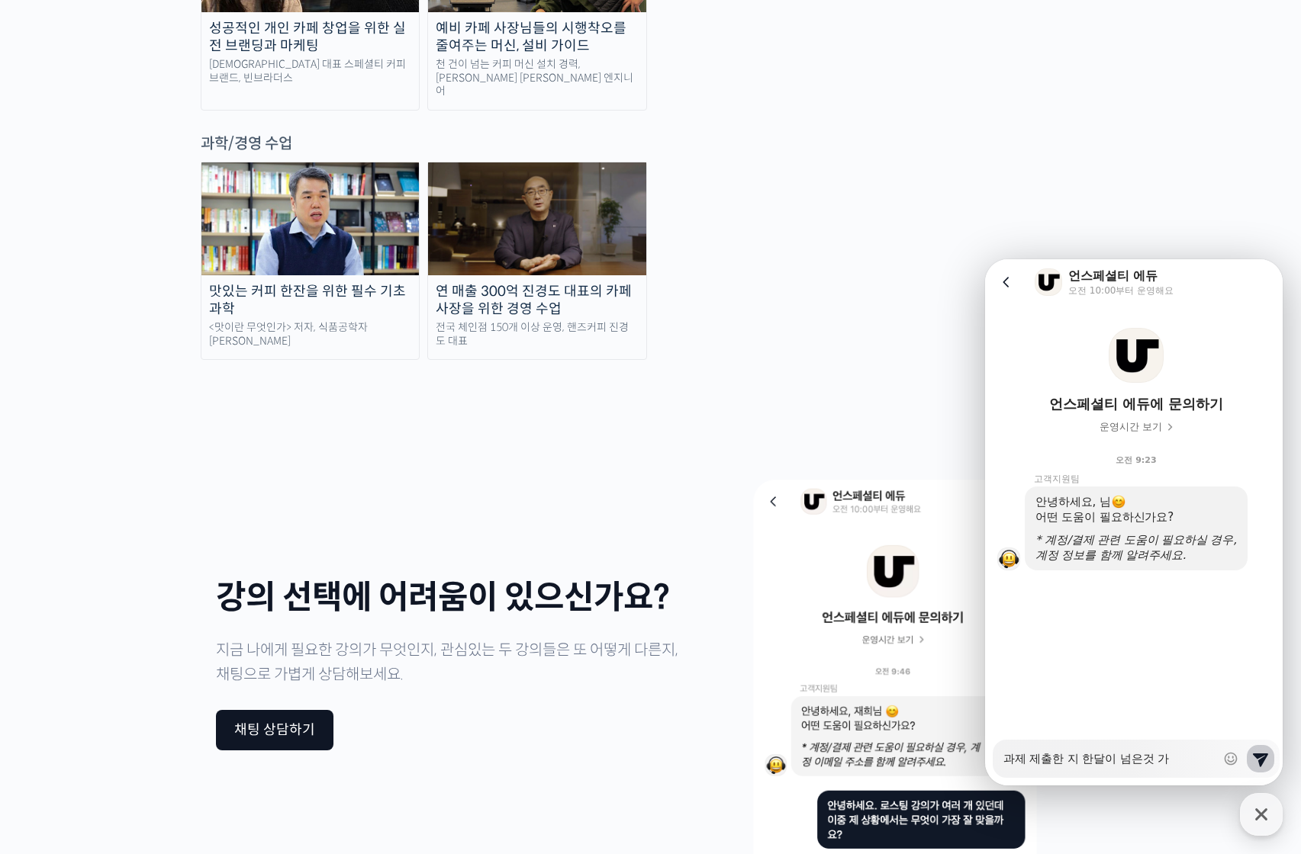
type textarea "과제 제출한 지 한달이 넘은것 같"
type textarea "x"
type textarea "과제 제출한 지 한달이 넘은것 같ㅇ"
type textarea "x"
type textarea "과제 제출한 지 한달이 넘은것 같은"
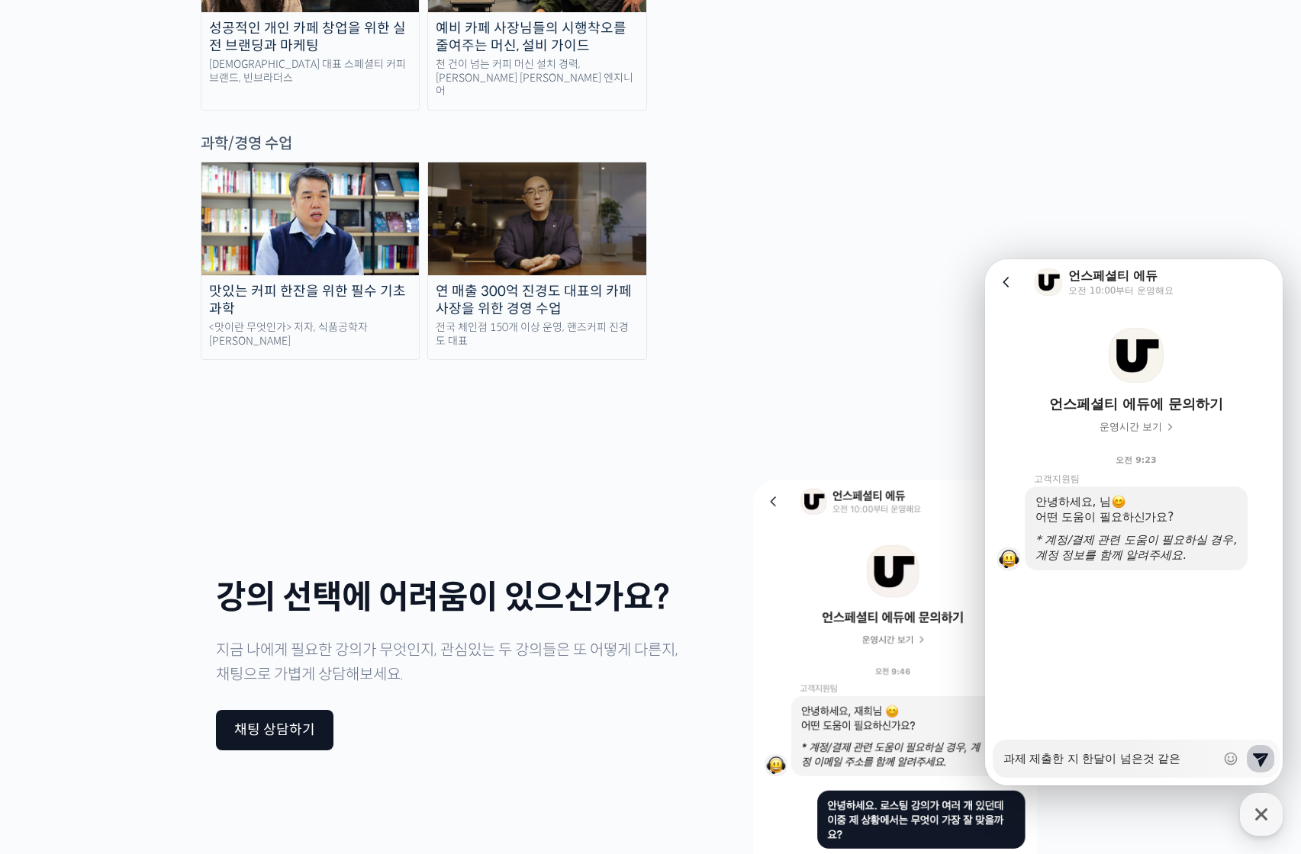
type textarea "x"
type textarea "과제 제출한 지 한달이 넘은것 같은ㄷ"
type textarea "x"
type textarea "과제 제출한 지 한달이 넘은것 같은데"
type textarea "x"
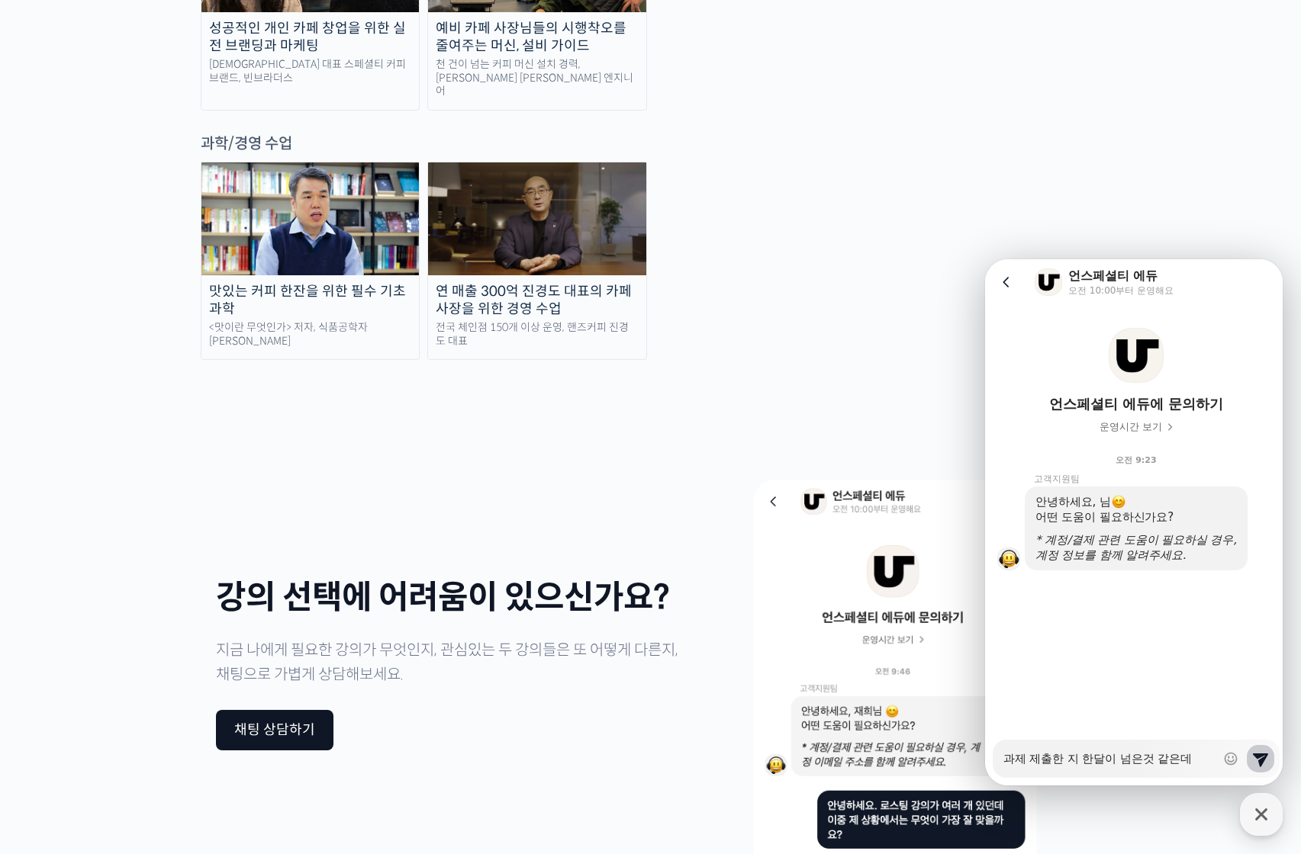
type textarea "과제 제출한 지 한달이 넘은것 같은데"
click at [1202, 754] on textarea "과제 제출한 지 한달이 넘은것 같은데" at bounding box center [1109, 754] width 212 height 26
drag, startPoint x: 1160, startPoint y: 766, endPoint x: 1215, endPoint y: 768, distance: 55.0
click at [1215, 768] on div "Messenger Input Textarea 과제 제출한 지 한달이 넘은것 같은데 Show emoji list Send new message" at bounding box center [1136, 759] width 287 height 38
type textarea "x"
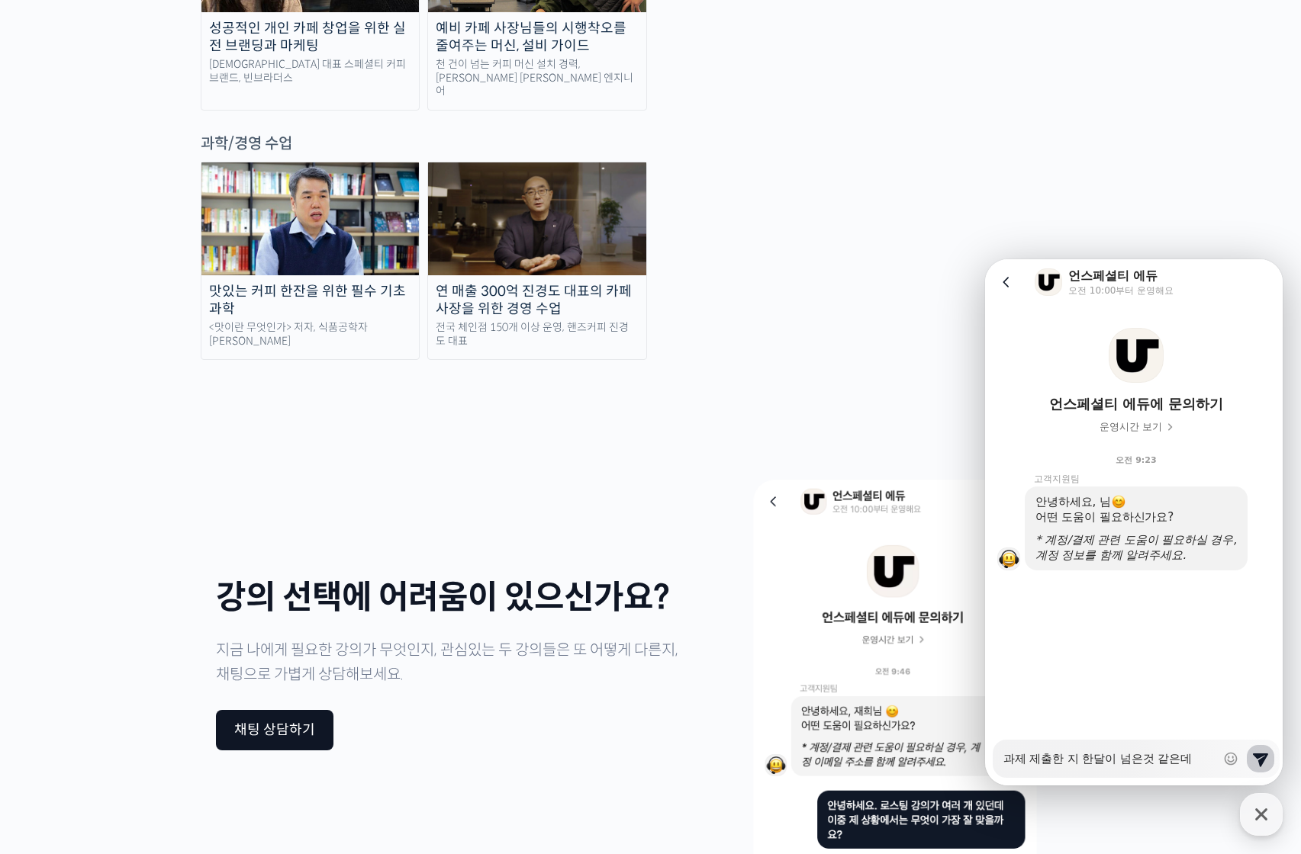
type textarea "과제 제출한 지"
type textarea "x"
type textarea "과제 제출한 지"
type textarea "x"
type textarea "과제 제출한"
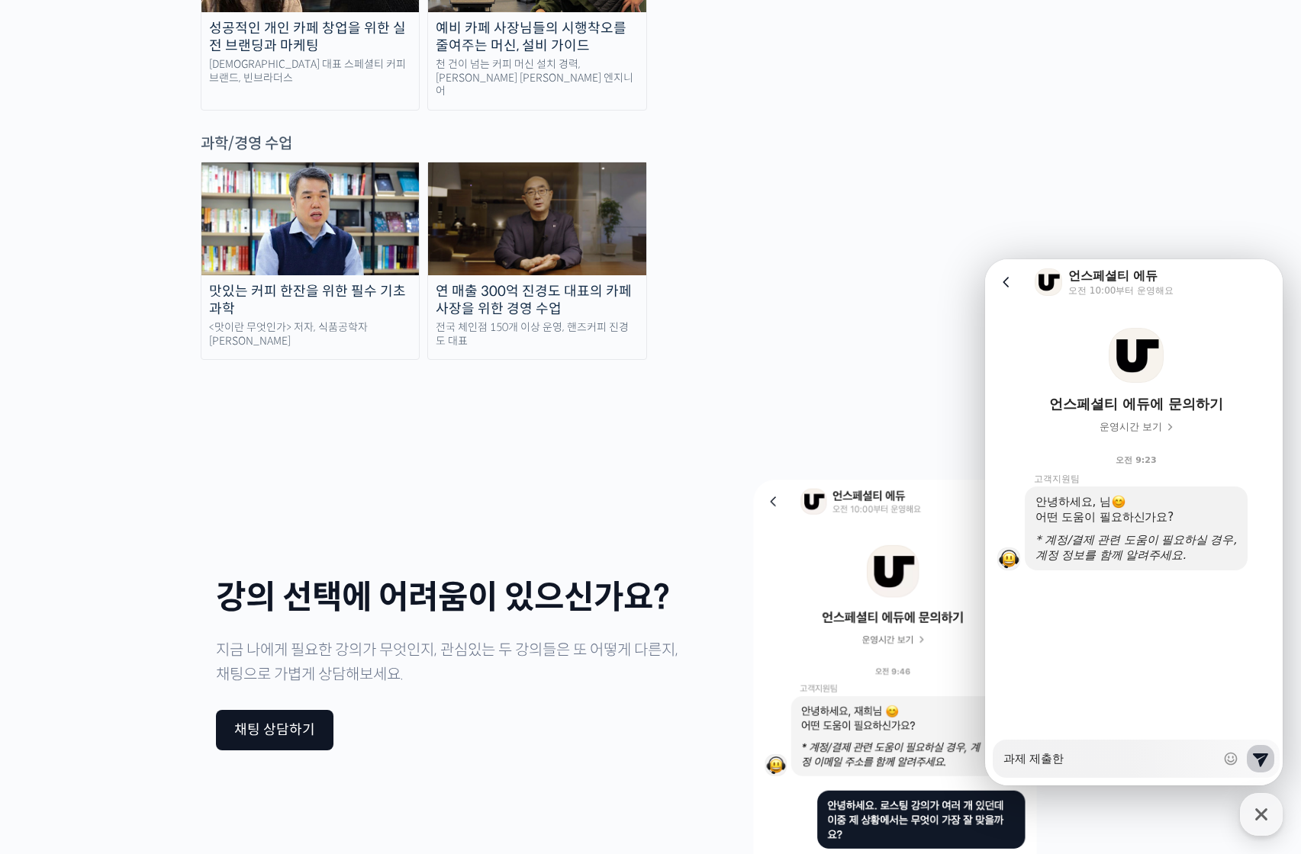
type textarea "x"
type textarea "과제 제출한"
type textarea "x"
type textarea "과제 제출"
type textarea "x"
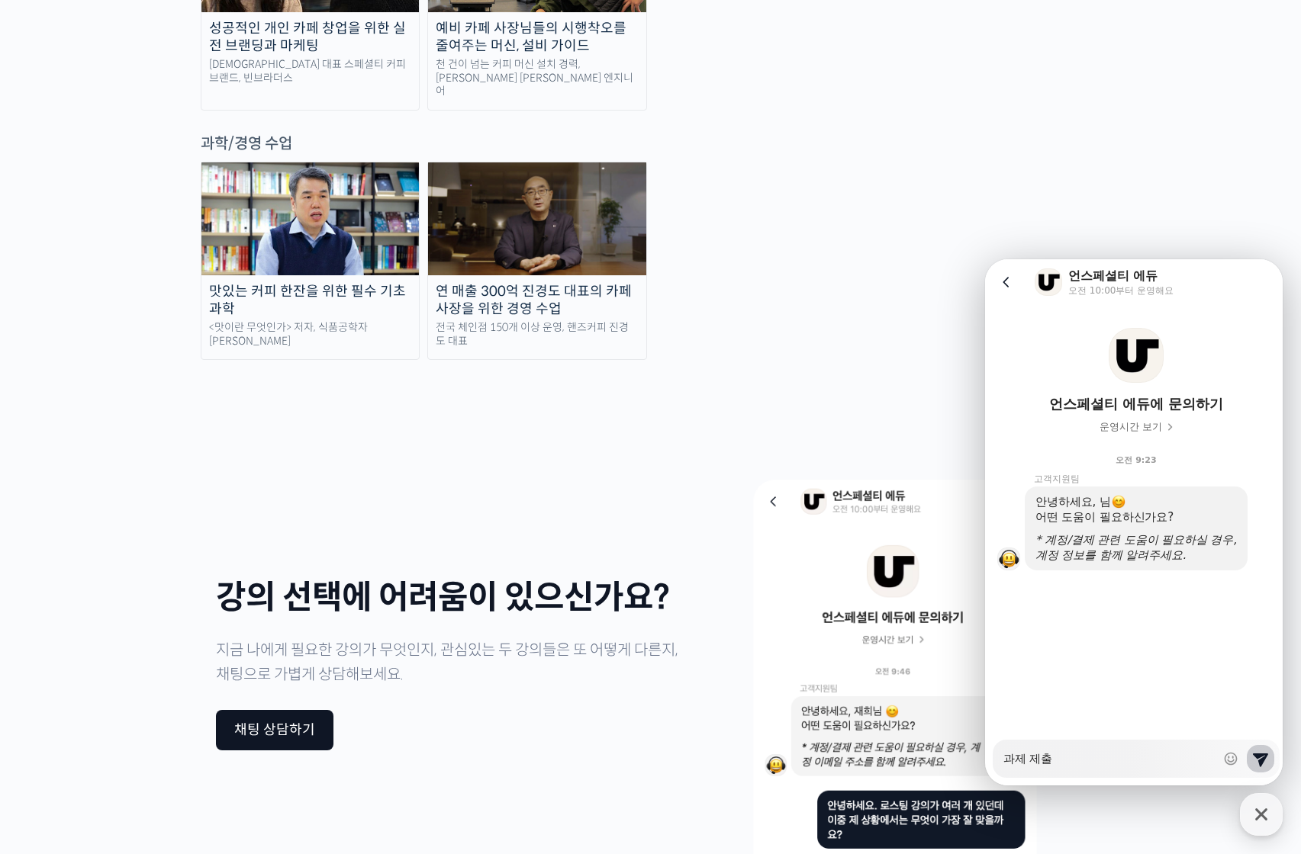
type textarea "과제 제"
type textarea "x"
type textarea "과제"
type textarea "x"
type textarea "과제"
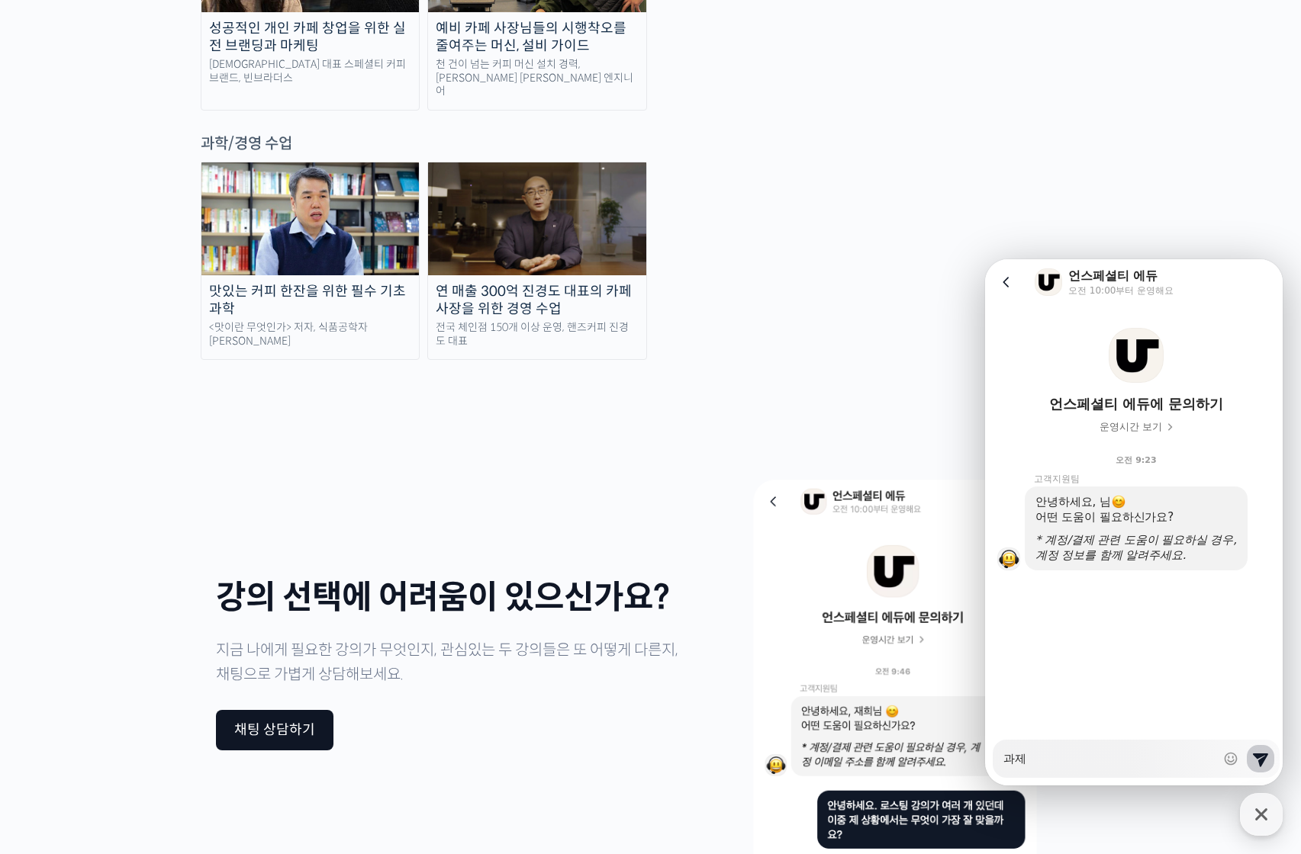
type textarea "x"
type textarea "과제ㄹ"
type textarea "x"
type textarea "과제르"
type textarea "x"
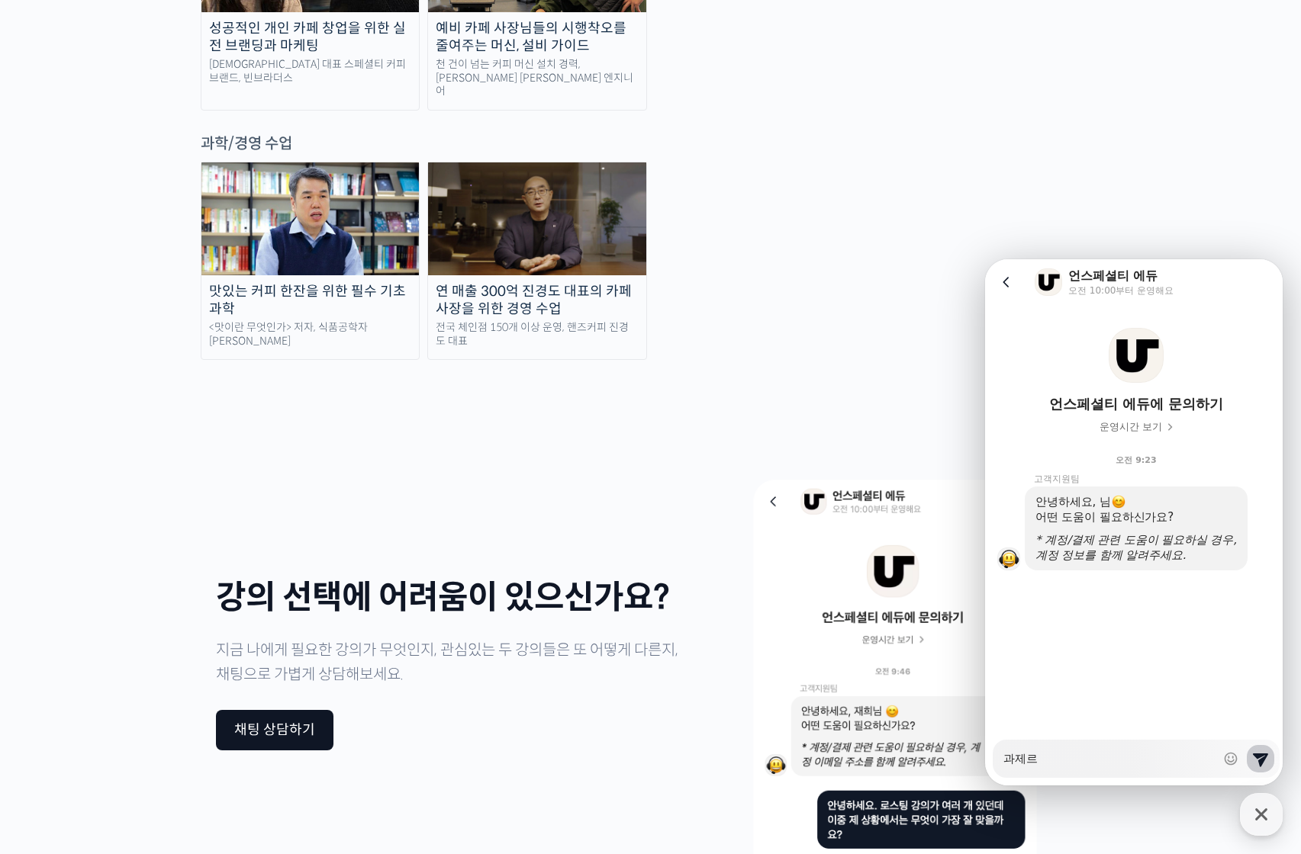
type textarea "과제를"
type textarea "x"
type textarea "과제를"
type textarea "x"
type textarea "과제를 7"
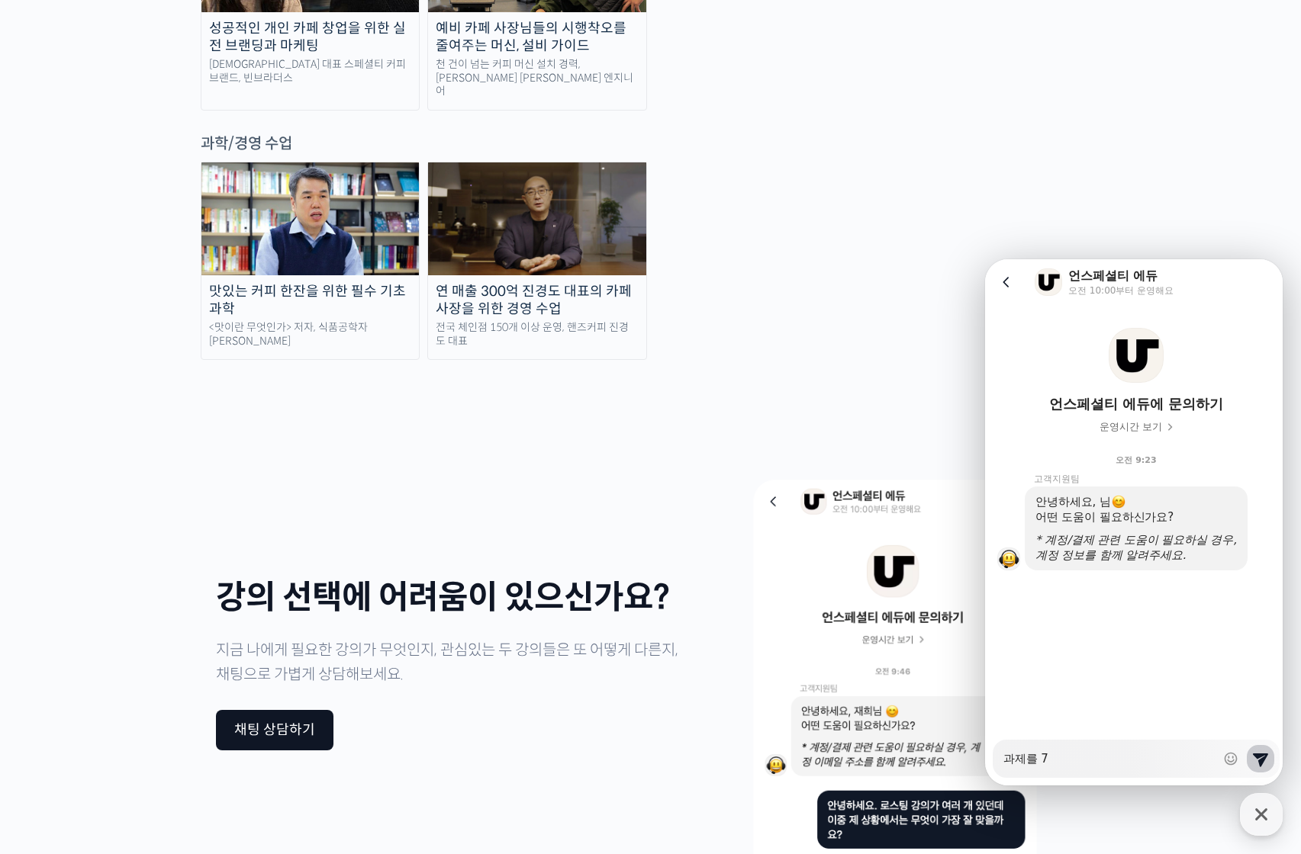
type textarea "x"
type textarea "과제를 7ㅇ"
type textarea "x"
type textarea "과제를 7우"
type textarea "x"
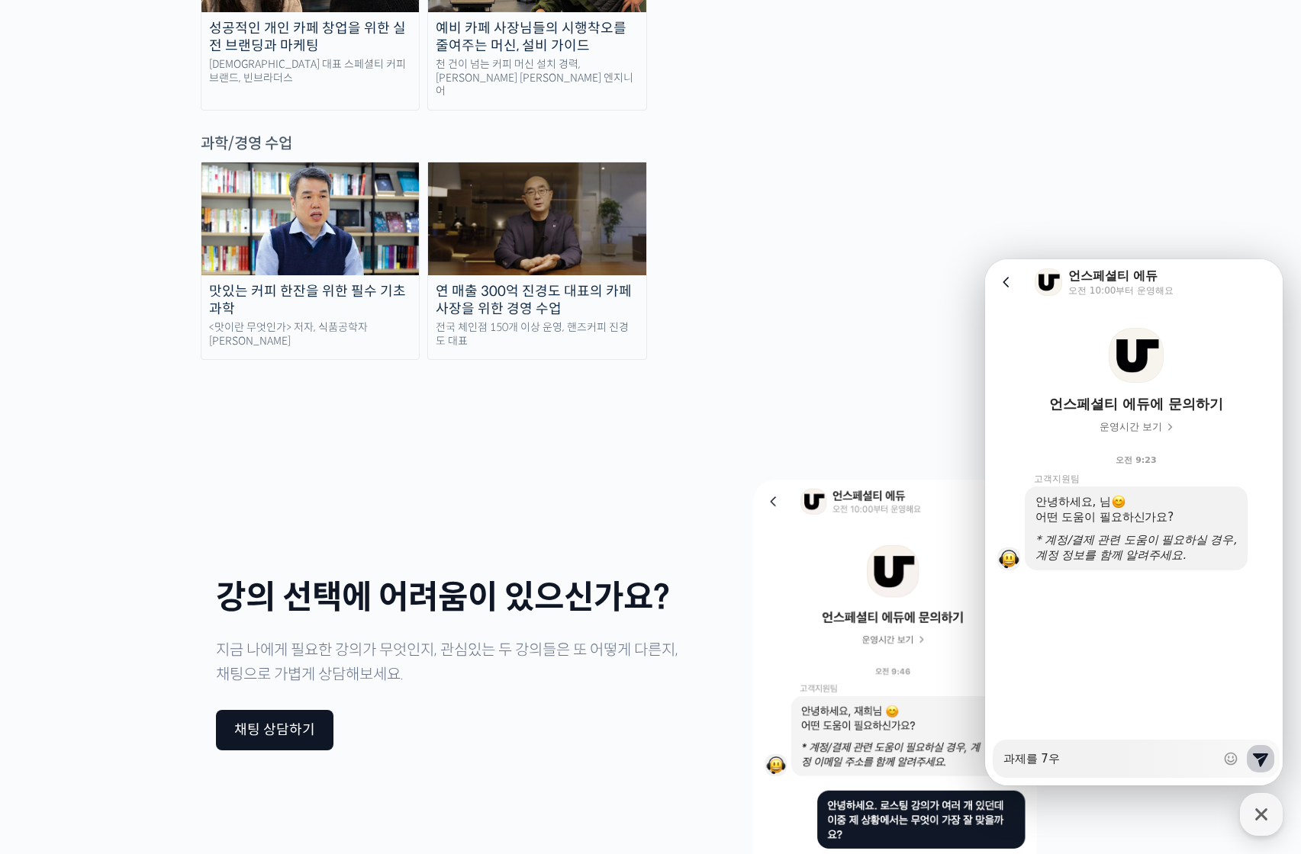
type textarea "과제를 7워"
type textarea "x"
type textarea "과제를 7월"
type textarea "x"
type textarea "과제를 7월"
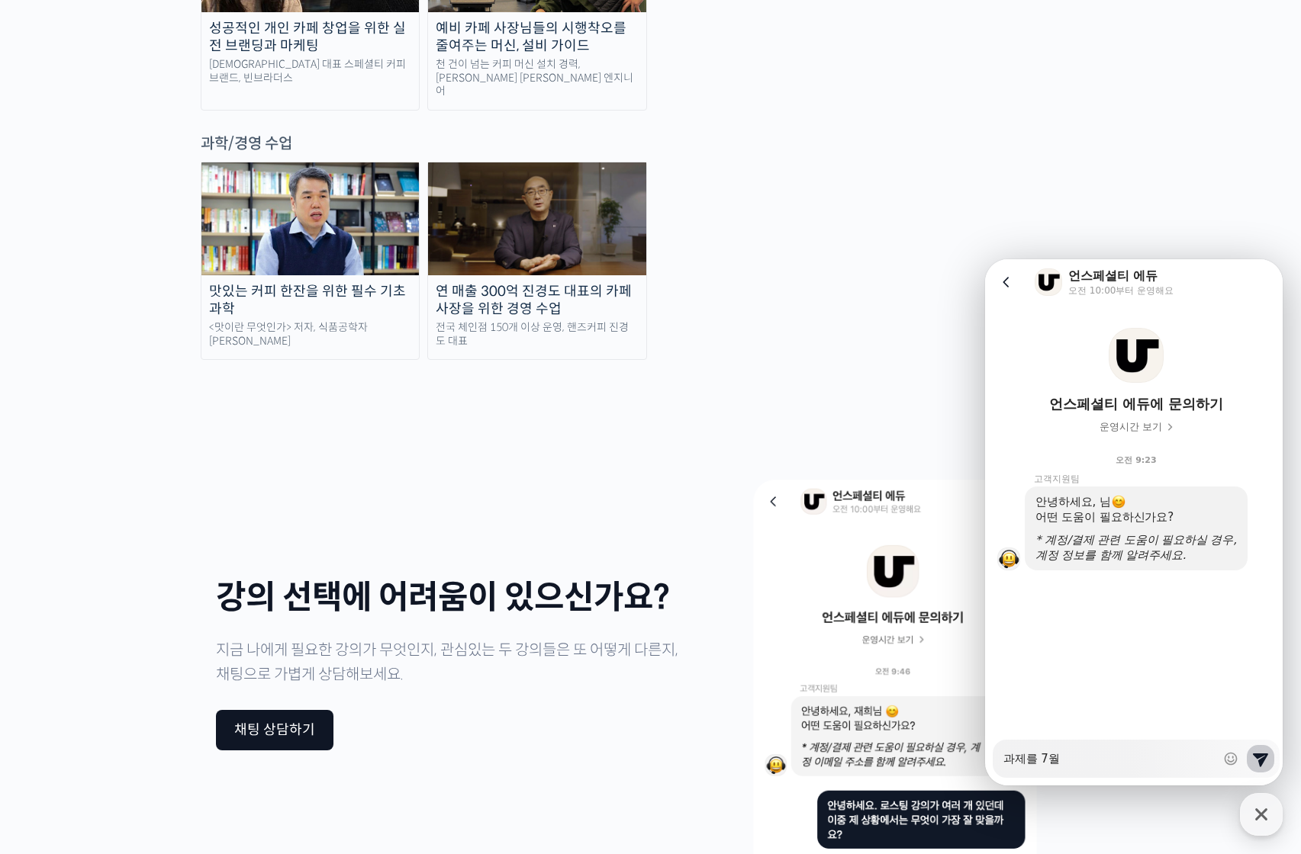
type textarea "x"
type textarea "과제를 7월 3"
type textarea "x"
type textarea "과제를 7월 3ㅇ"
type textarea "x"
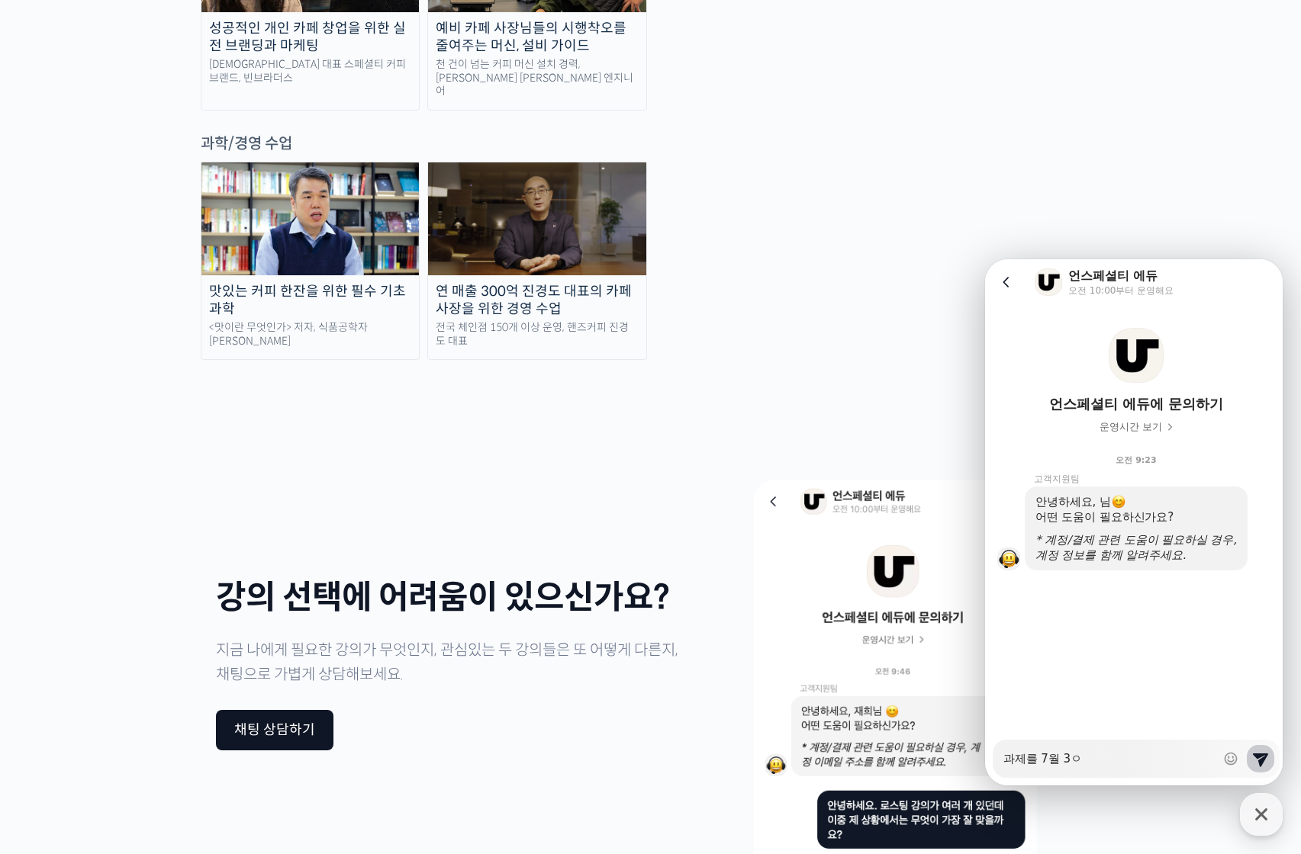
type textarea "과제를 7월 3이"
type textarea "x"
type textarea "과제를 7월 3일"
type textarea "x"
type textarea "과제를 7월 3일ㅇ"
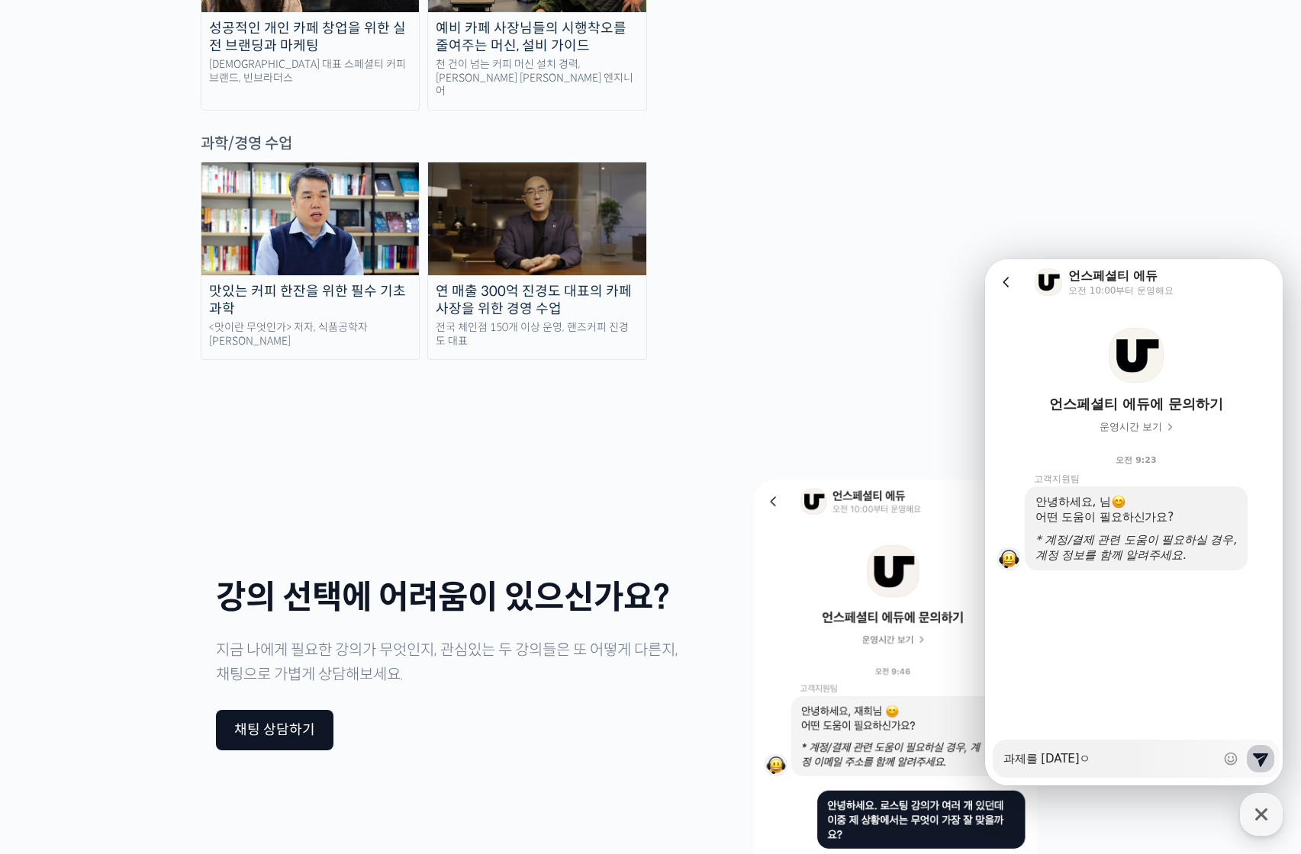
type textarea "x"
type textarea "과제를 7월 3일에"
type textarea "x"
type textarea "과제를 7월 3일에"
type textarea "x"
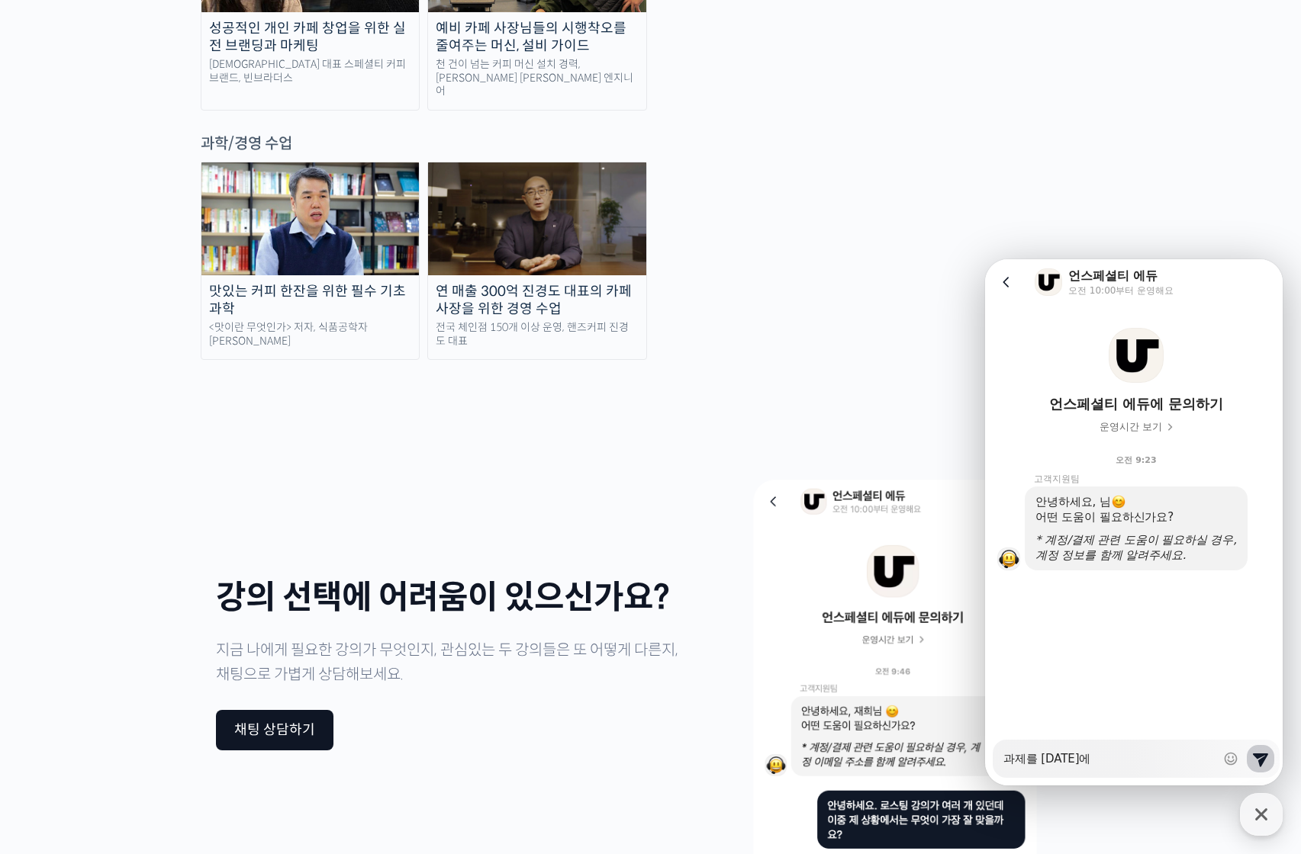
type textarea "과제를 7월 3일에 ㅇ"
type textarea "x"
type textarea "과제를 7월 3일에 오"
type textarea "x"
type textarea "과제를 7월 3일에 올"
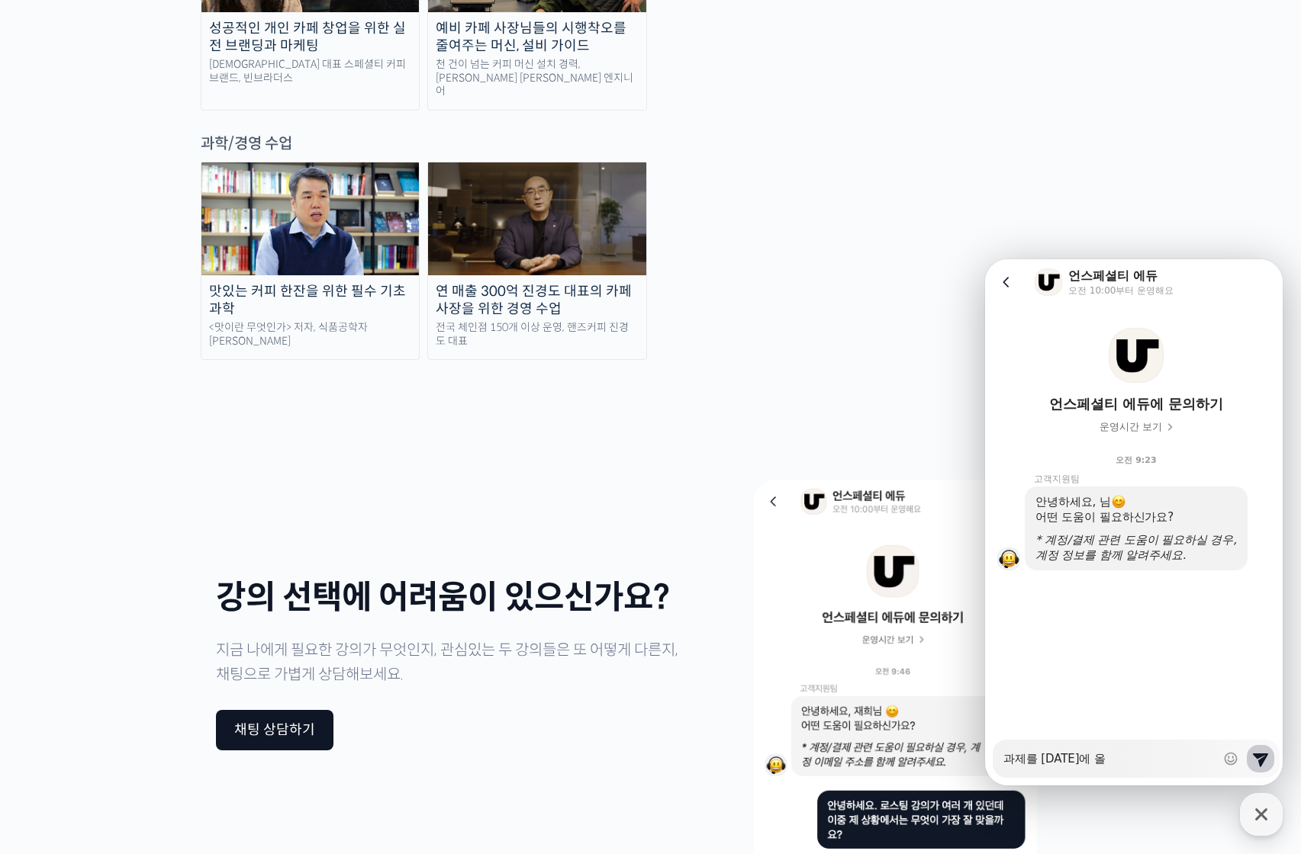
type textarea "x"
type textarea "과제를 7월 3일에 올ㄹ"
type textarea "x"
type textarea "과제를 7월 3일에 올려"
type textarea "x"
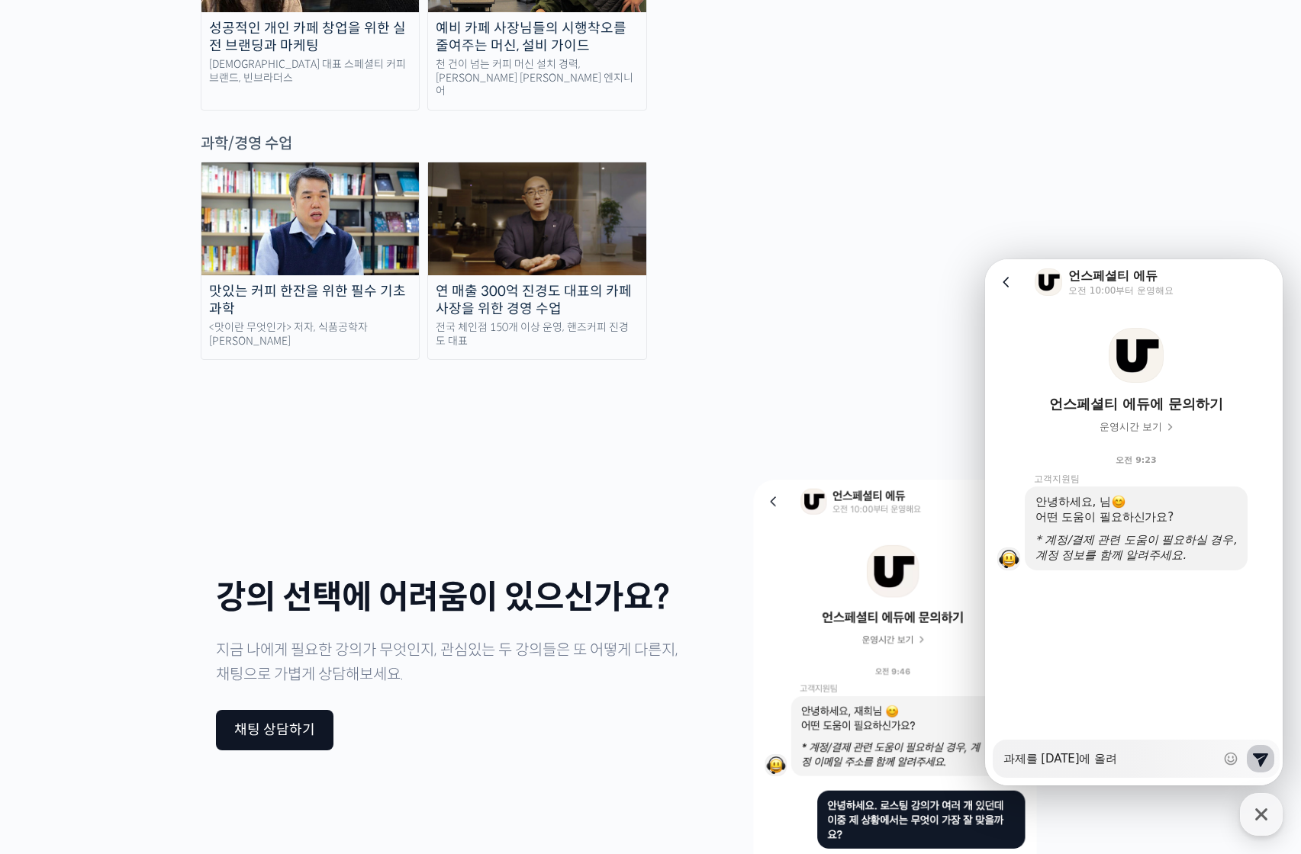
type textarea "과제를 7월 3일에 올렸"
type textarea "x"
type textarea "과제를 7월 3일에 올렸ㄴ"
type textarea "x"
type textarea "과제를 7월 3일에 올렸느"
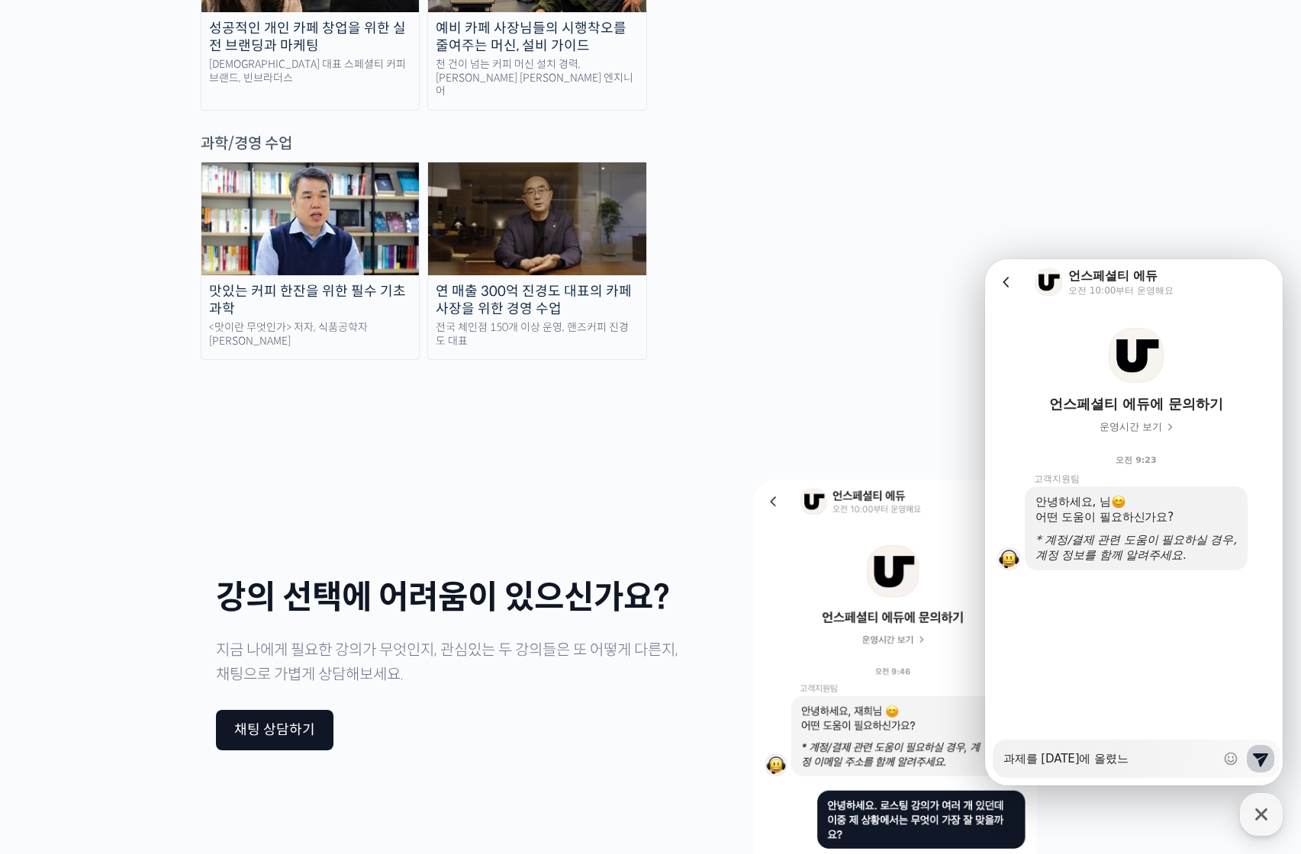
type textarea "x"
type textarea "과제를 7월 3일에 올렸는"
type textarea "x"
type textarea "과제를 7월 3일에 올렸는ㄷ"
type textarea "x"
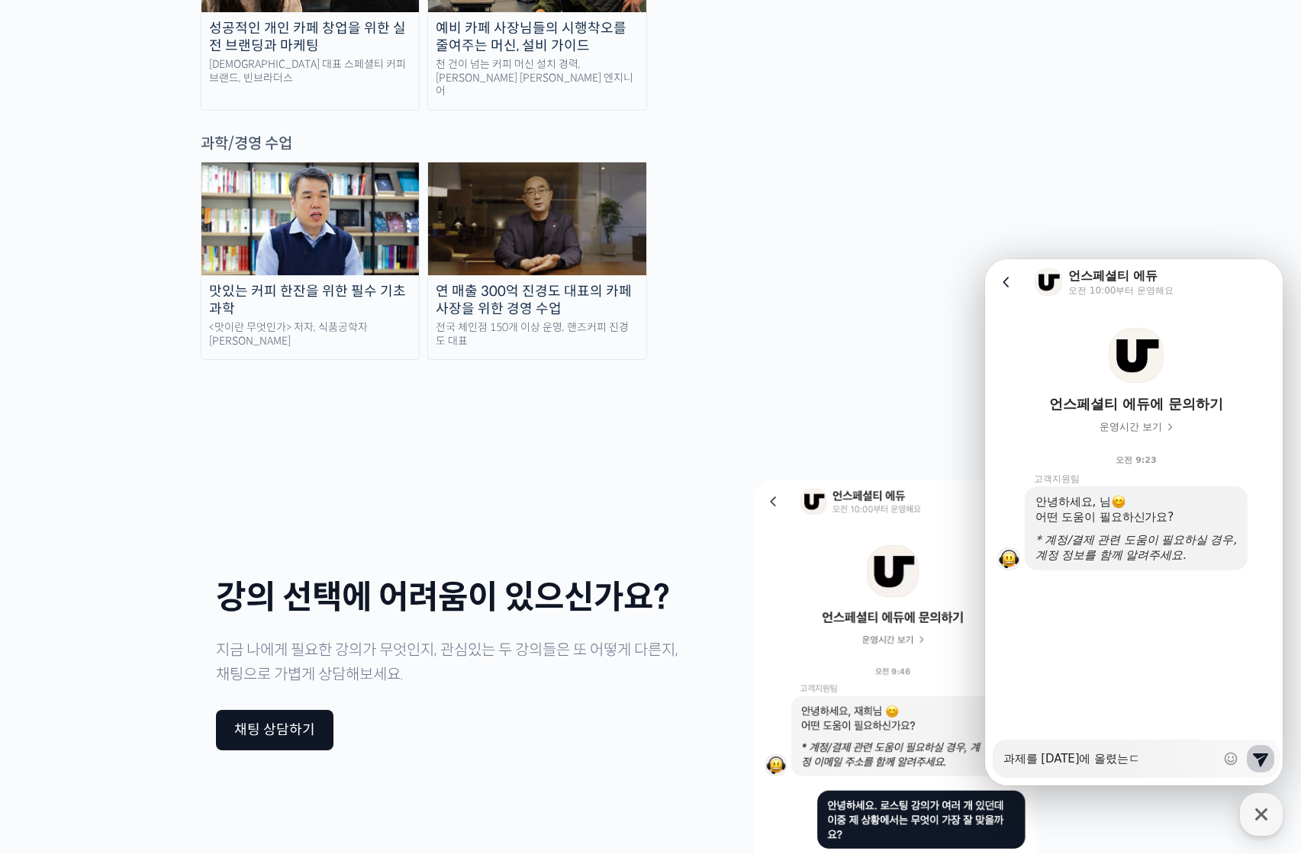
type textarea "과제를 7월 3일에 올렸는데"
type textarea "x"
type textarea "과제를 7월 3일에 올렸는데"
type textarea "x"
type textarea "과제를 7월 3일에 올렸는데 ㅇ"
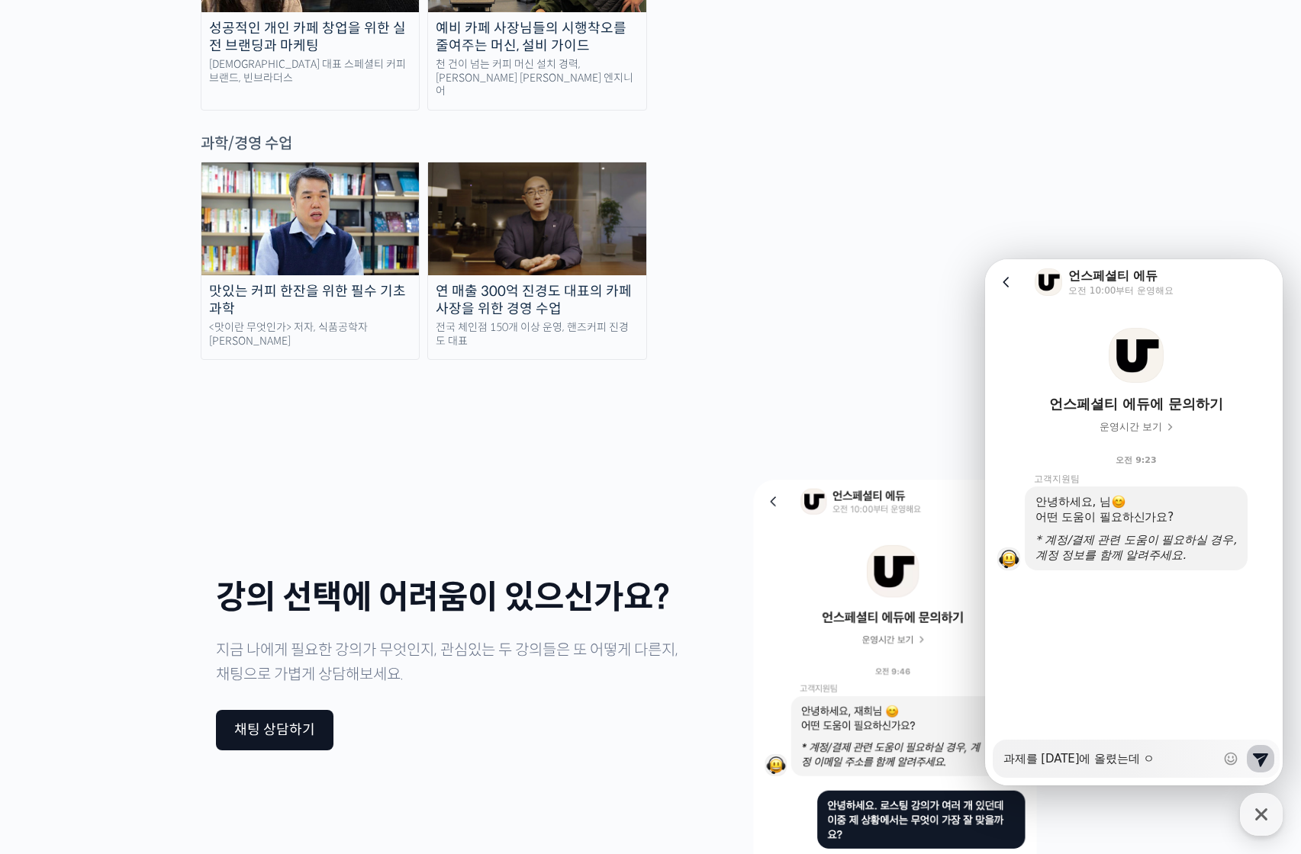
type textarea "x"
type textarea "과제를 7월 3일에 올렸는데 아"
type textarea "x"
type textarea "과제를 7월 3일에 올렸는데 앚"
type textarea "x"
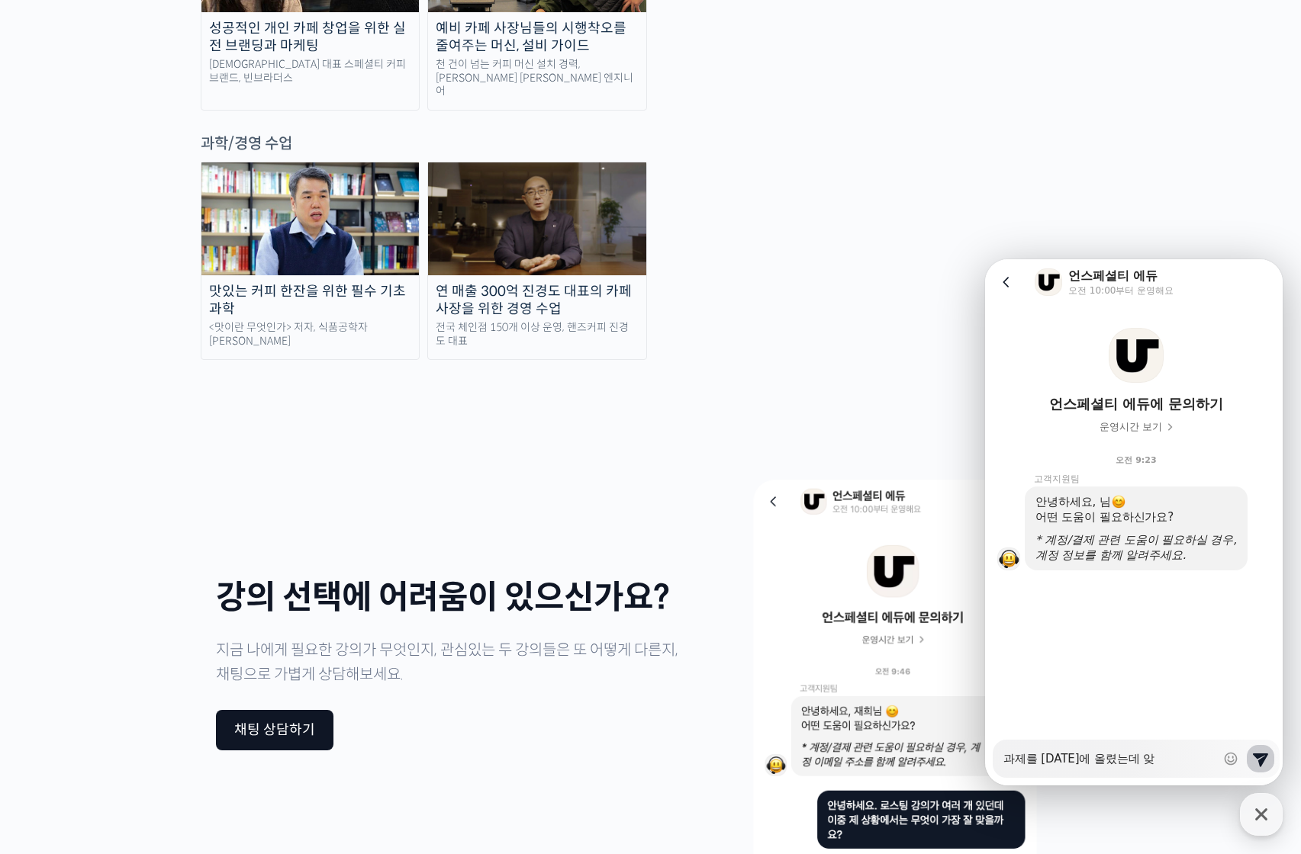
type textarea "과제를 7월 3일에 올렸는데 아지"
type textarea "x"
type textarea "과제를 7월 3일에 올렸는데 아직"
type textarea "x"
type textarea "과제를 7월 3일에 올렸는데 아직"
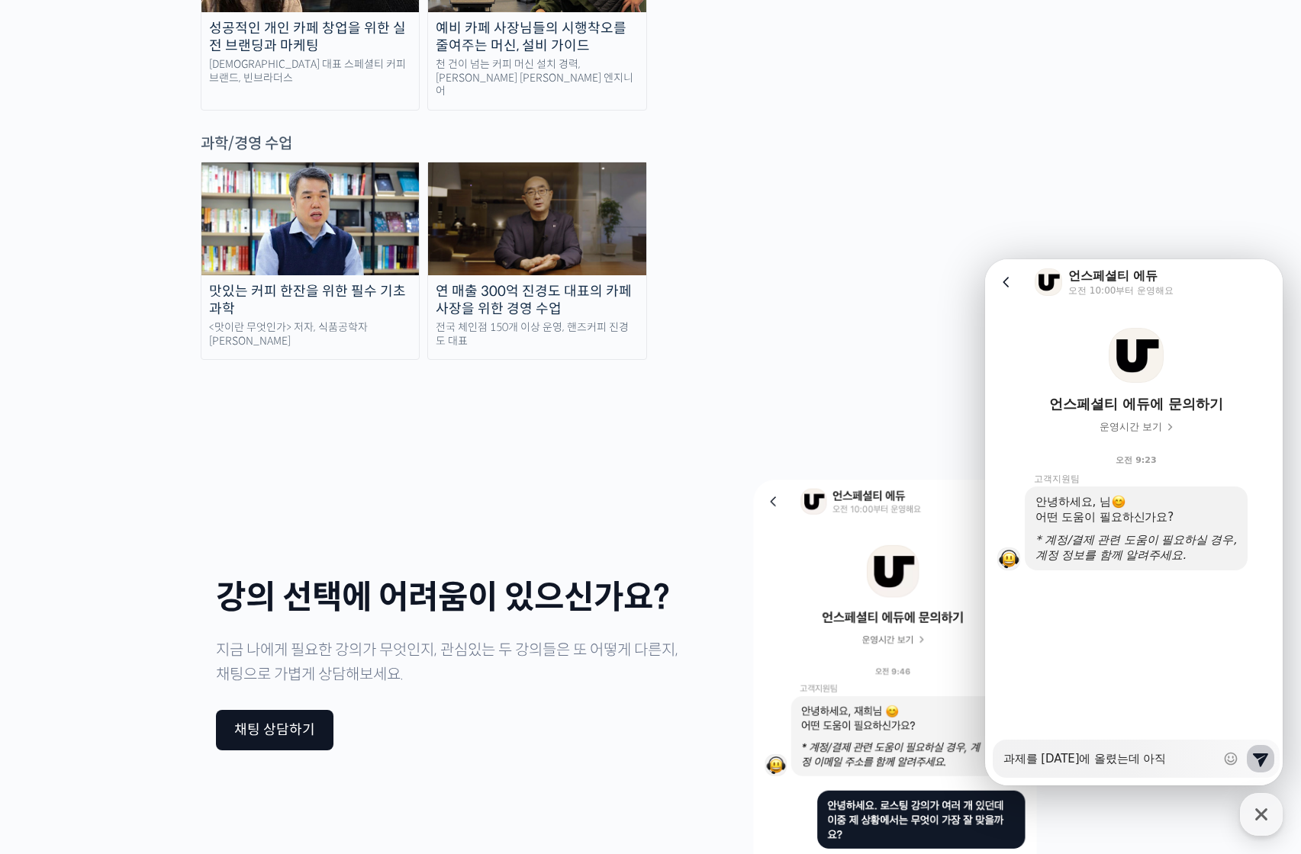
type textarea "x"
type textarea "과제를 7월 3일에 올렸는데 아직 ㅍ"
type textarea "x"
type textarea "과제를 7월 3일에 올렸는데 아직 피"
type textarea "x"
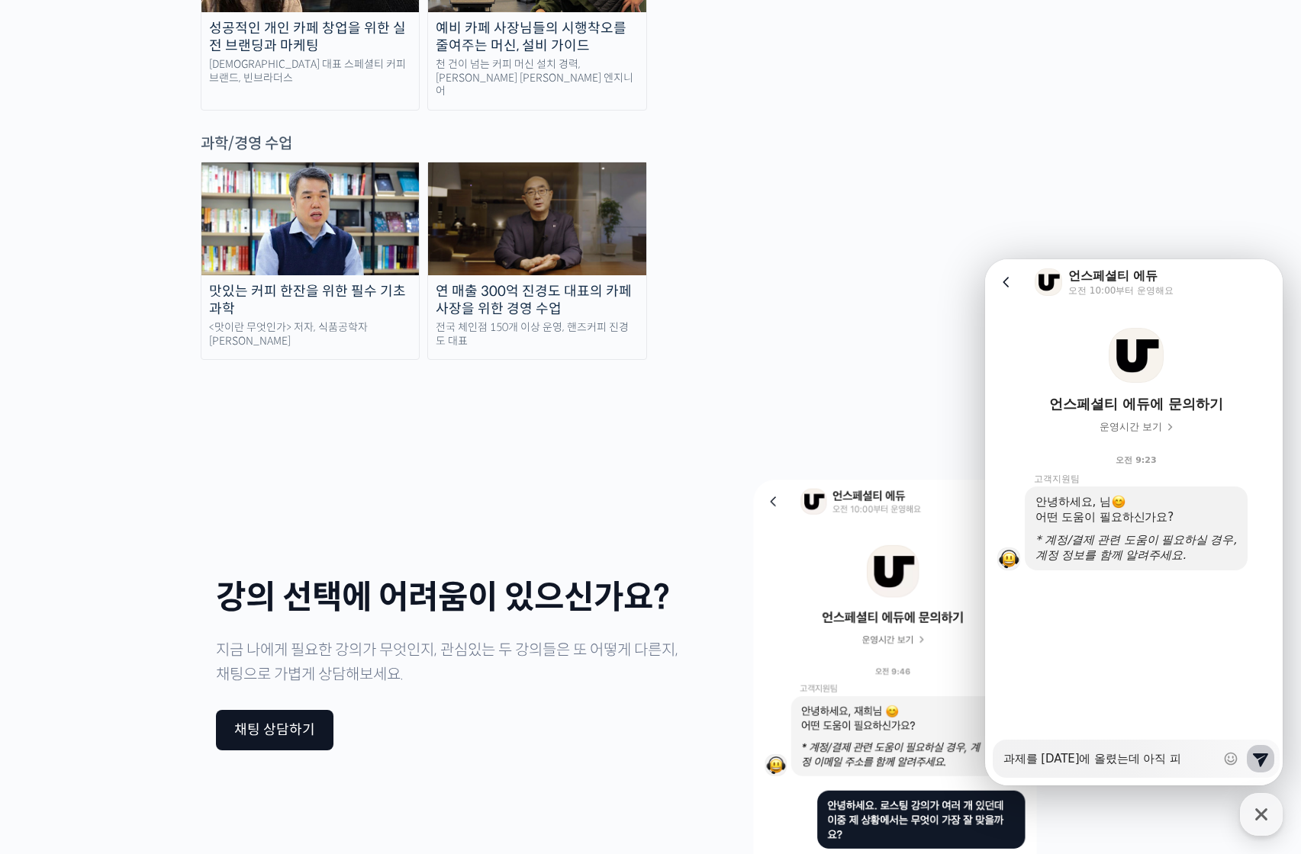
type textarea "과제를 7월 3일에 올렸는데 아직 핃"
type textarea "x"
type textarea "과제를 7월 3일에 올렸는데 아직 피드"
type textarea "x"
type textarea "과제를 7월 3일에 올렸는데 아직 피듭"
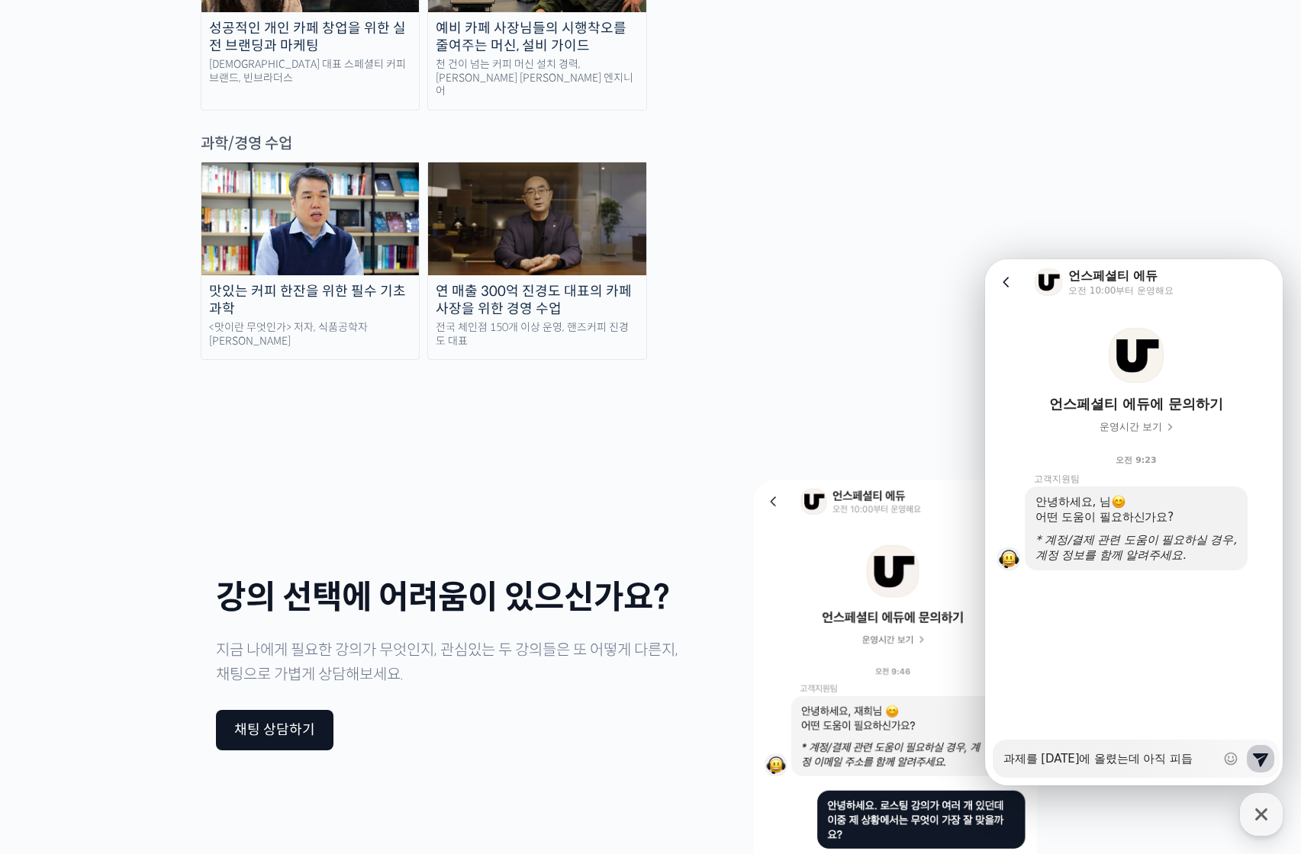
type textarea "x"
type textarea "과제를 7월 3일에 올렸는데 아직 피드배"
type textarea "x"
type textarea "과제를 7월 3일에 올렸는데 아직 피드백"
type textarea "x"
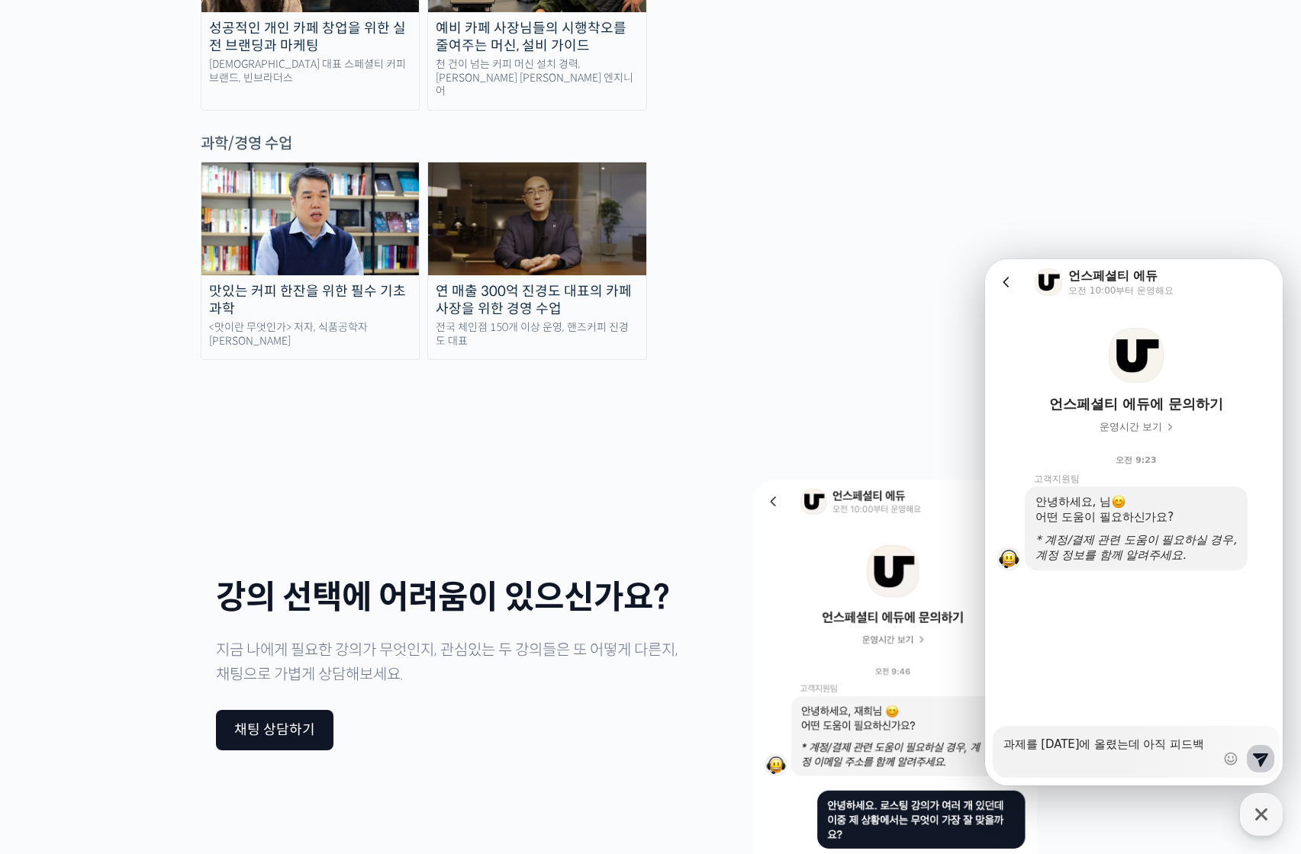
type textarea "과제를 7월 3일에 올렸는데 아직 피드백ㅇ"
type textarea "x"
type textarea "과제를 7월 3일에 올렸는데 아직 피드백이"
type textarea "x"
type textarea "과제를 7월 3일에 올렸는데 아직 피드백이"
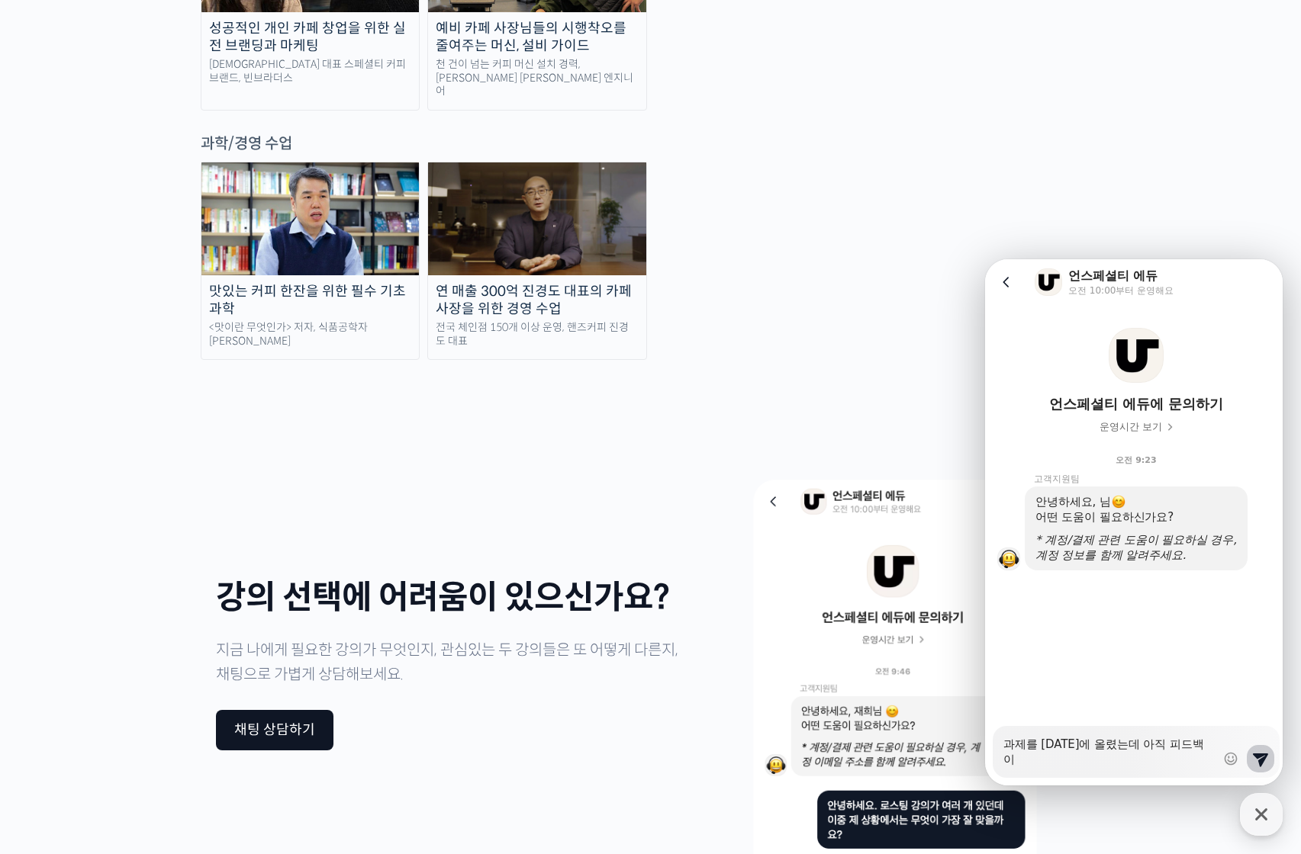
type textarea "x"
type textarea "과제를 7월 3일에 올렸는데 아직 피드백이 ㅇ"
type textarea "x"
type textarea "과제를 7월 3일에 올렸는데 아직 피드백이 어"
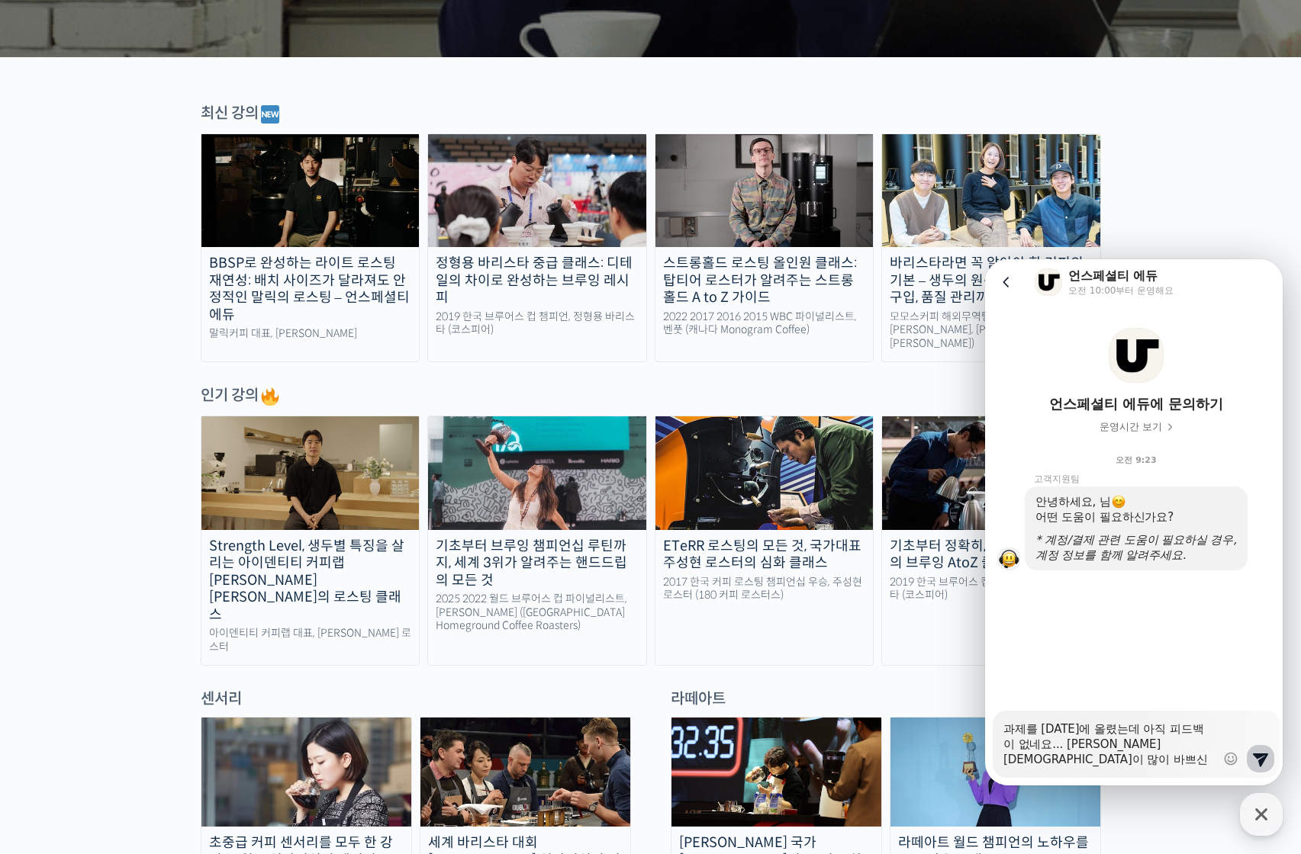
scroll to position [0, 0]
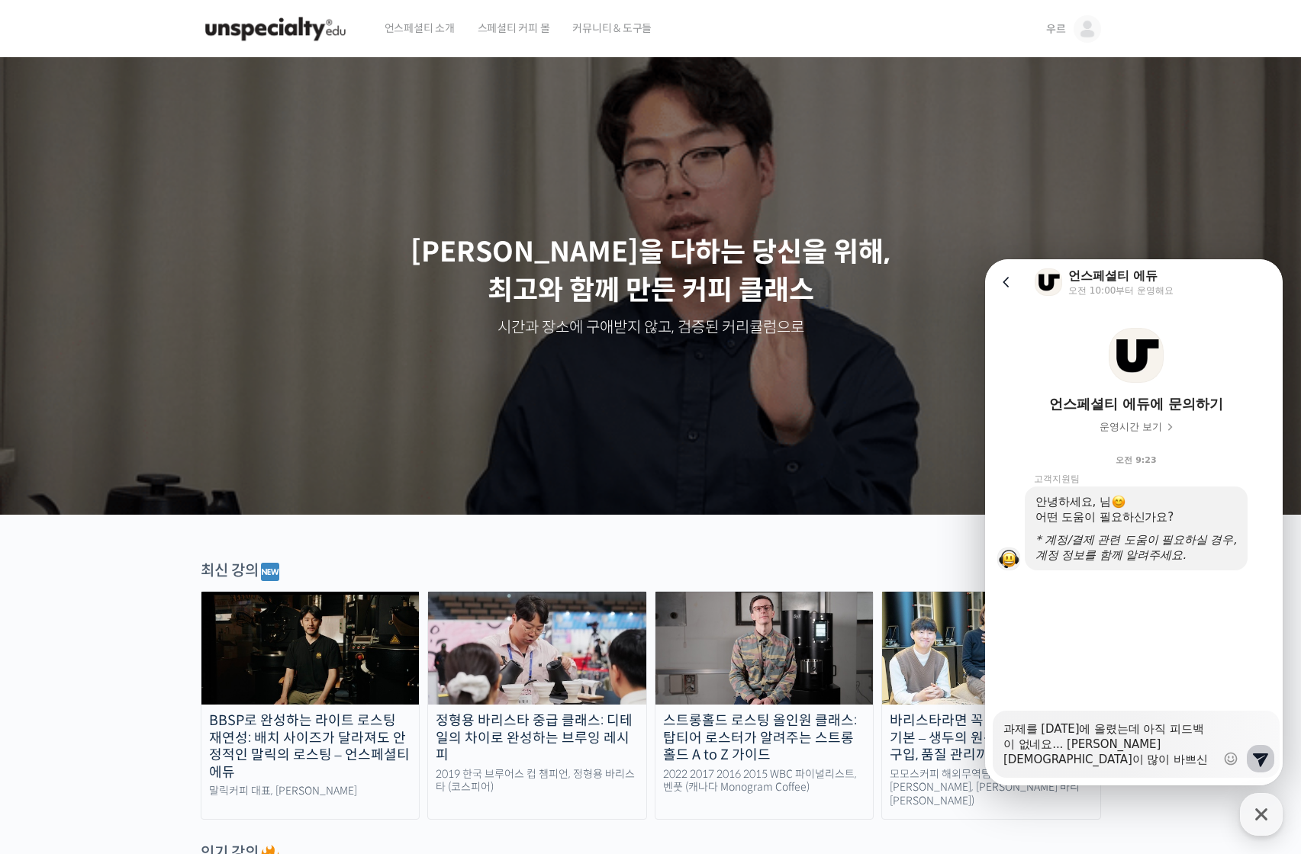
drag, startPoint x: 1115, startPoint y: 745, endPoint x: 1079, endPoint y: 745, distance: 36.6
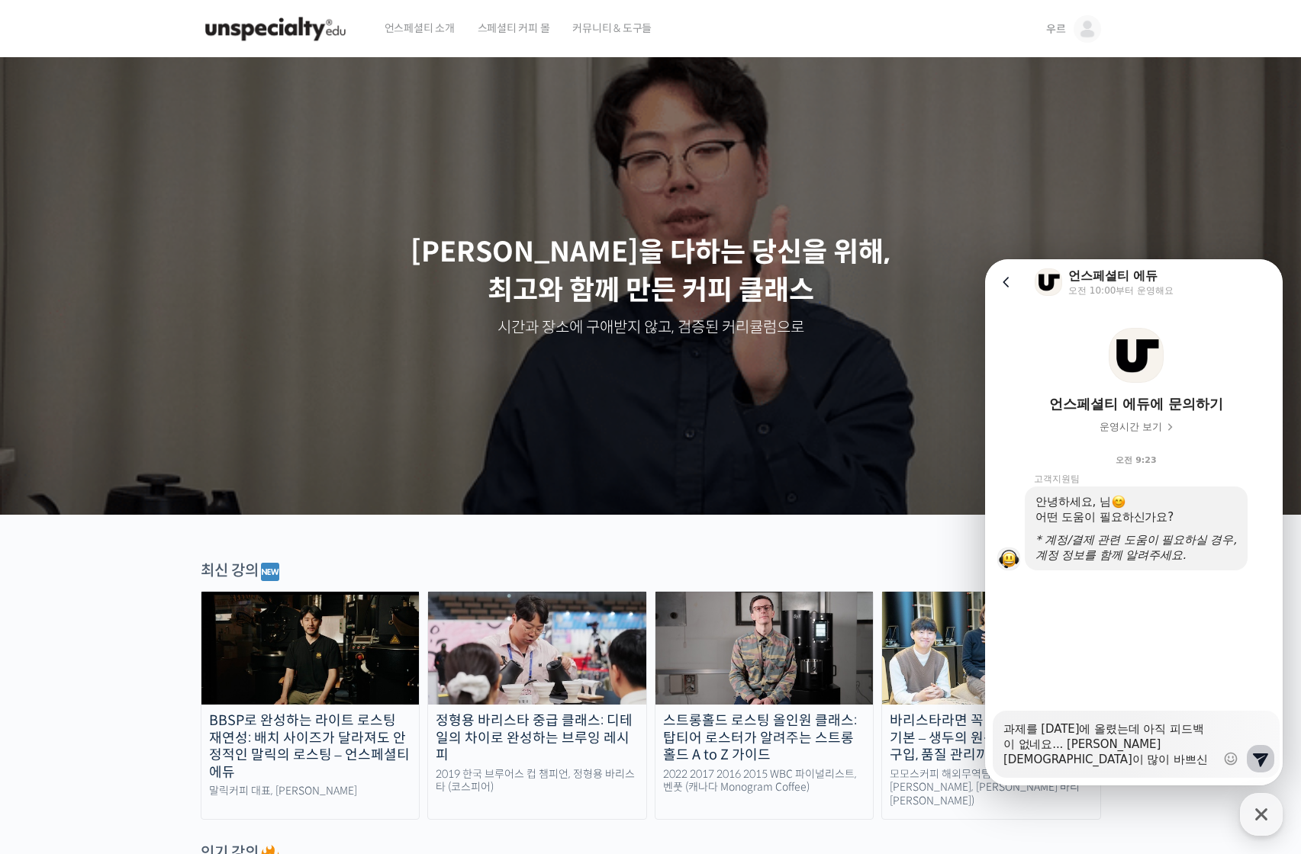
click at [1079, 745] on textarea "과제를 7월 3일에 올렸는데 아직 피드백이 없네요... 박상호 대표님이 많이 바쁘신가 보네요..ㅠ" at bounding box center [1109, 739] width 212 height 56
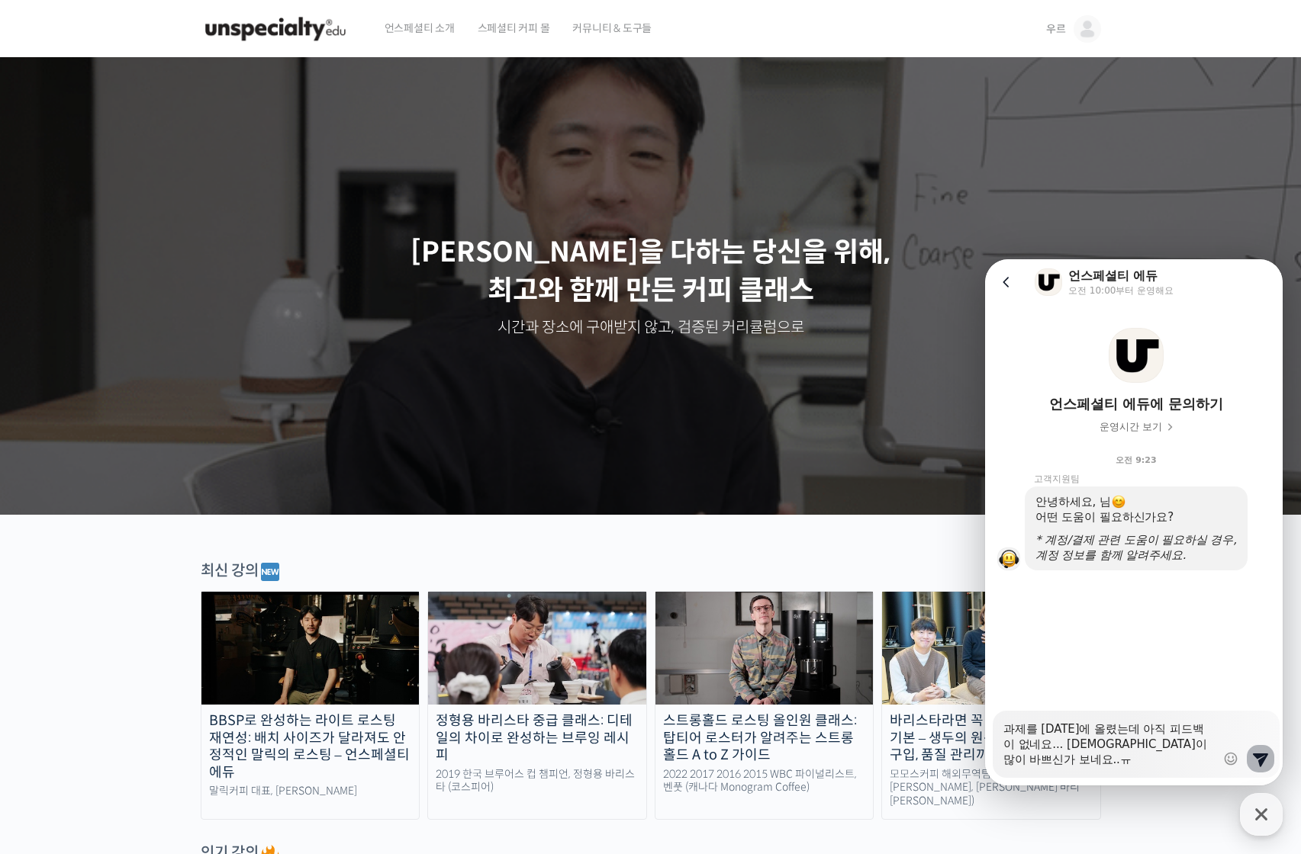
click at [1265, 756] on button "Send new message" at bounding box center [1260, 758] width 27 height 27
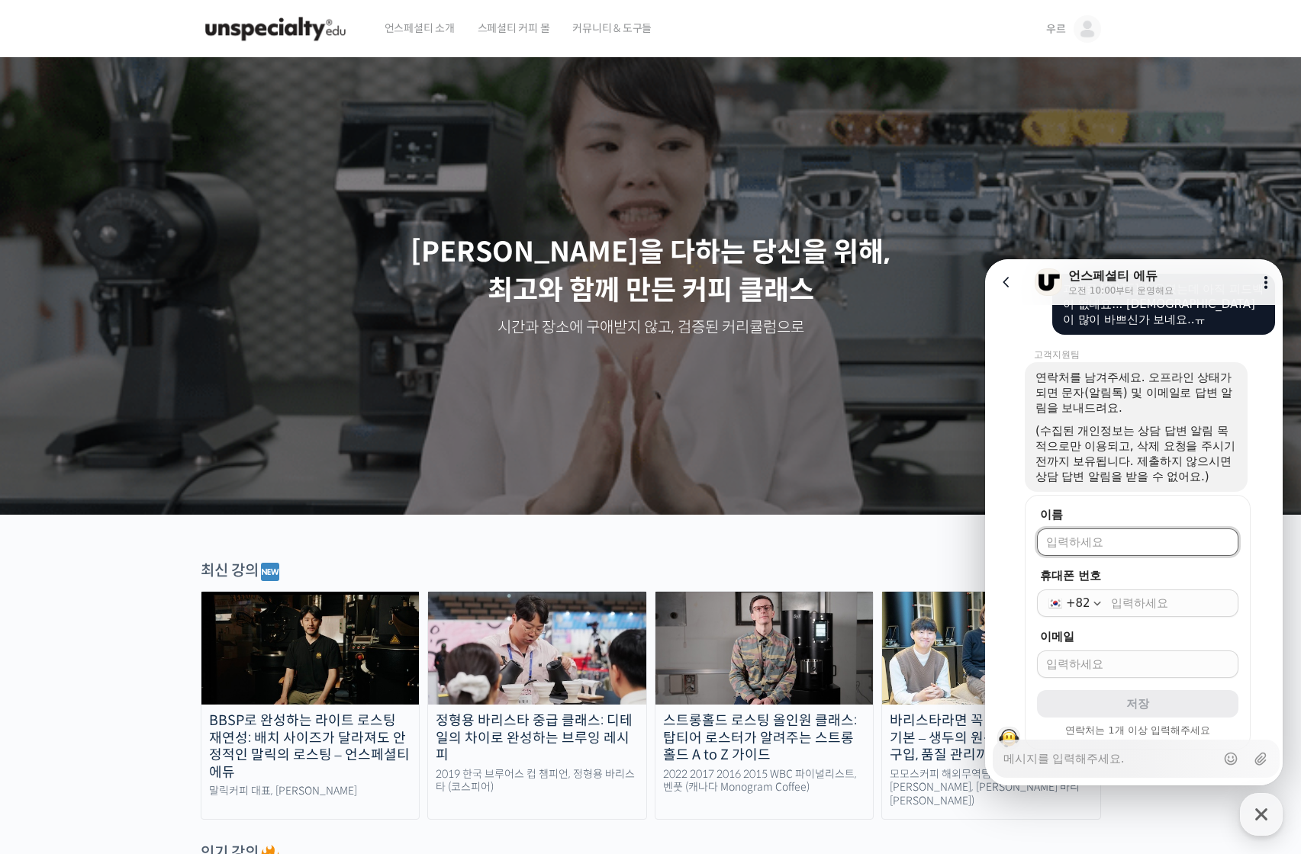
scroll to position [232, 0]
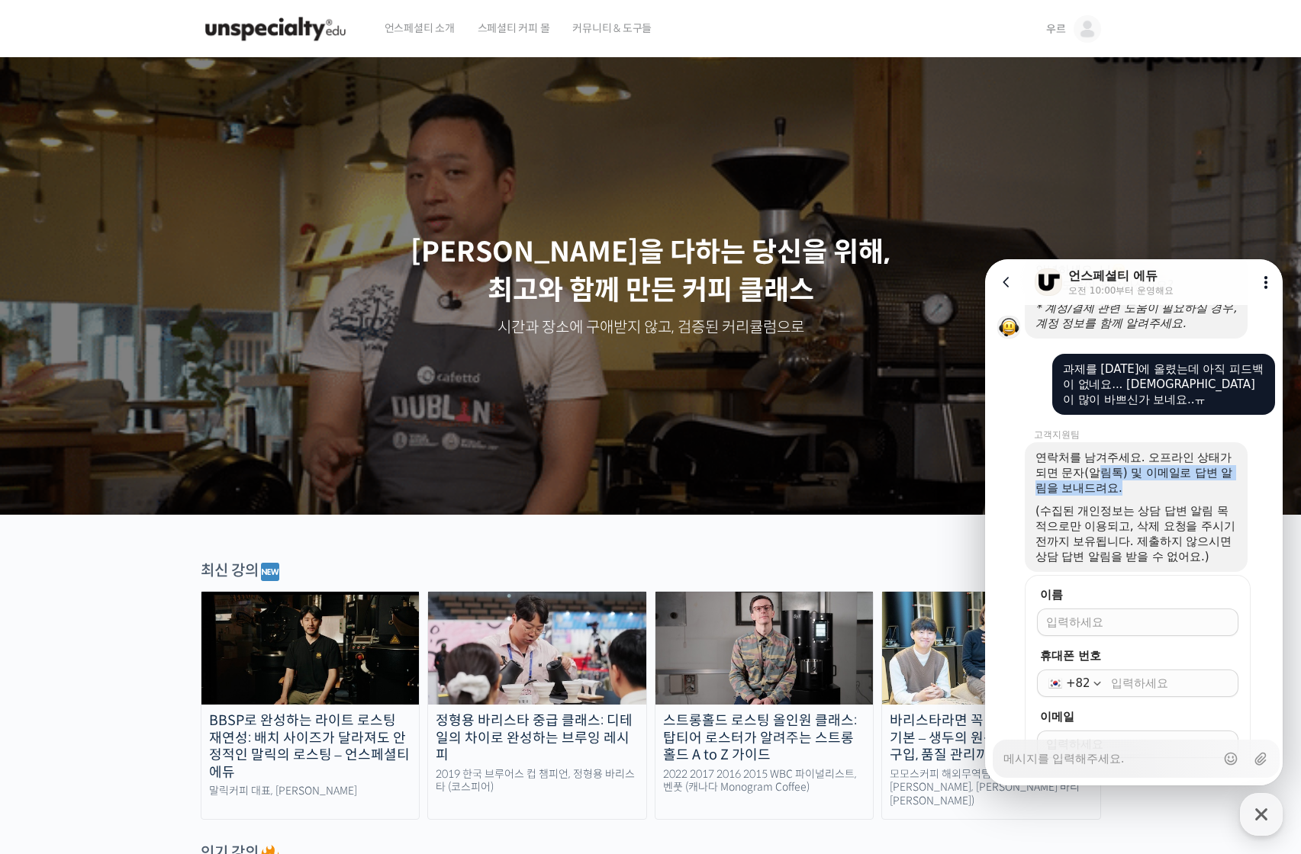
drag, startPoint x: 1097, startPoint y: 471, endPoint x: 1141, endPoint y: 481, distance: 45.2
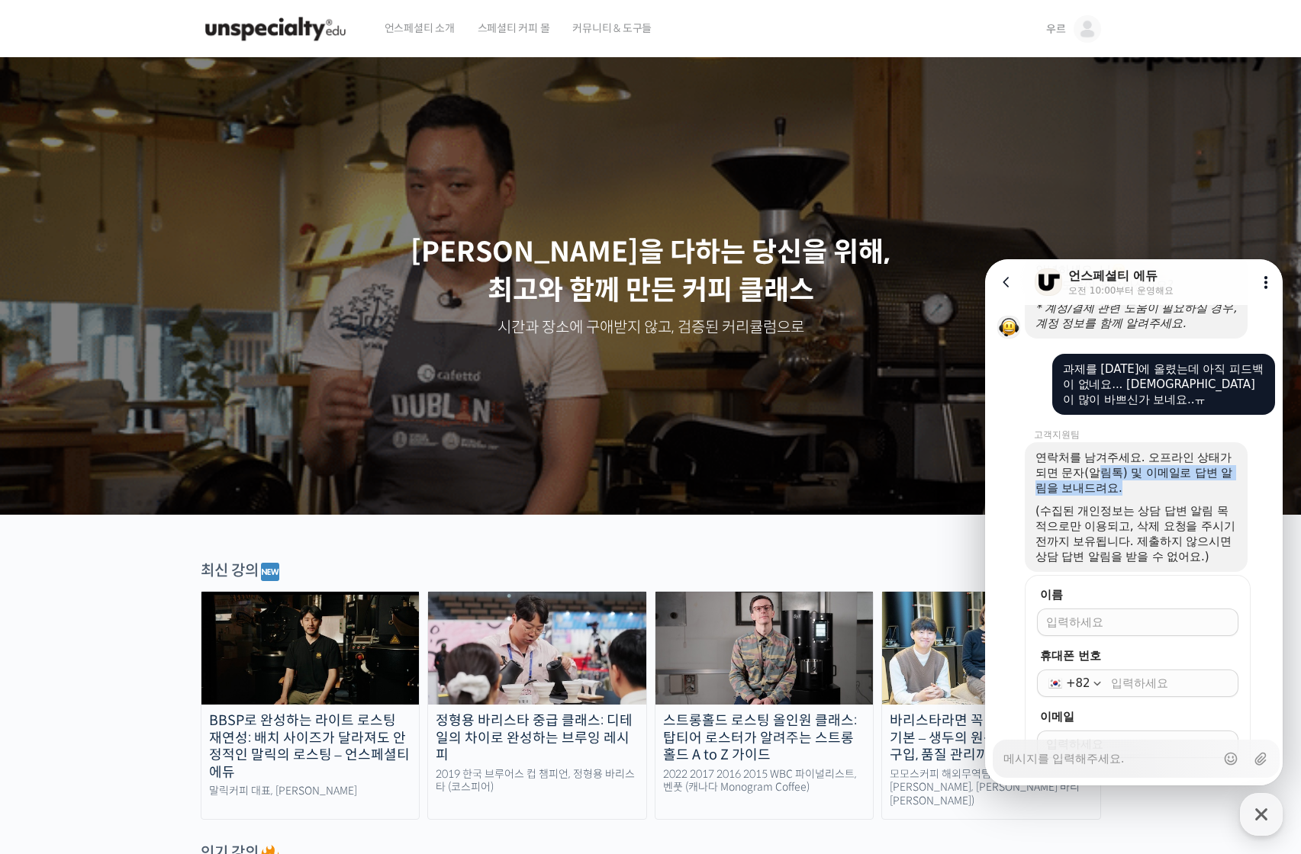
click at [1141, 481] on div "연락처를 남겨주세요. 오프라인 상태가 되면 문자(알림톡) 및 이메일로 답변 알림을 보내드려요." at bounding box center [1135, 473] width 201 height 46
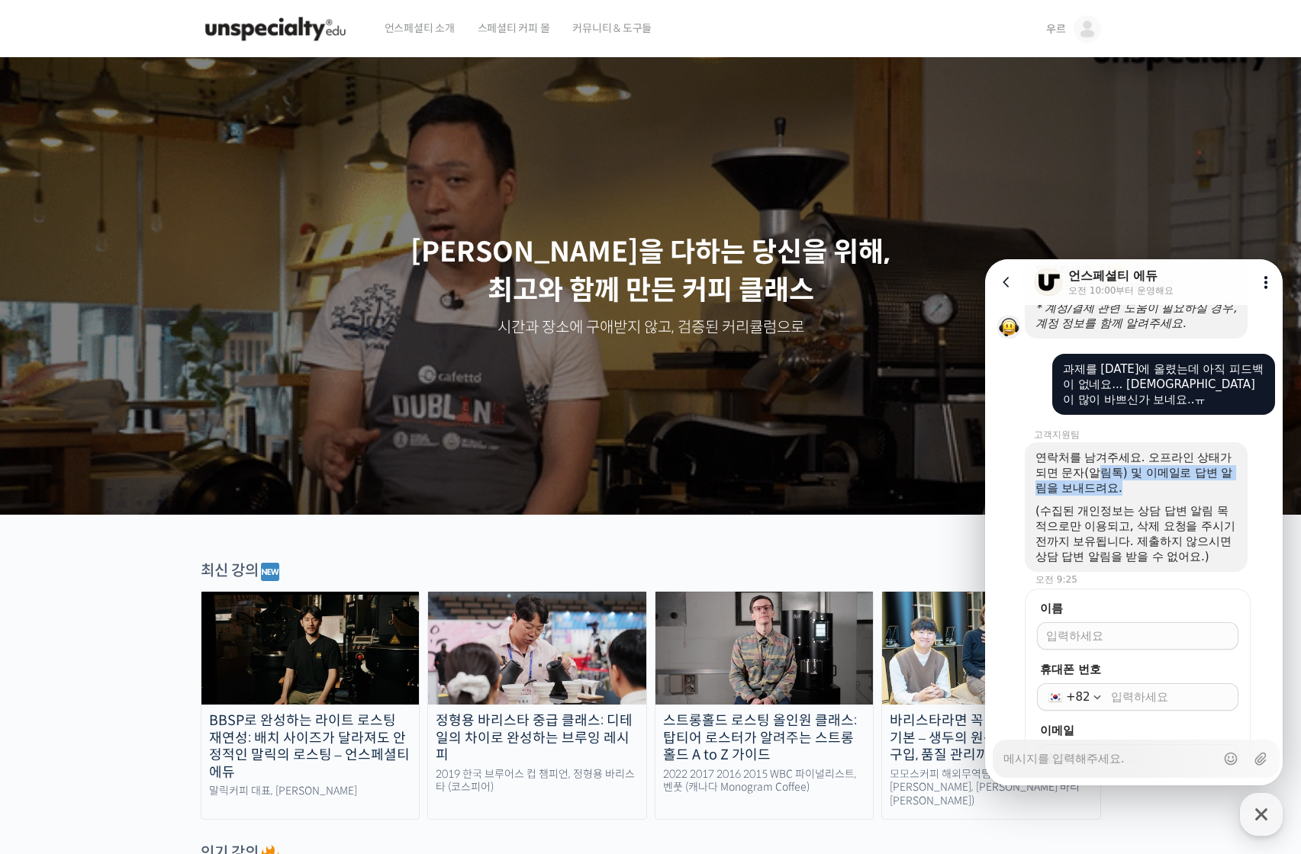
click at [1141, 481] on div "연락처를 남겨주세요. 오프라인 상태가 되면 문자(알림톡) 및 이메일로 답변 알림을 보내드려요." at bounding box center [1135, 473] width 201 height 46
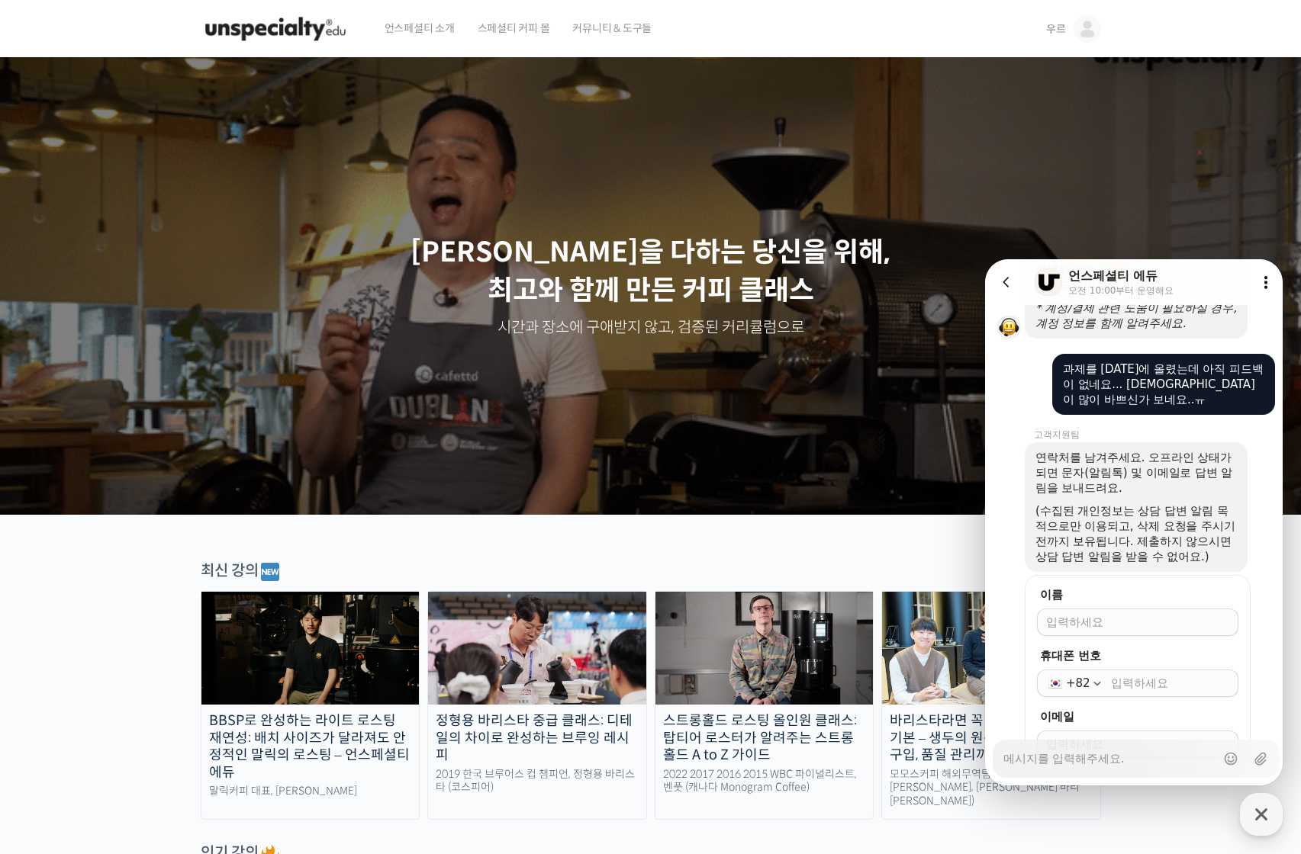
scroll to position [384, 0]
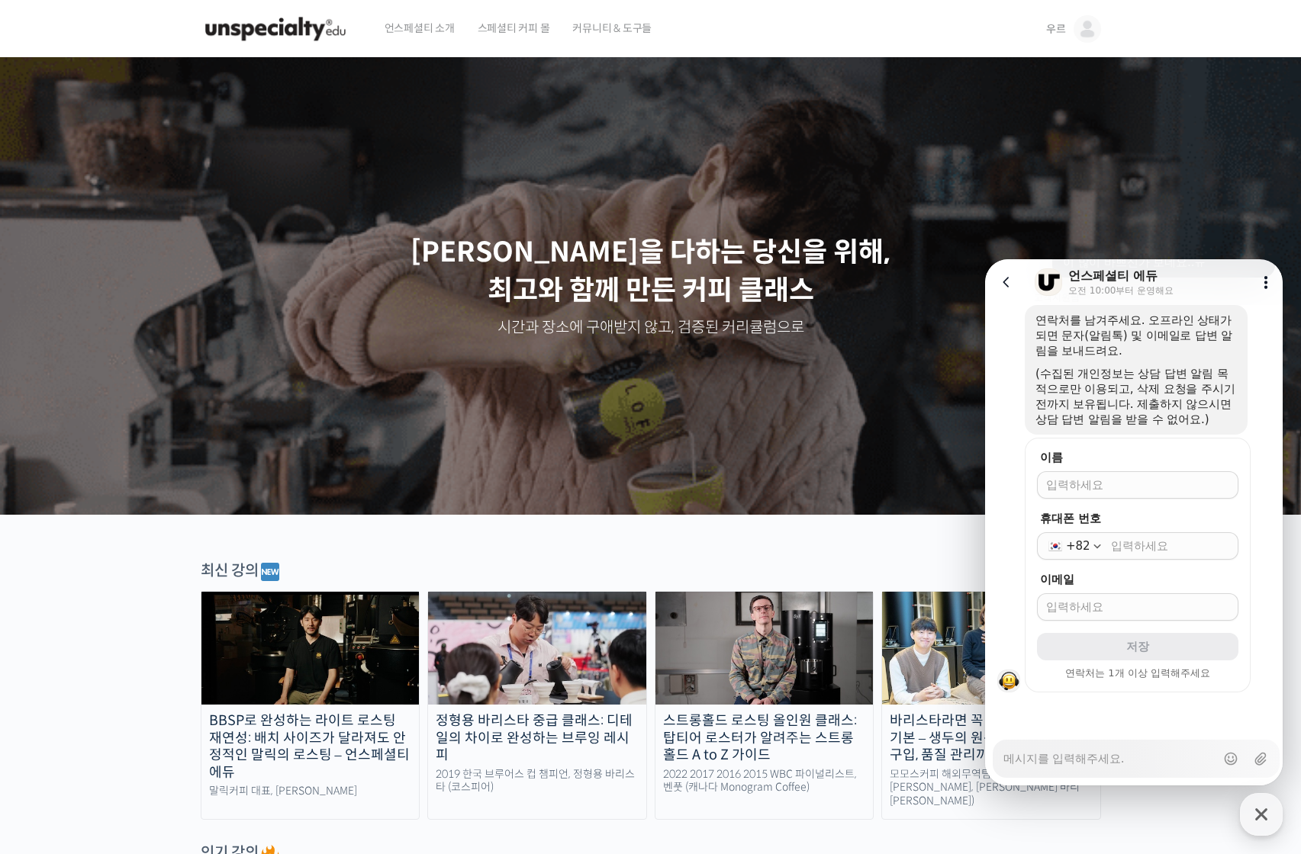
click at [1119, 493] on div at bounding box center [1137, 484] width 201 height 27
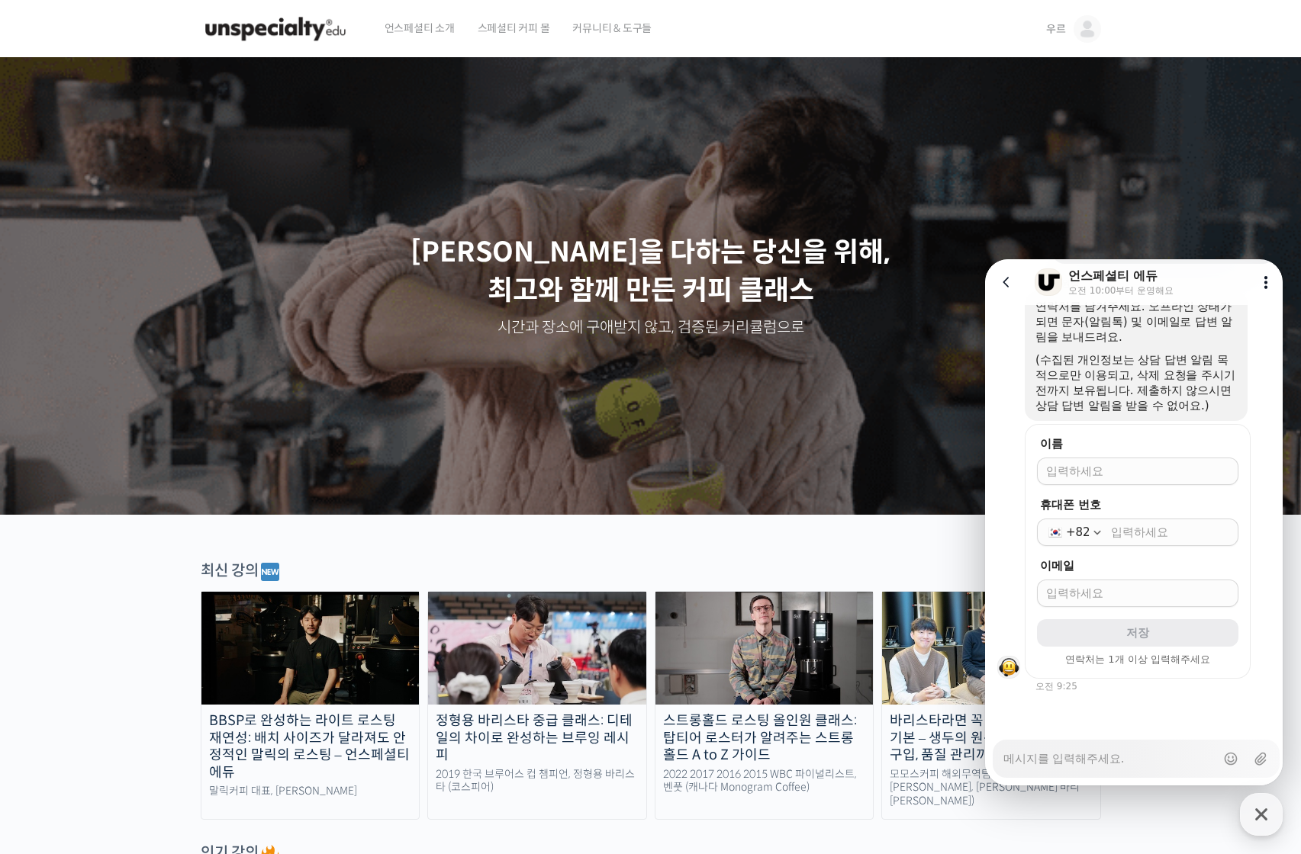
click at [1119, 488] on form "이름 휴대폰 번호 +82 이메일 저장 연락처는 1개 이상 입력해주세요" at bounding box center [1138, 551] width 226 height 255
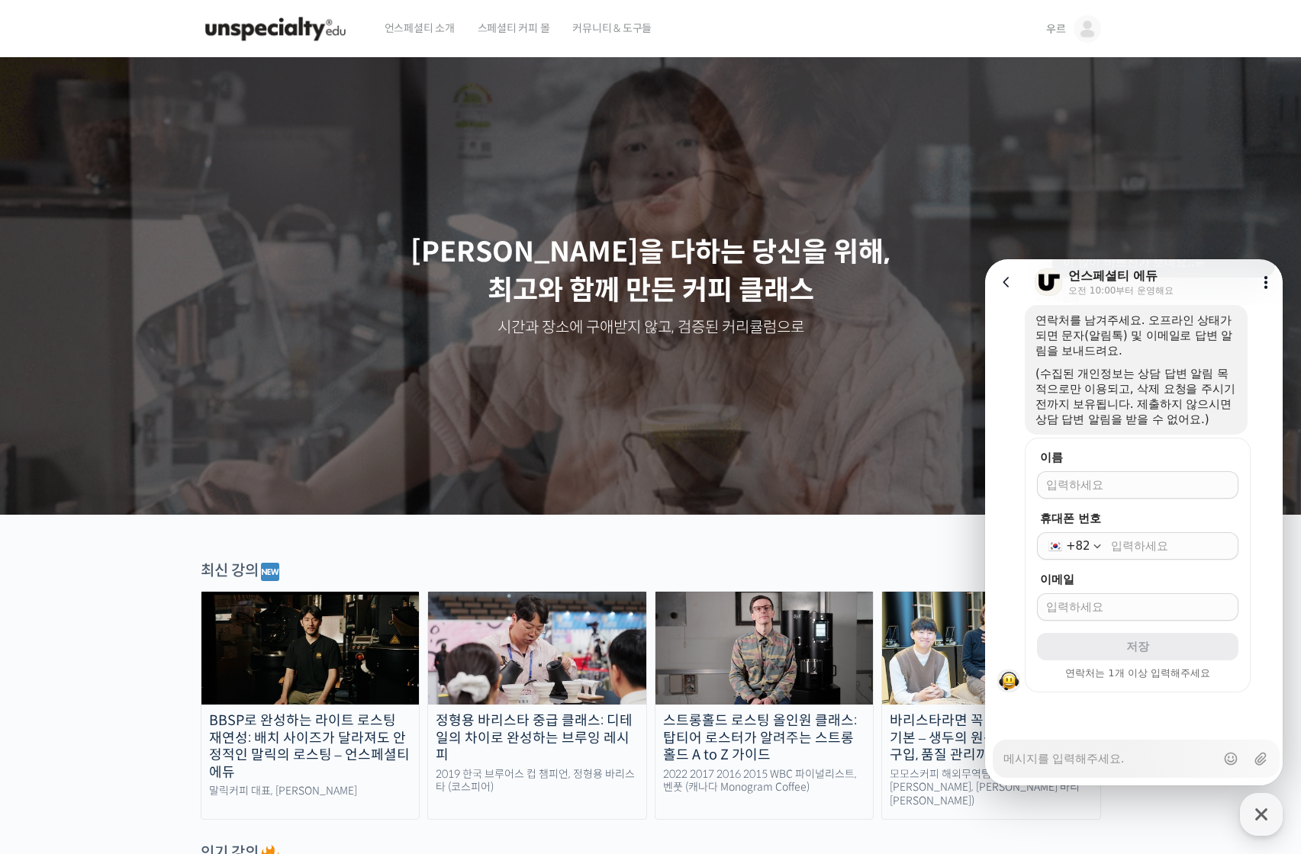
click at [1115, 501] on form "이름 휴대폰 번호 +82 이메일 저장 연락처는 1개 이상 입력해주세요" at bounding box center [1138, 565] width 226 height 255
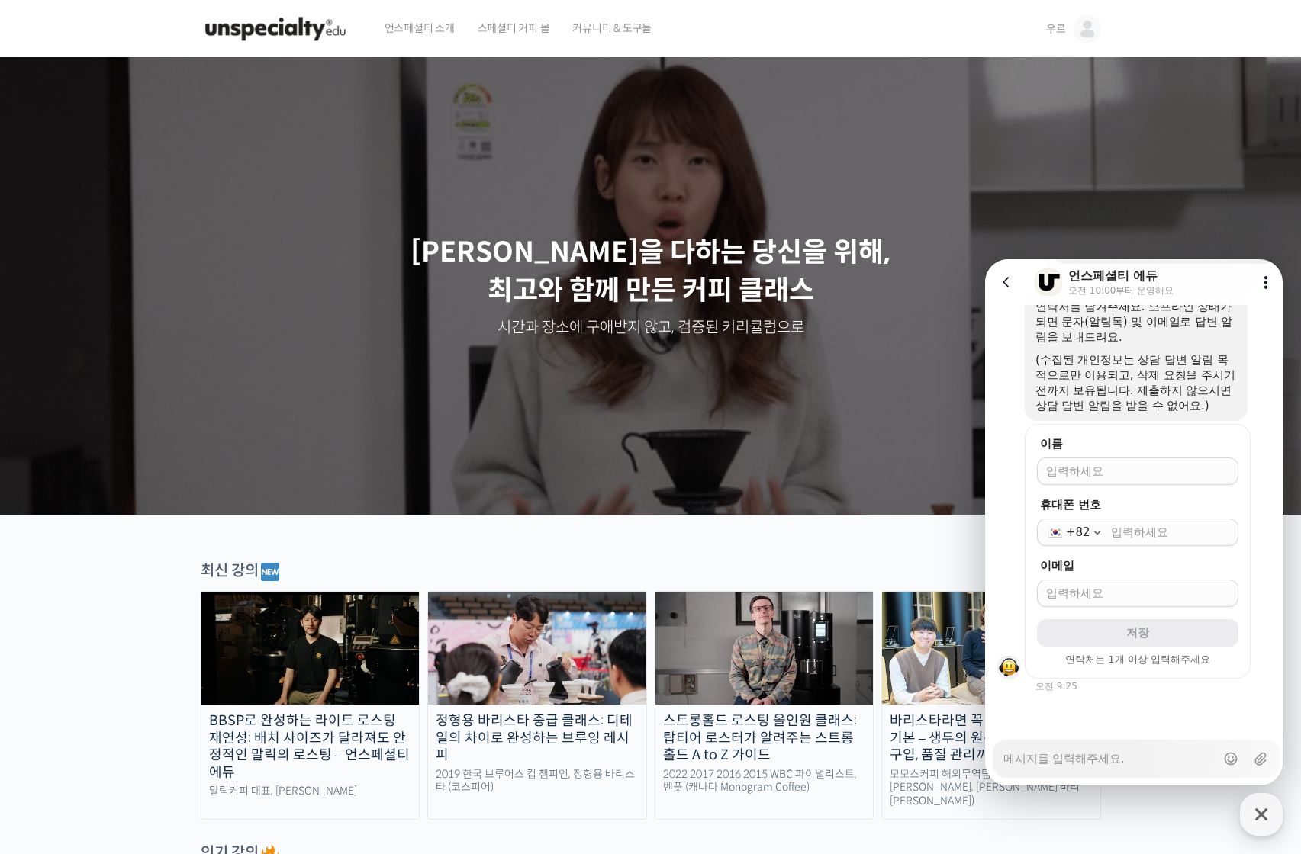
click at [1118, 491] on form "이름 휴대폰 번호 +82 이메일 저장 연락처는 1개 이상 입력해주세요" at bounding box center [1138, 551] width 226 height 255
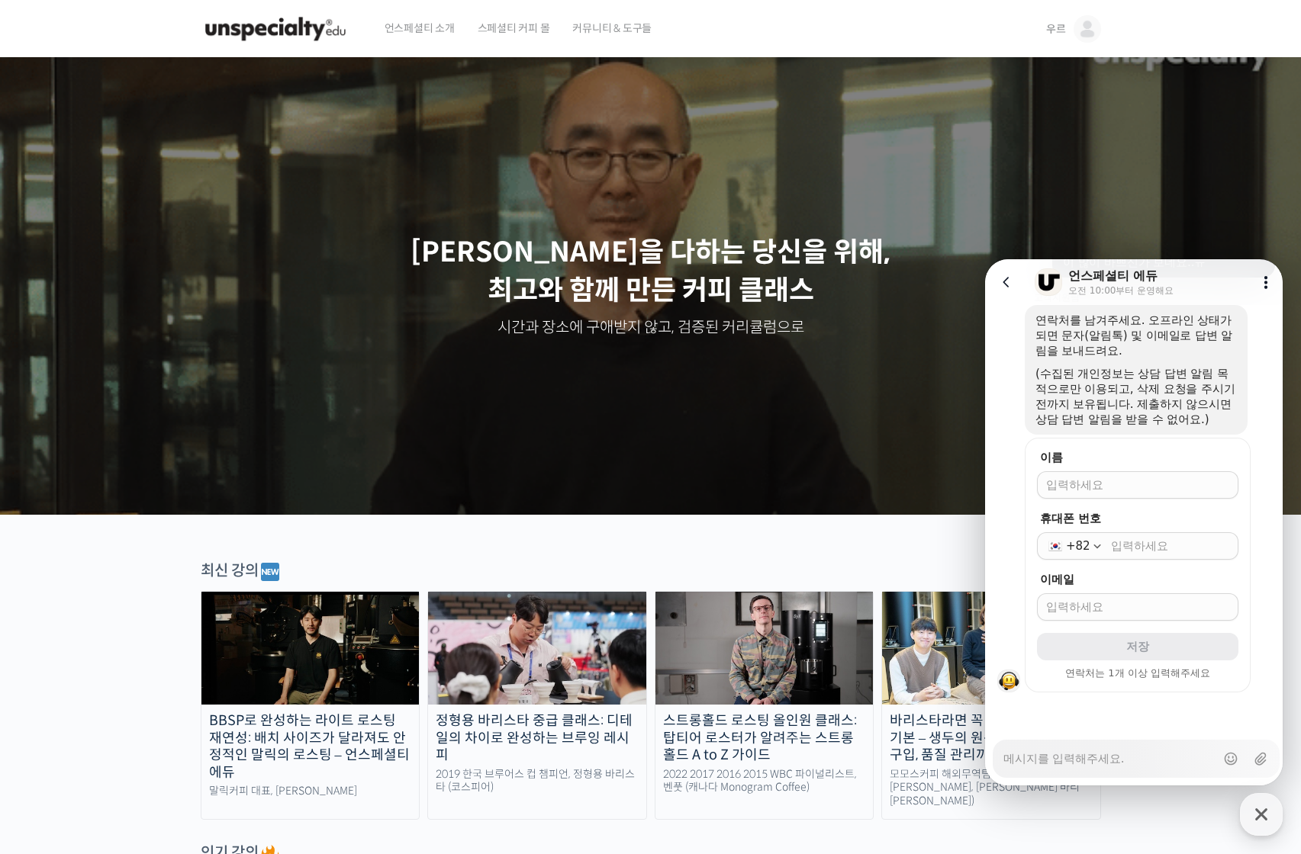
click at [1071, 494] on div at bounding box center [1137, 484] width 201 height 27
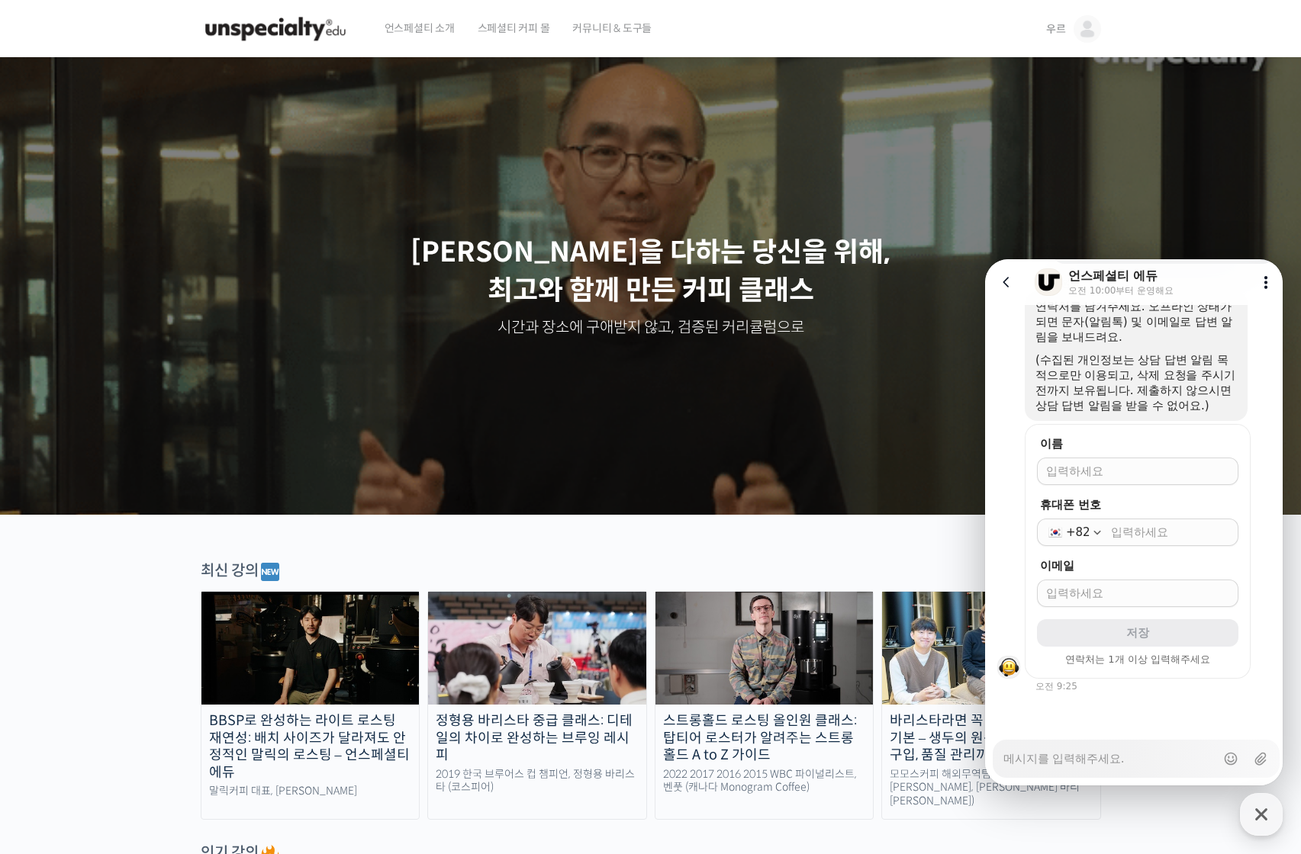
click at [1072, 484] on div at bounding box center [1137, 471] width 201 height 27
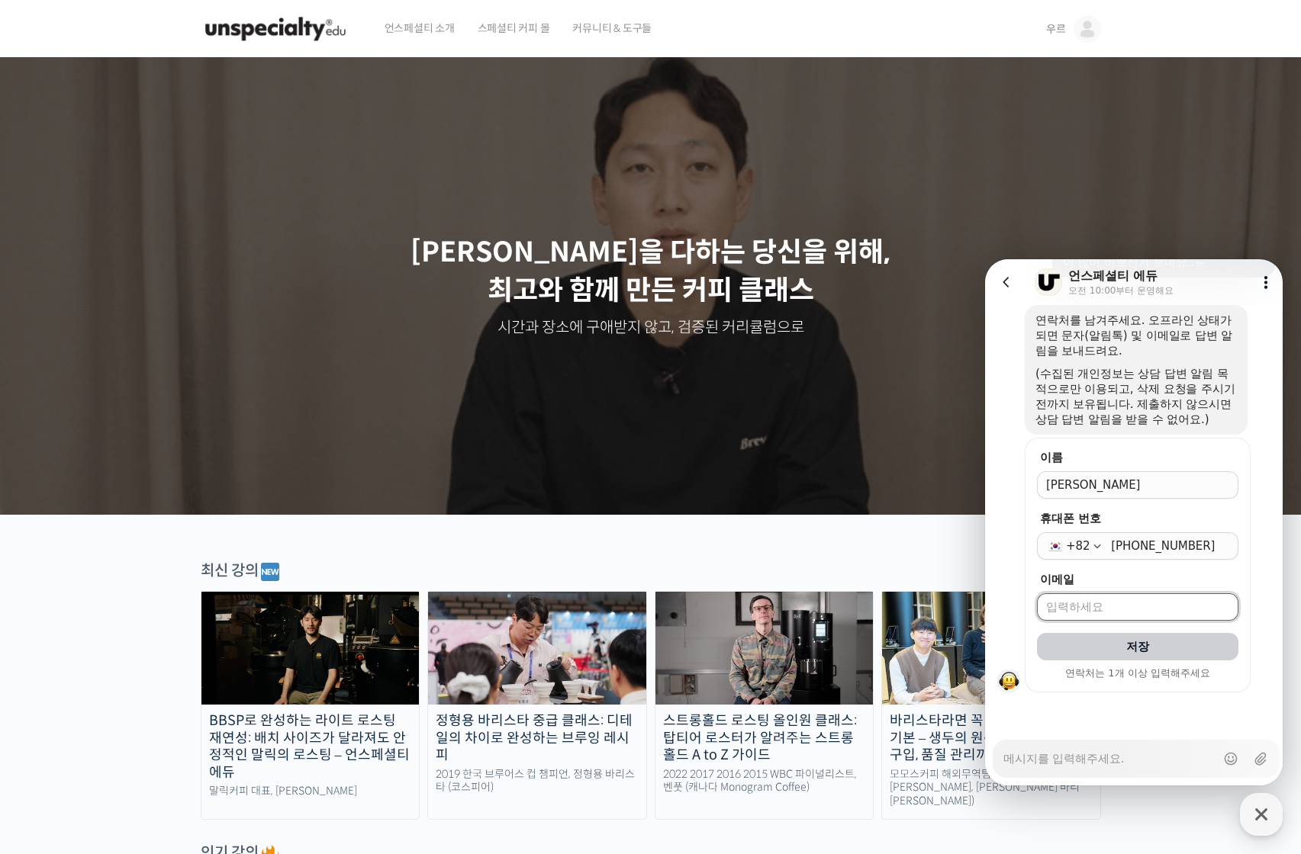
click at [1099, 605] on input "이메일" at bounding box center [1137, 607] width 183 height 15
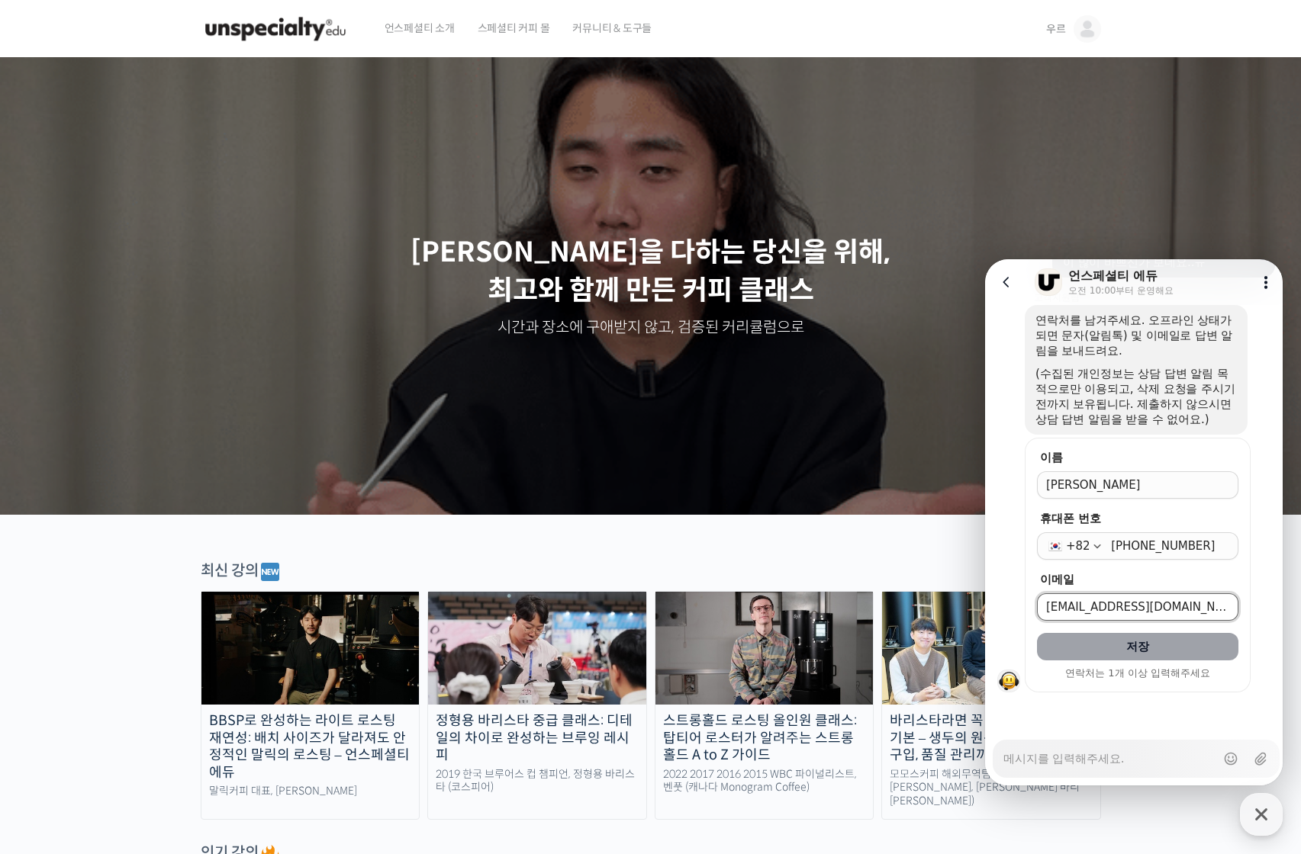
click at [1193, 647] on button "저장" at bounding box center [1137, 646] width 201 height 27
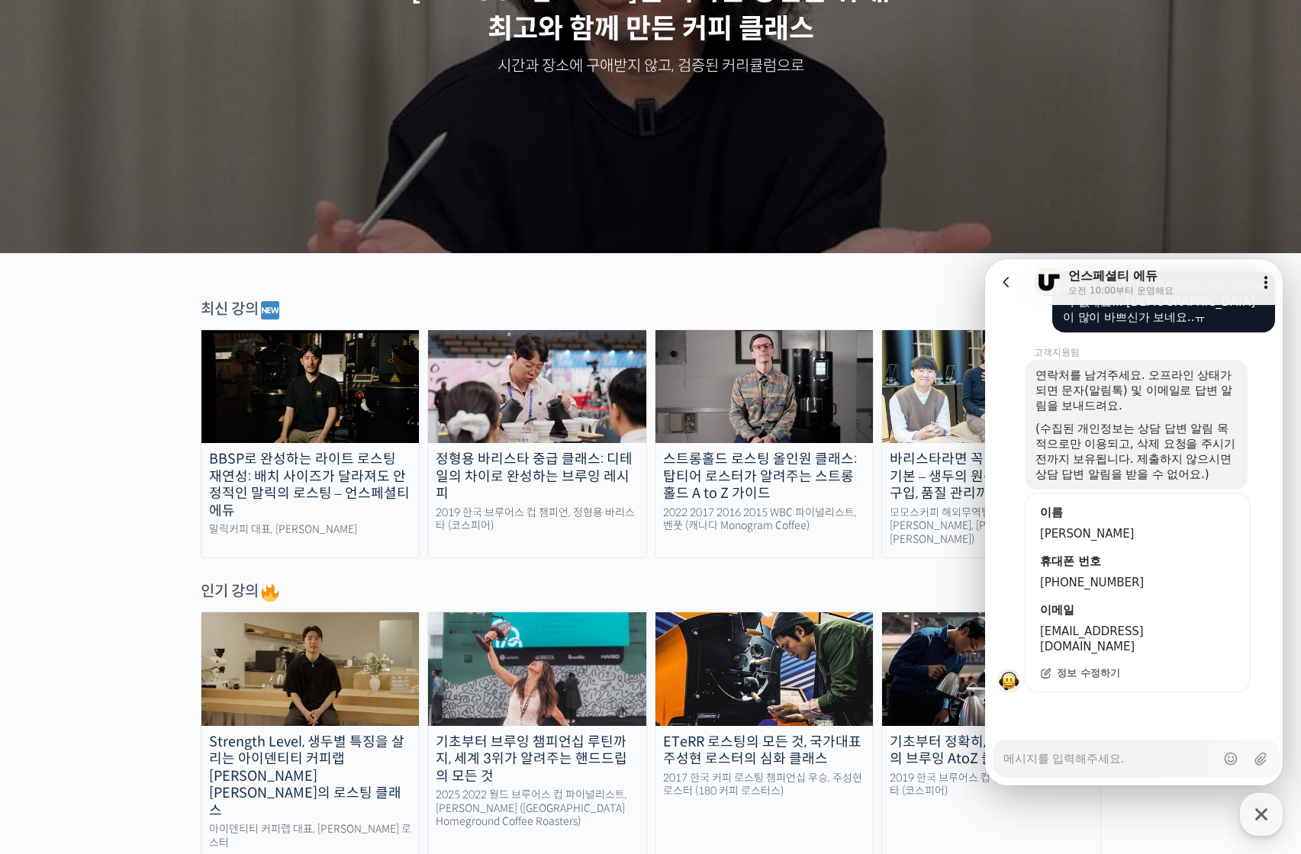
scroll to position [305, 0]
